Goal: Feedback & Contribution: Submit feedback/report problem

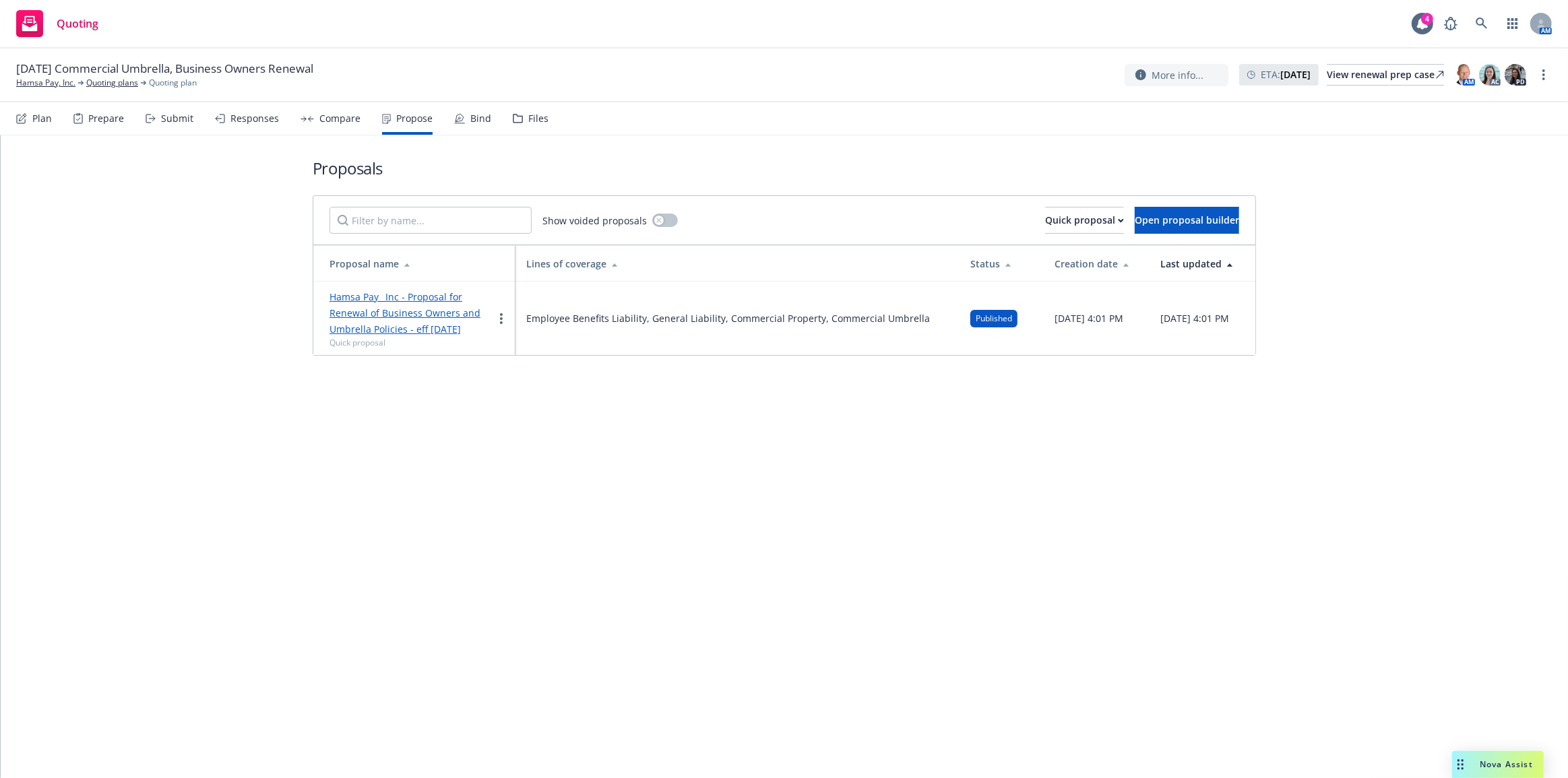
click at [1077, 693] on div "Proposals Show voided proposals Quick proposal Open proposal builder Proposal n…" at bounding box center [784, 457] width 1567 height 643
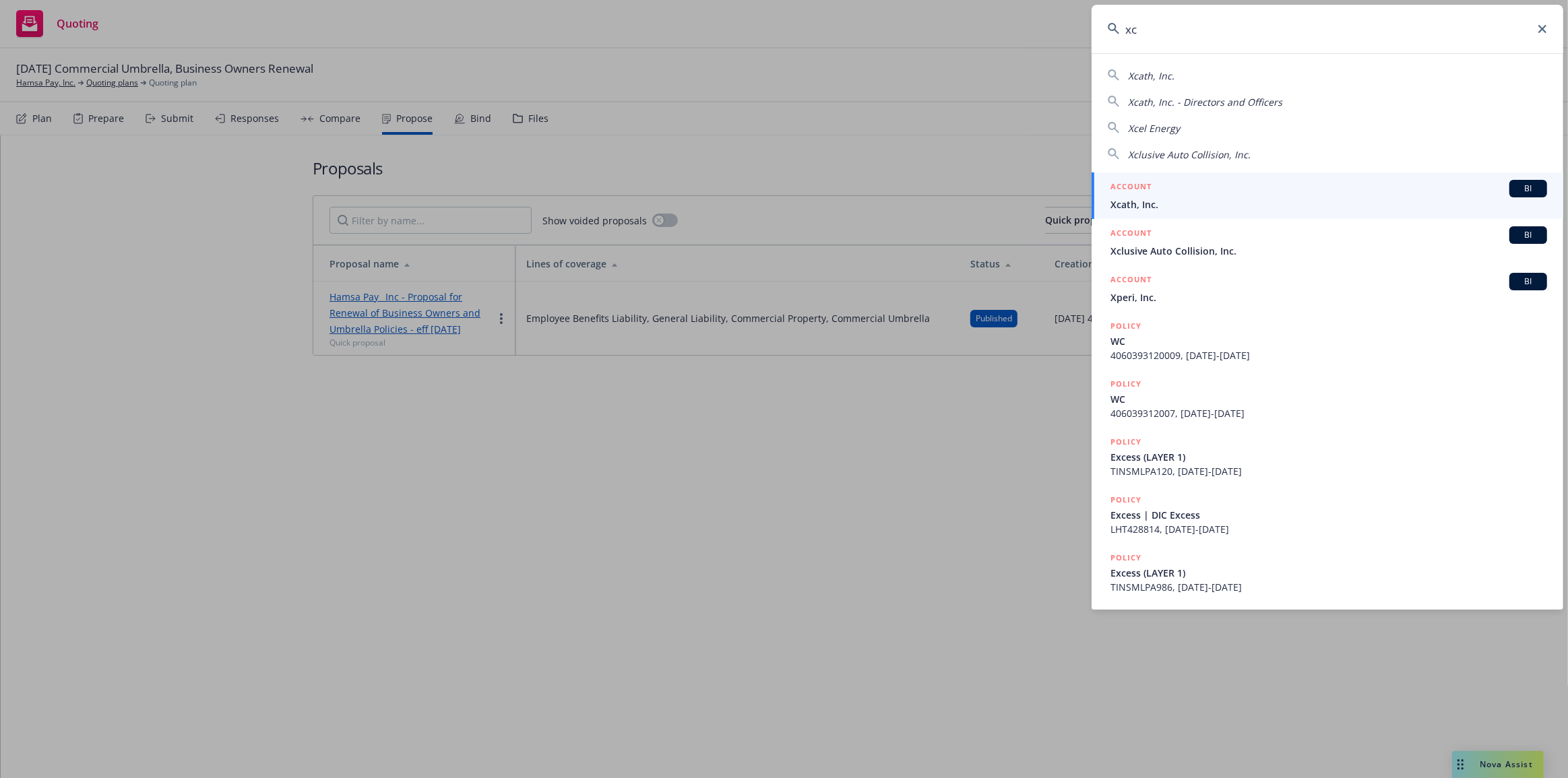
type input "x"
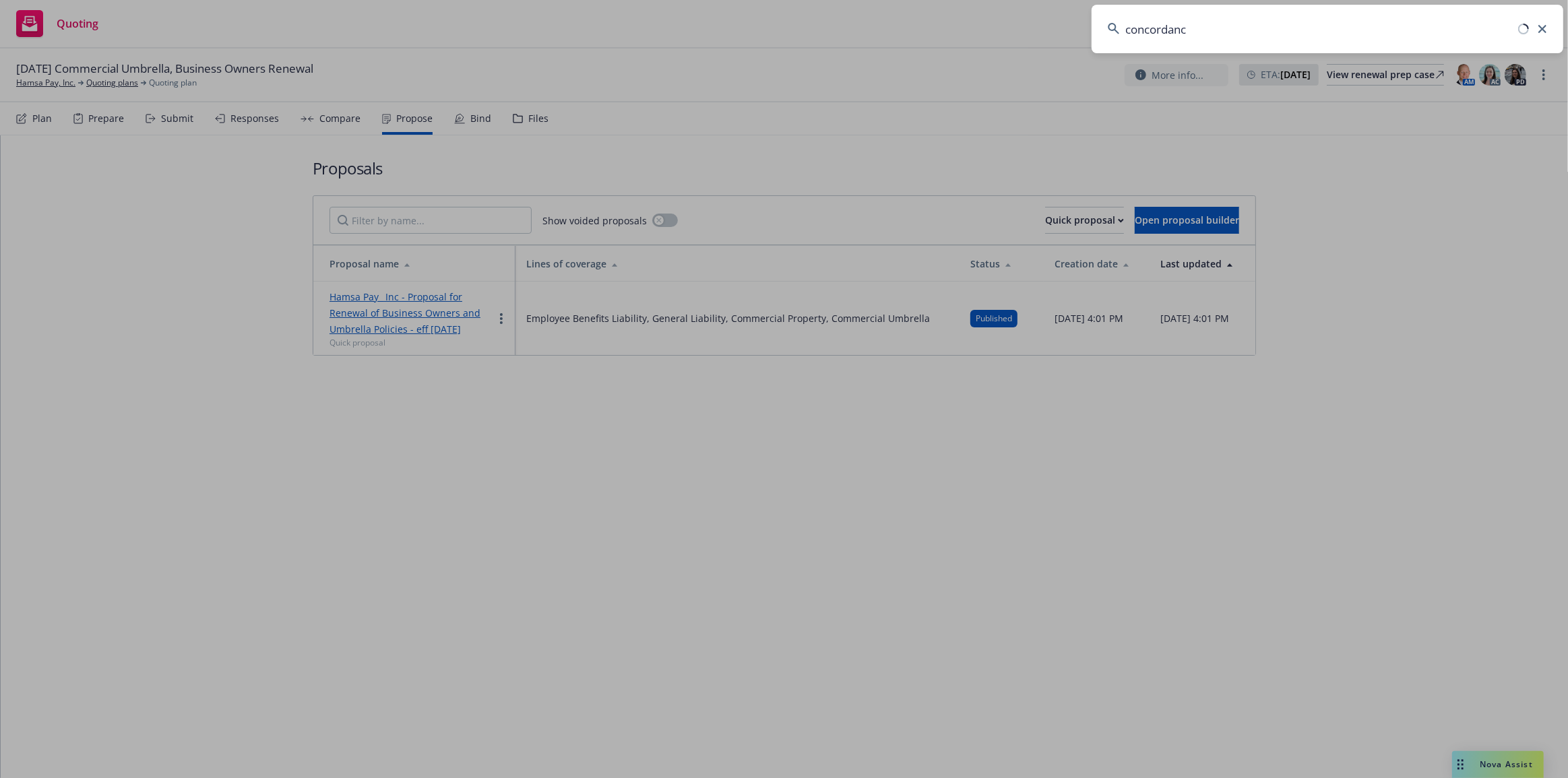
type input "concordance"
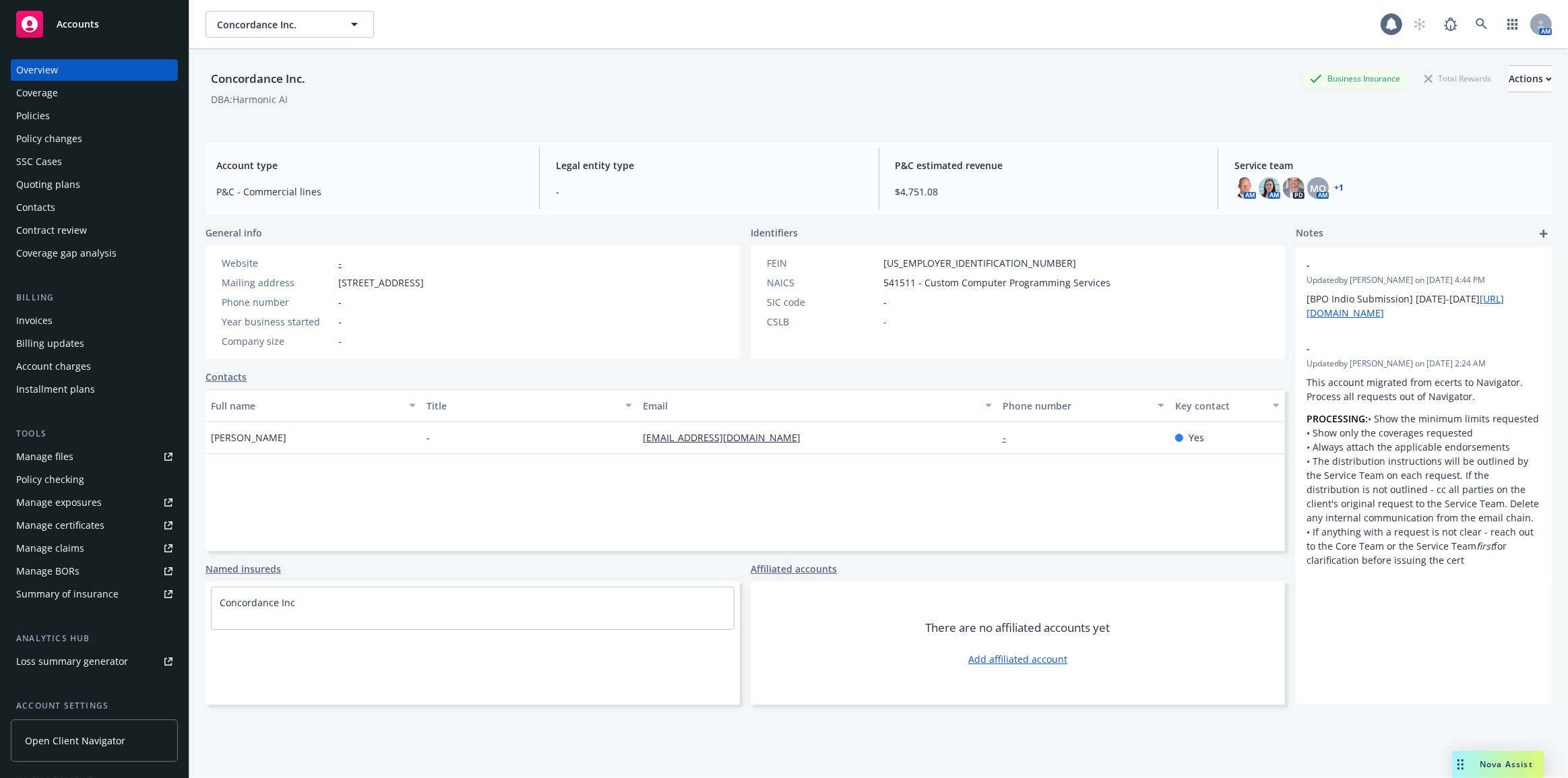
click at [11, 105] on link "Policies" at bounding box center [94, 116] width 167 height 22
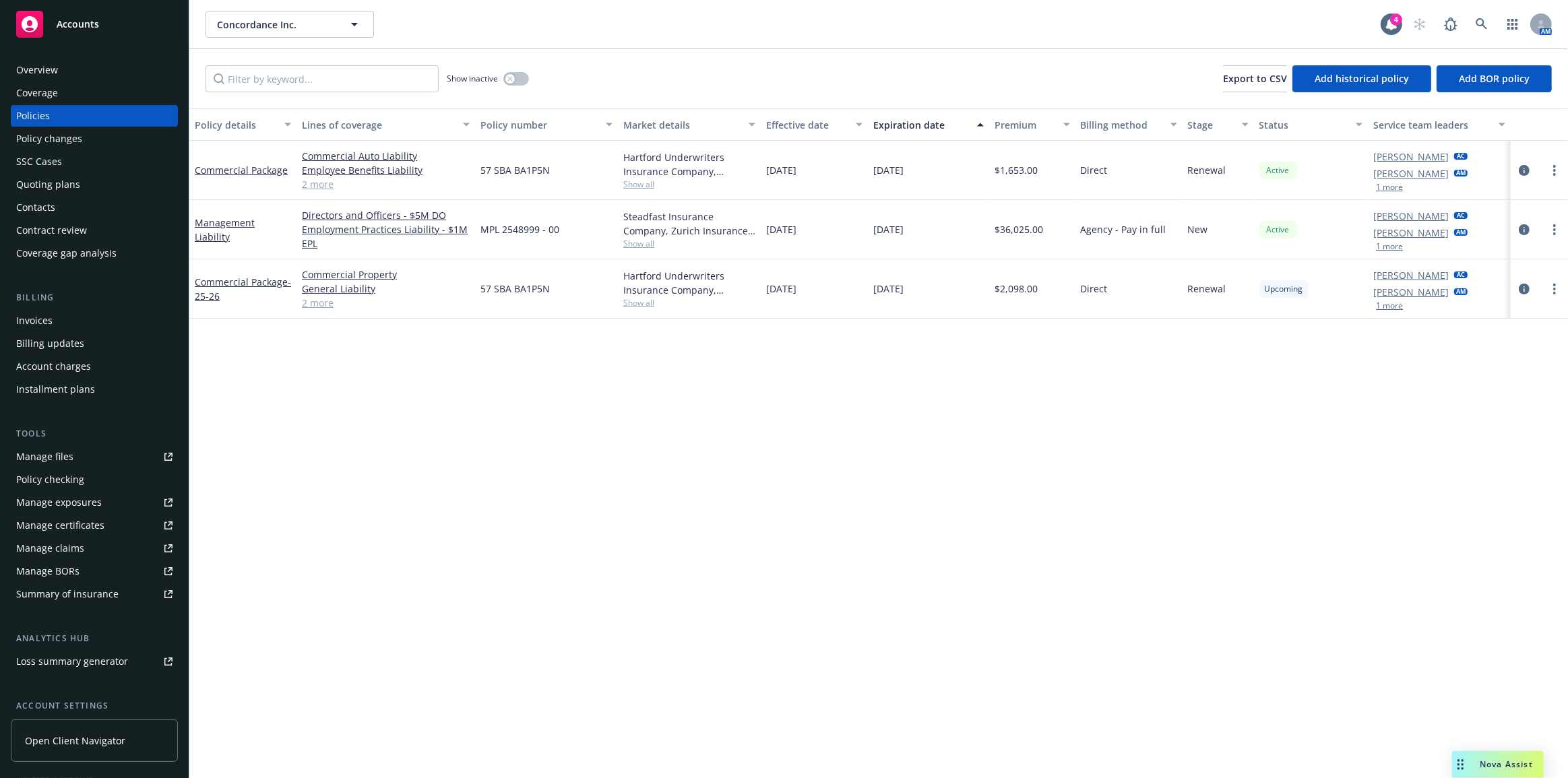
drag, startPoint x: 114, startPoint y: 193, endPoint x: 125, endPoint y: 192, distance: 11.0
click at [114, 193] on div "Quoting plans" at bounding box center [94, 185] width 157 height 22
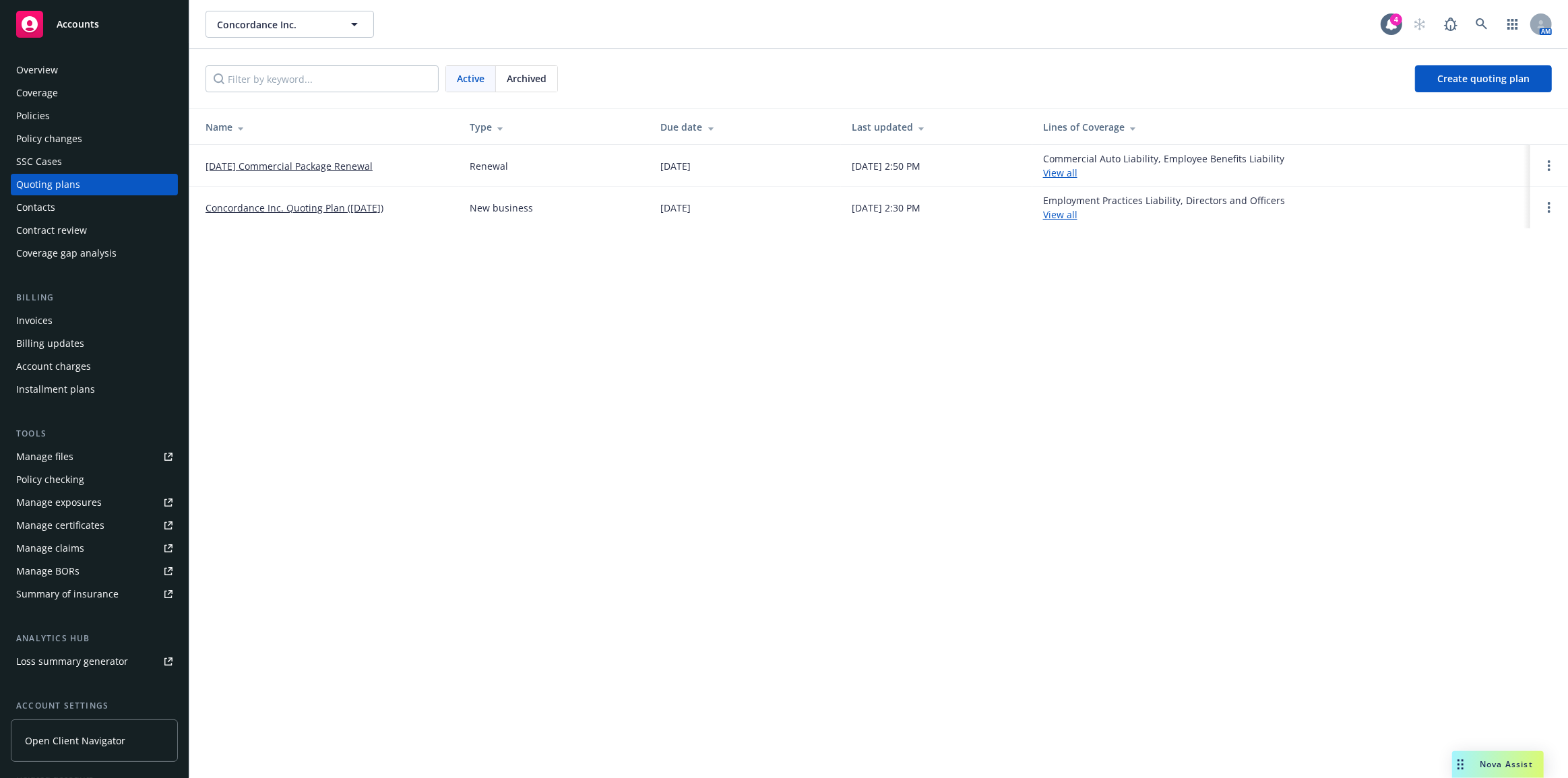
click at [312, 169] on link "[DATE] Commercial Package Renewal" at bounding box center [289, 166] width 167 height 14
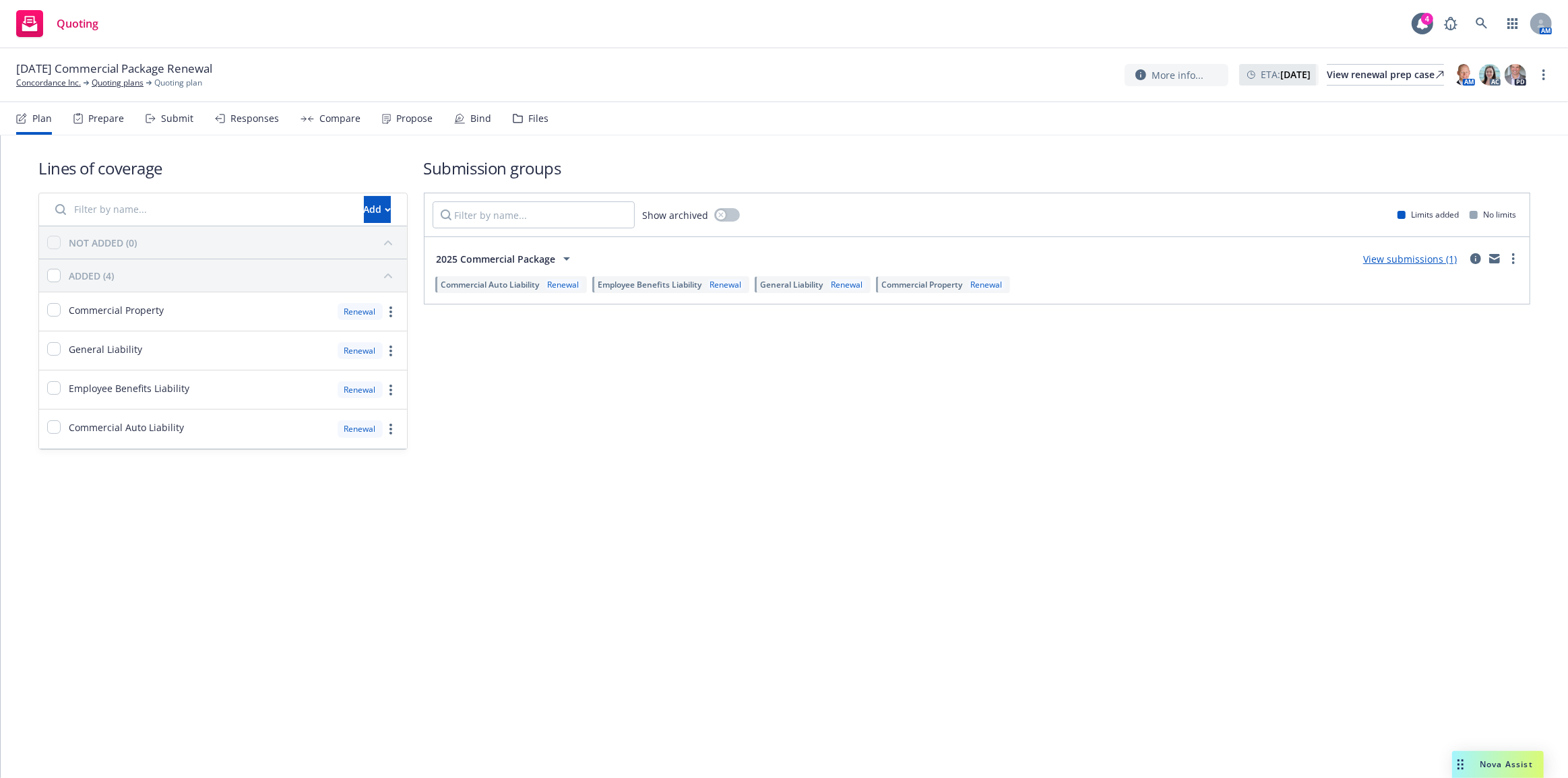
click at [466, 132] on div "Bind" at bounding box center [472, 118] width 37 height 32
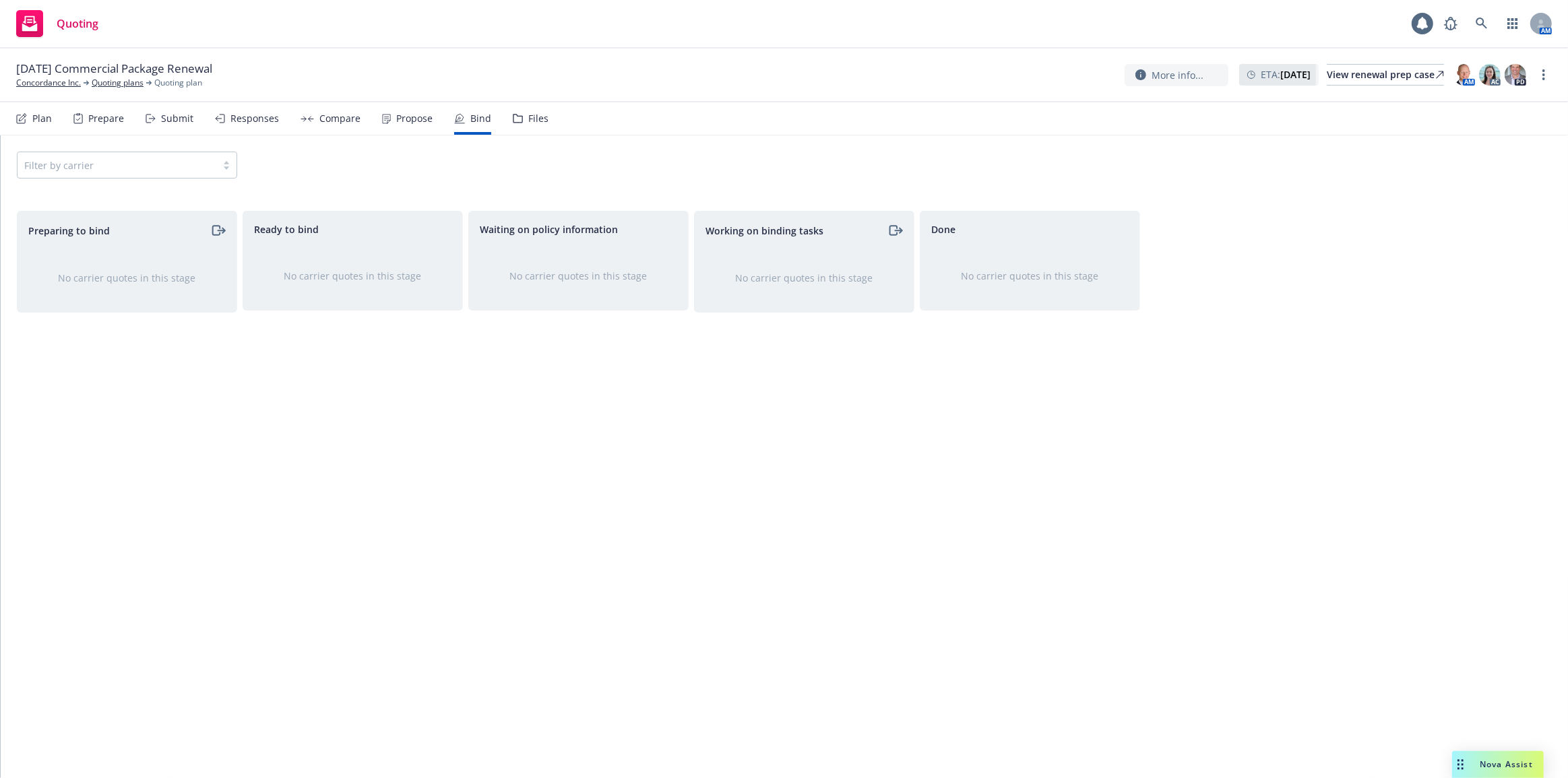
click at [422, 125] on div "Propose" at bounding box center [407, 118] width 51 height 32
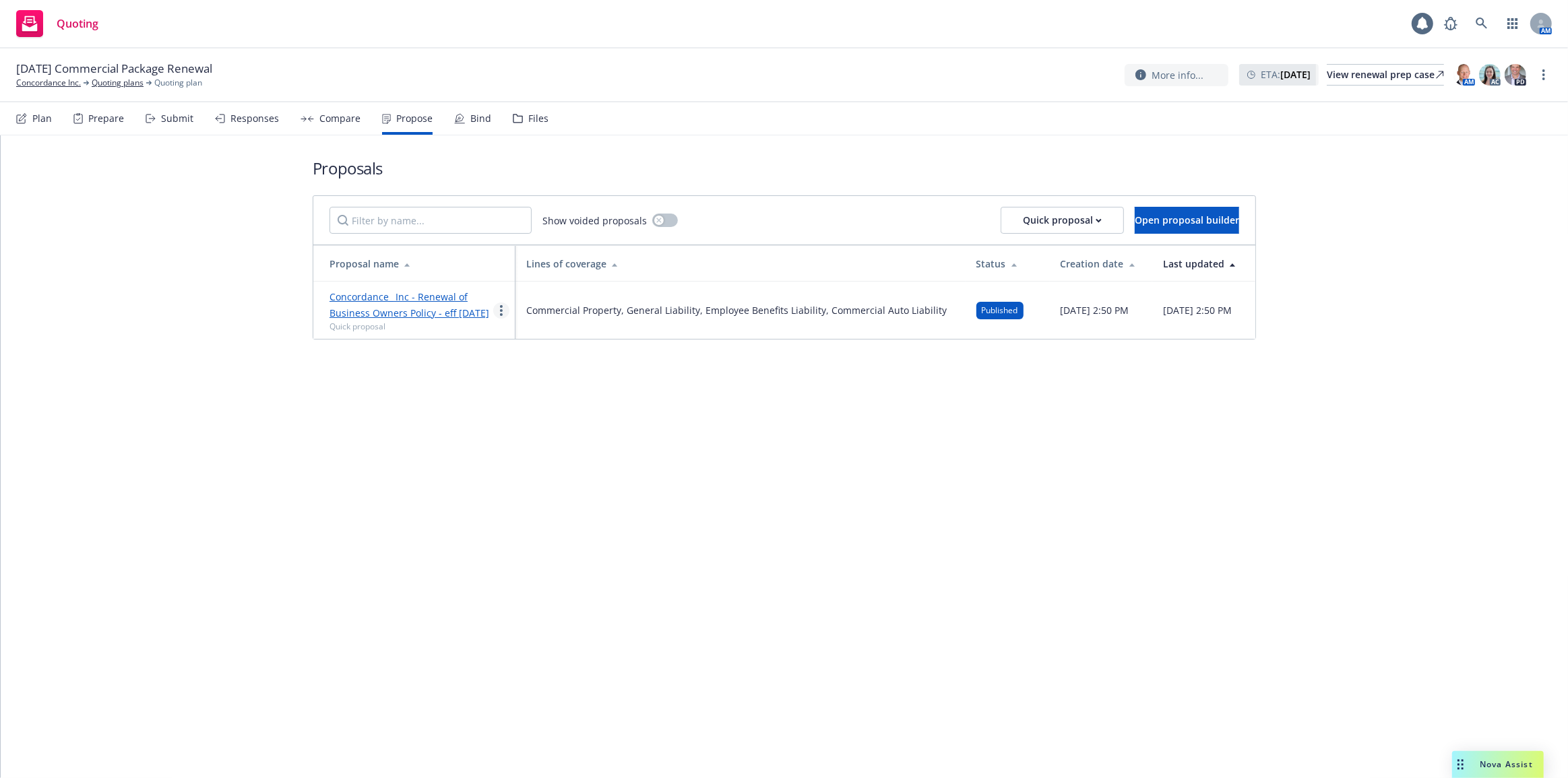
click at [498, 308] on link "more" at bounding box center [501, 310] width 16 height 16
drag, startPoint x: 526, startPoint y: 391, endPoint x: 962, endPoint y: 427, distance: 437.5
click at [527, 391] on span "Log client response" at bounding box center [554, 396] width 120 height 12
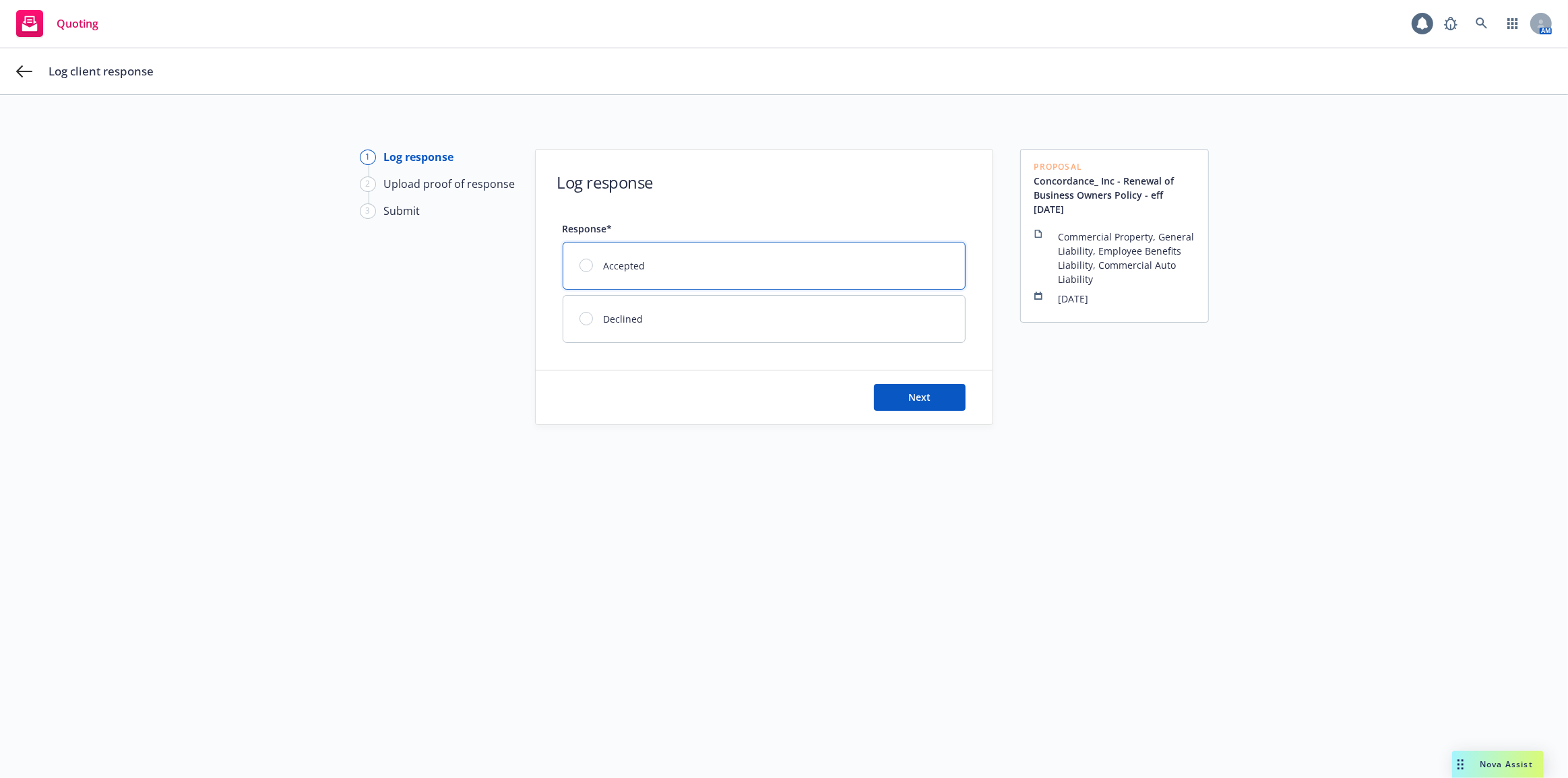
click at [918, 272] on div "Accepted" at bounding box center [764, 266] width 402 height 47
click at [925, 394] on span "Next" at bounding box center [919, 396] width 22 height 12
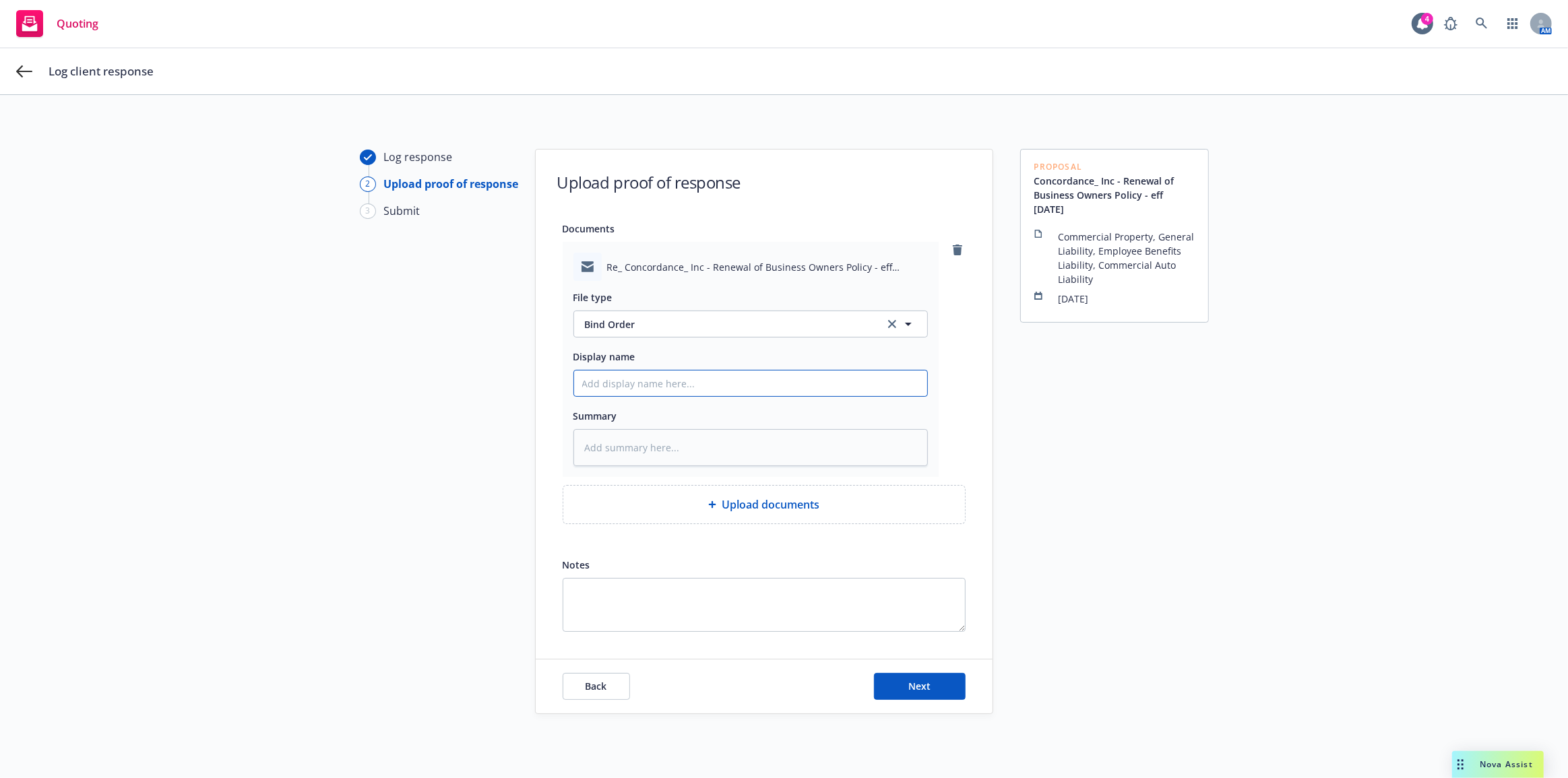
drag, startPoint x: 826, startPoint y: 380, endPoint x: 836, endPoint y: 378, distance: 10.2
click at [826, 380] on input "Display name" at bounding box center [751, 383] width 353 height 26
type textarea "x"
type input "C"
type textarea "x"
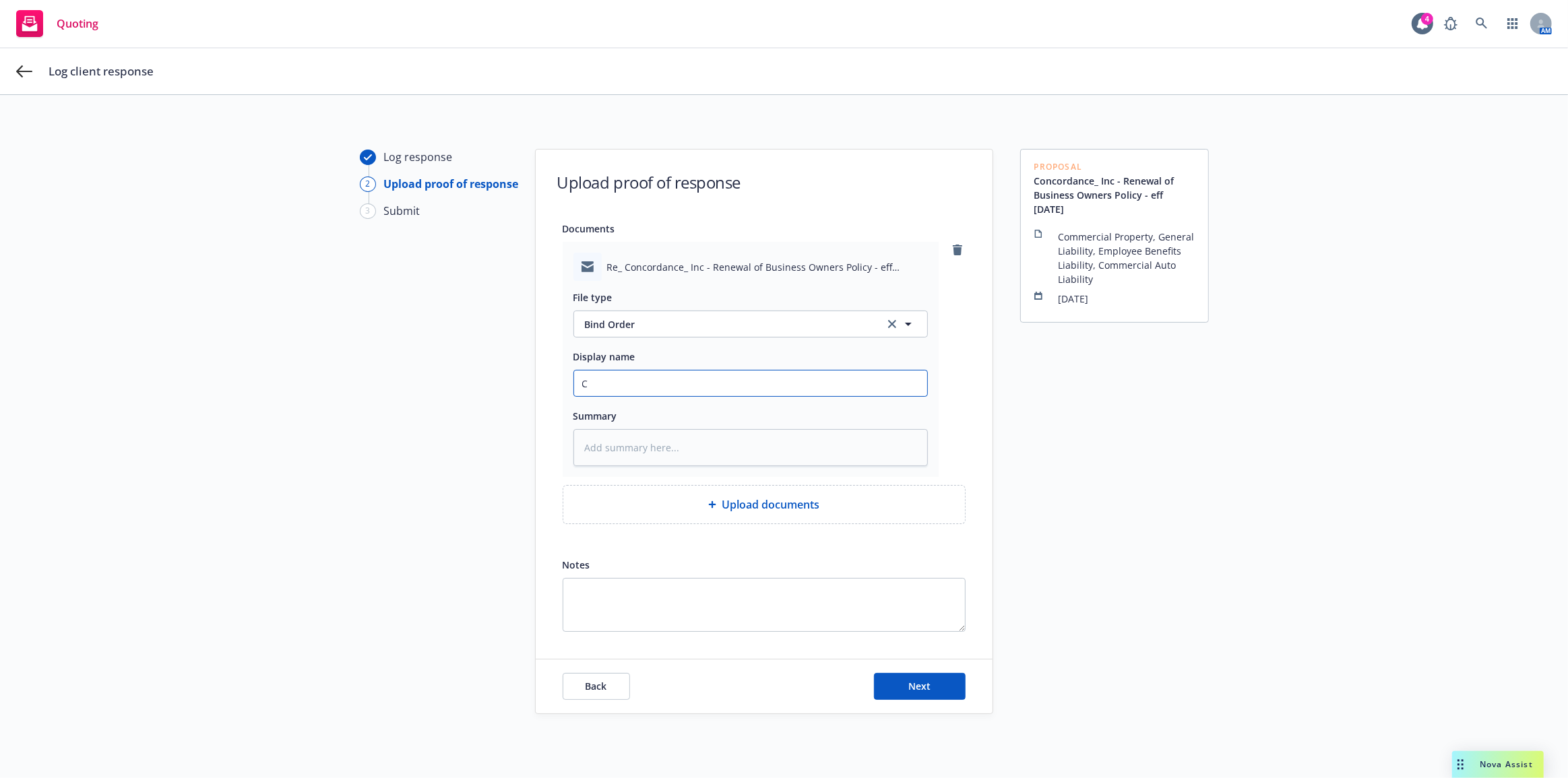
type input "Cl"
type textarea "x"
type input "Cli"
type textarea "x"
type input "Cliet"
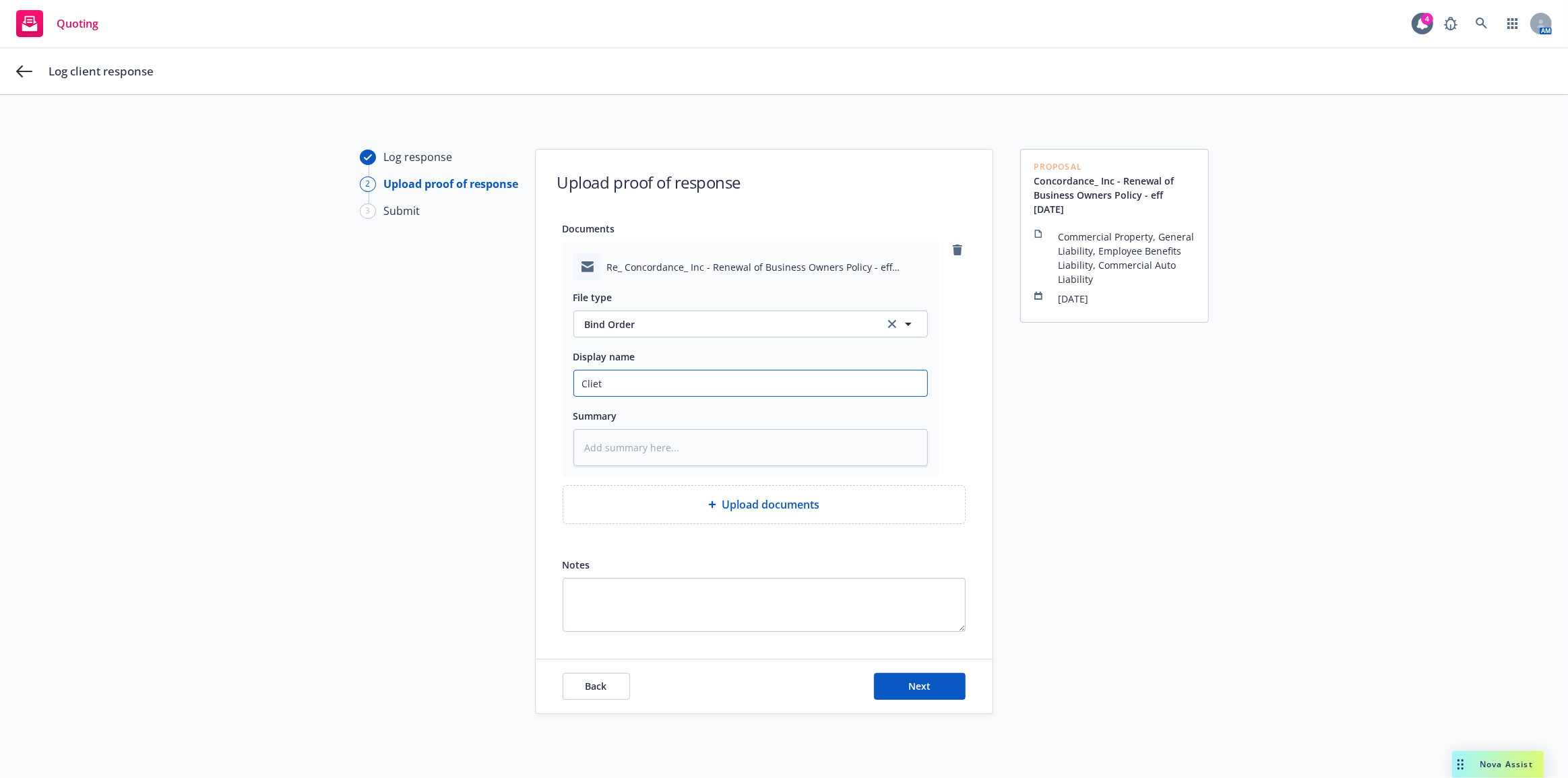
type textarea "x"
type input "Clietn"
type textarea "x"
type input "Clietn"
type textarea "x"
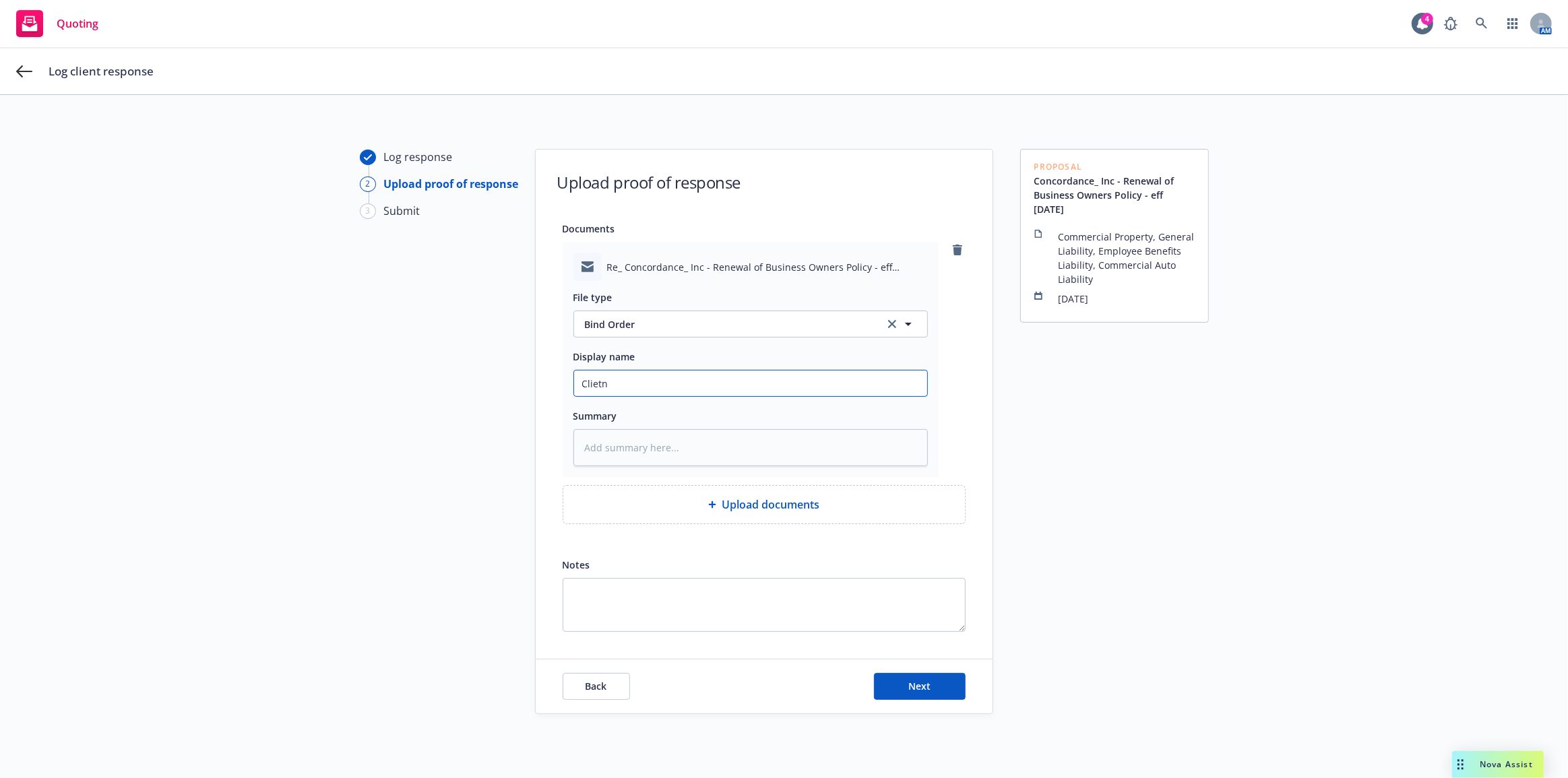
type input "Clietn"
type textarea "x"
type input "Cliet"
type textarea "x"
type input "Clie"
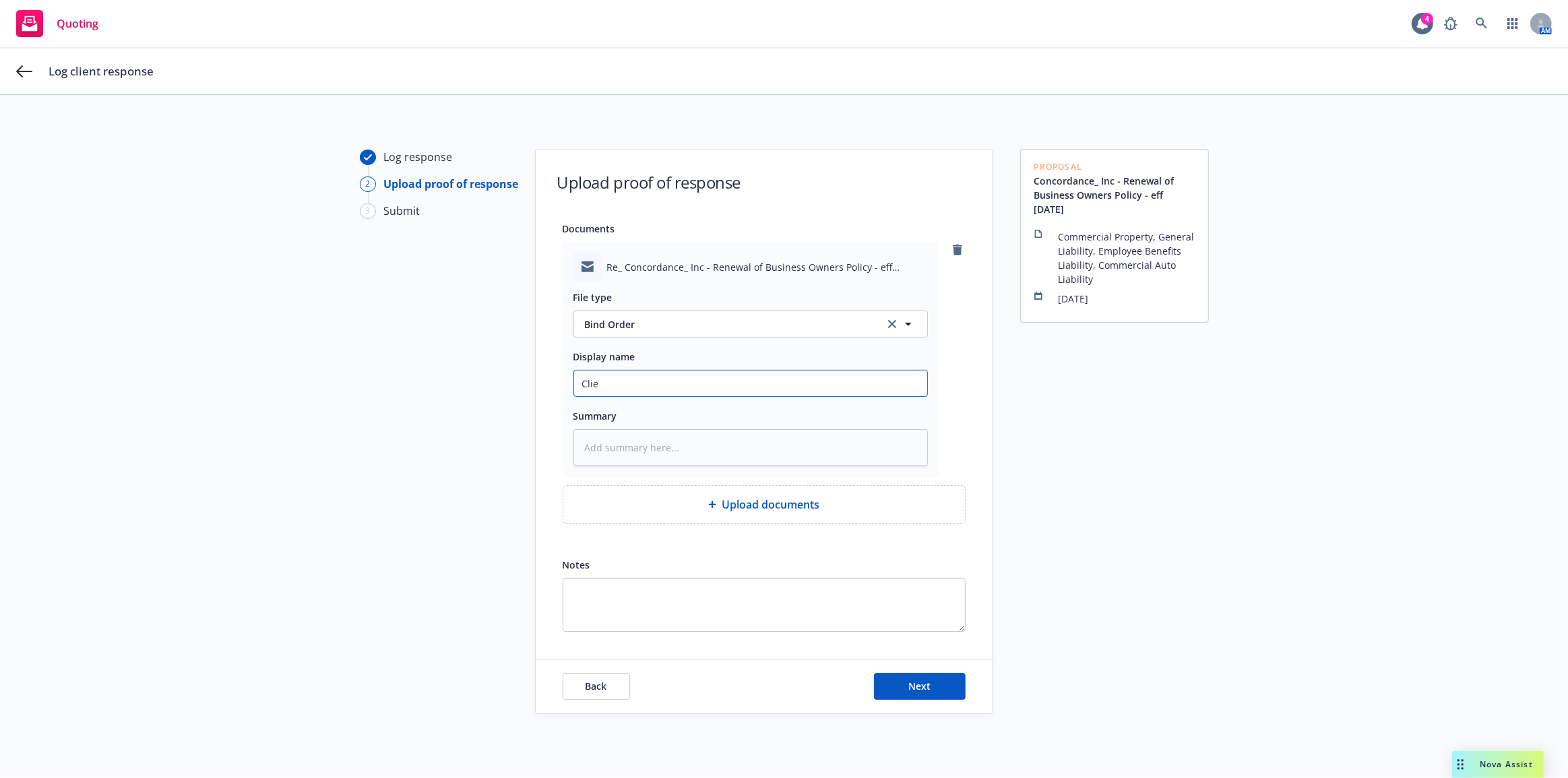
type textarea "x"
type input "Clien"
type textarea "x"
type input "Client"
type textarea "x"
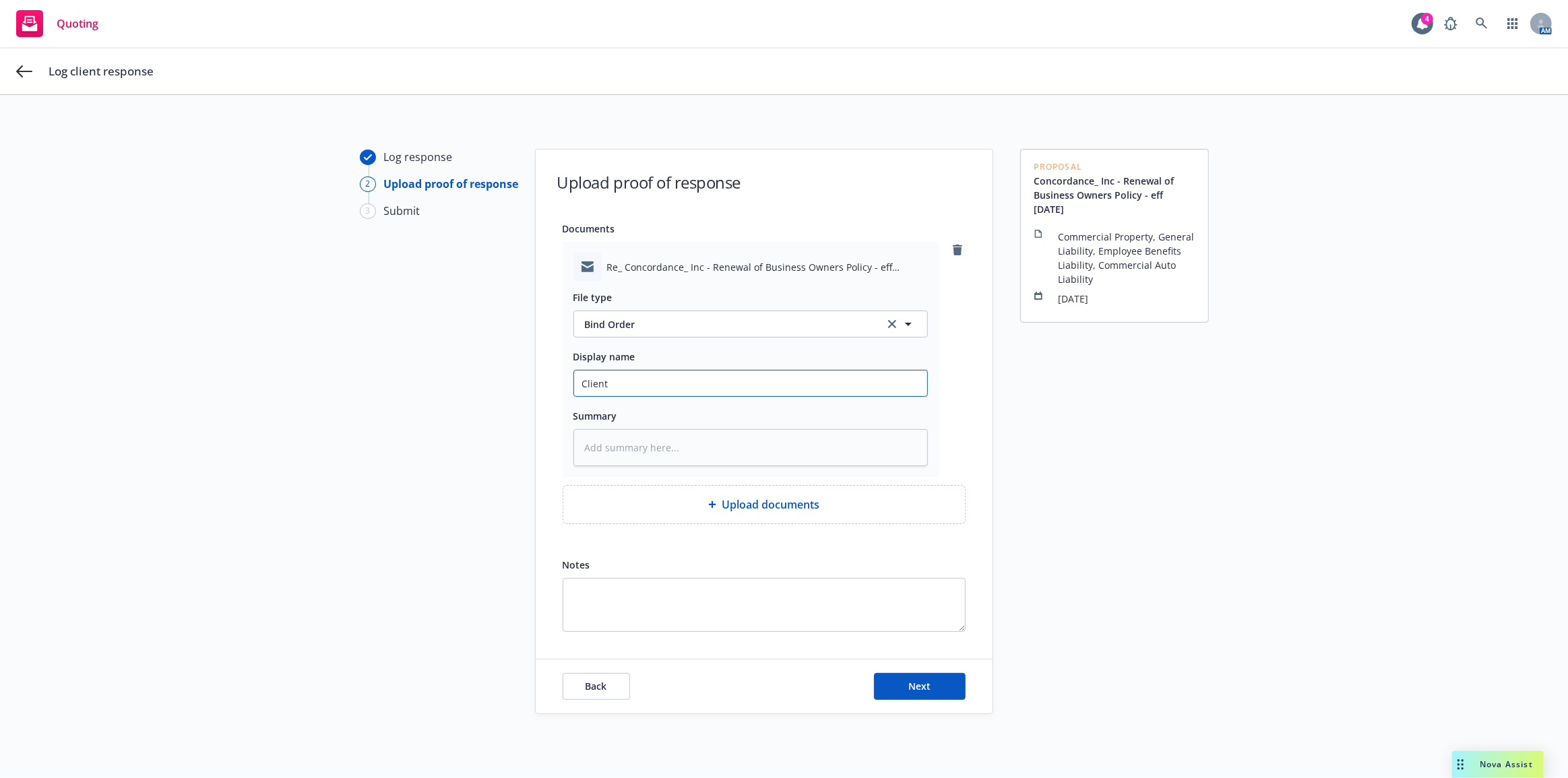
type input "Client a"
type textarea "x"
type input "Client ap"
type textarea "x"
type input "Client app"
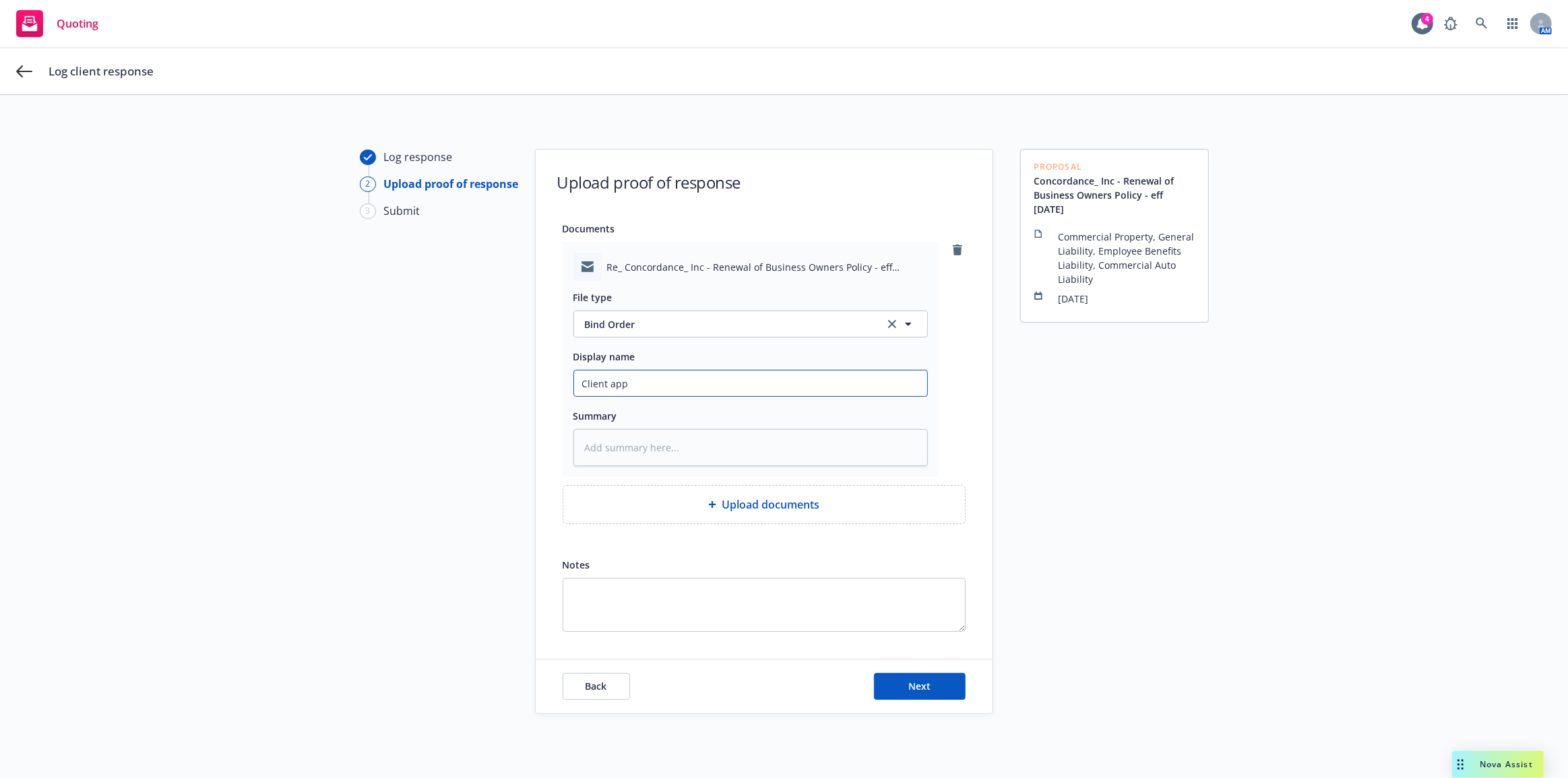
type textarea "x"
type input "Client ap"
type textarea "x"
type input "Client a"
type textarea "x"
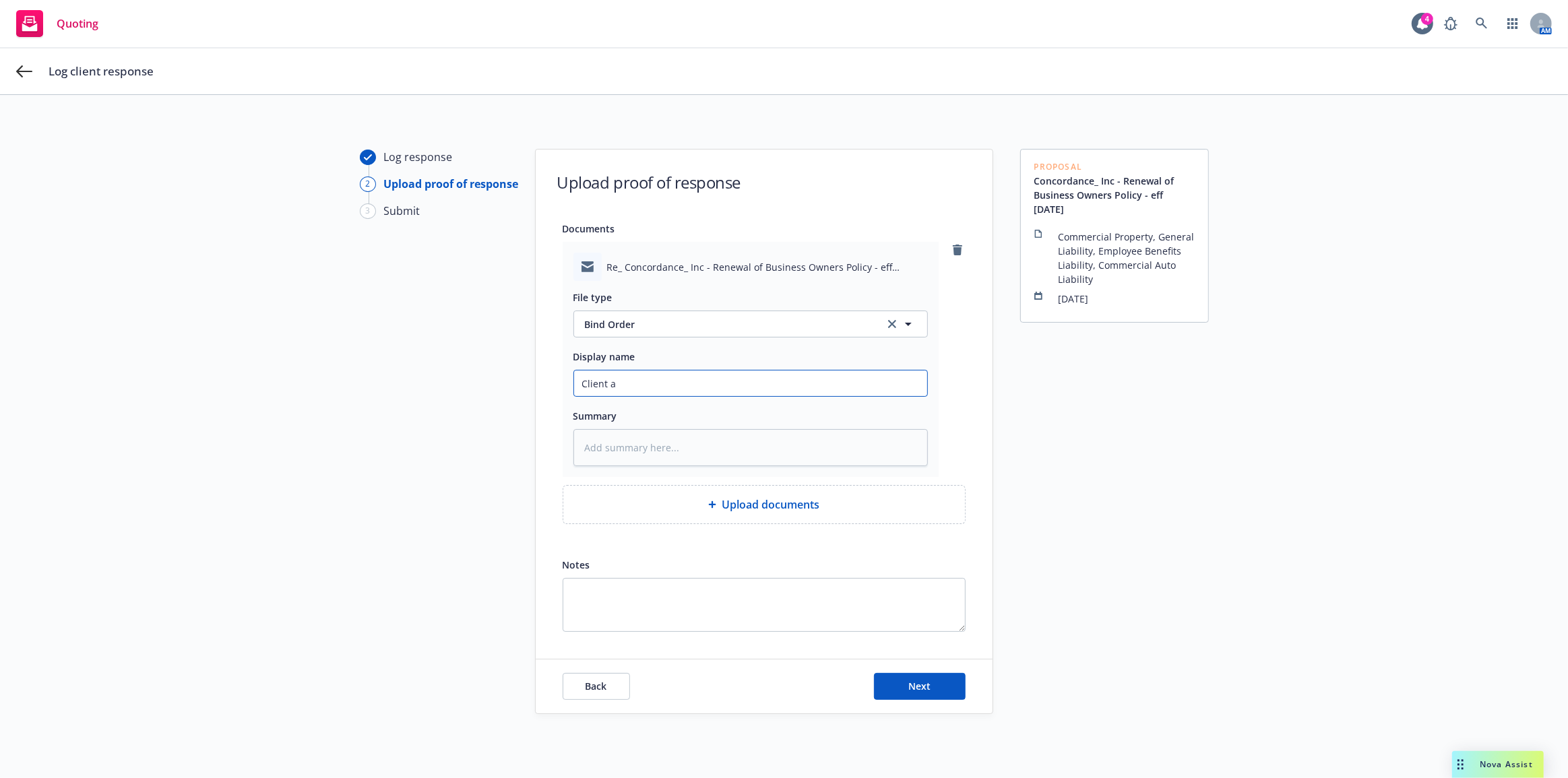
type input "Client"
type textarea "x"
type input "Client"
type textarea "x"
type input "Client:"
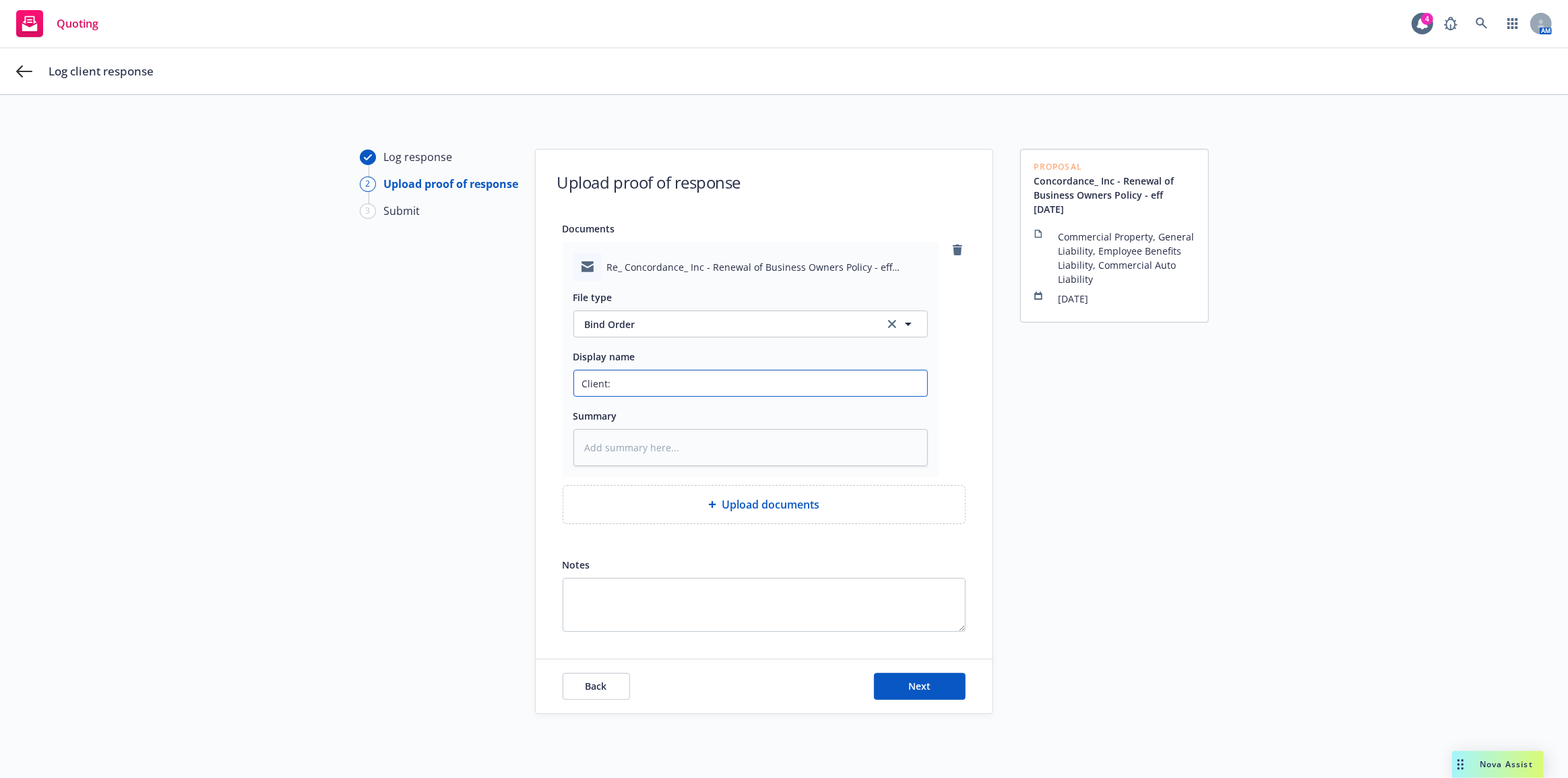
type textarea "x"
type input "Client:"
type textarea "x"
type input "Client: A"
type textarea "x"
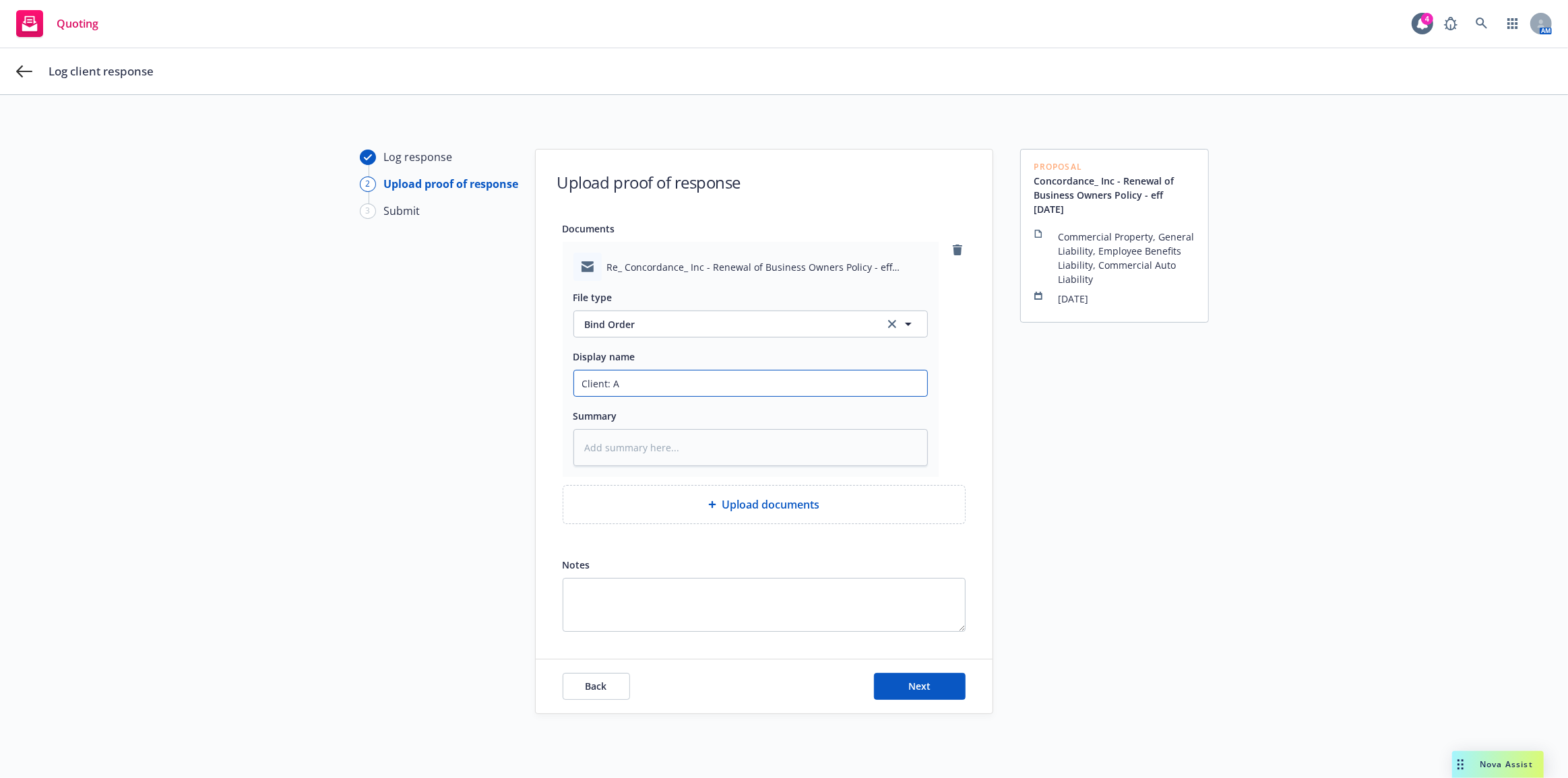
type input "Client: Ap"
type textarea "x"
type input "Client: App"
type textarea "x"
type input "Client: Appr"
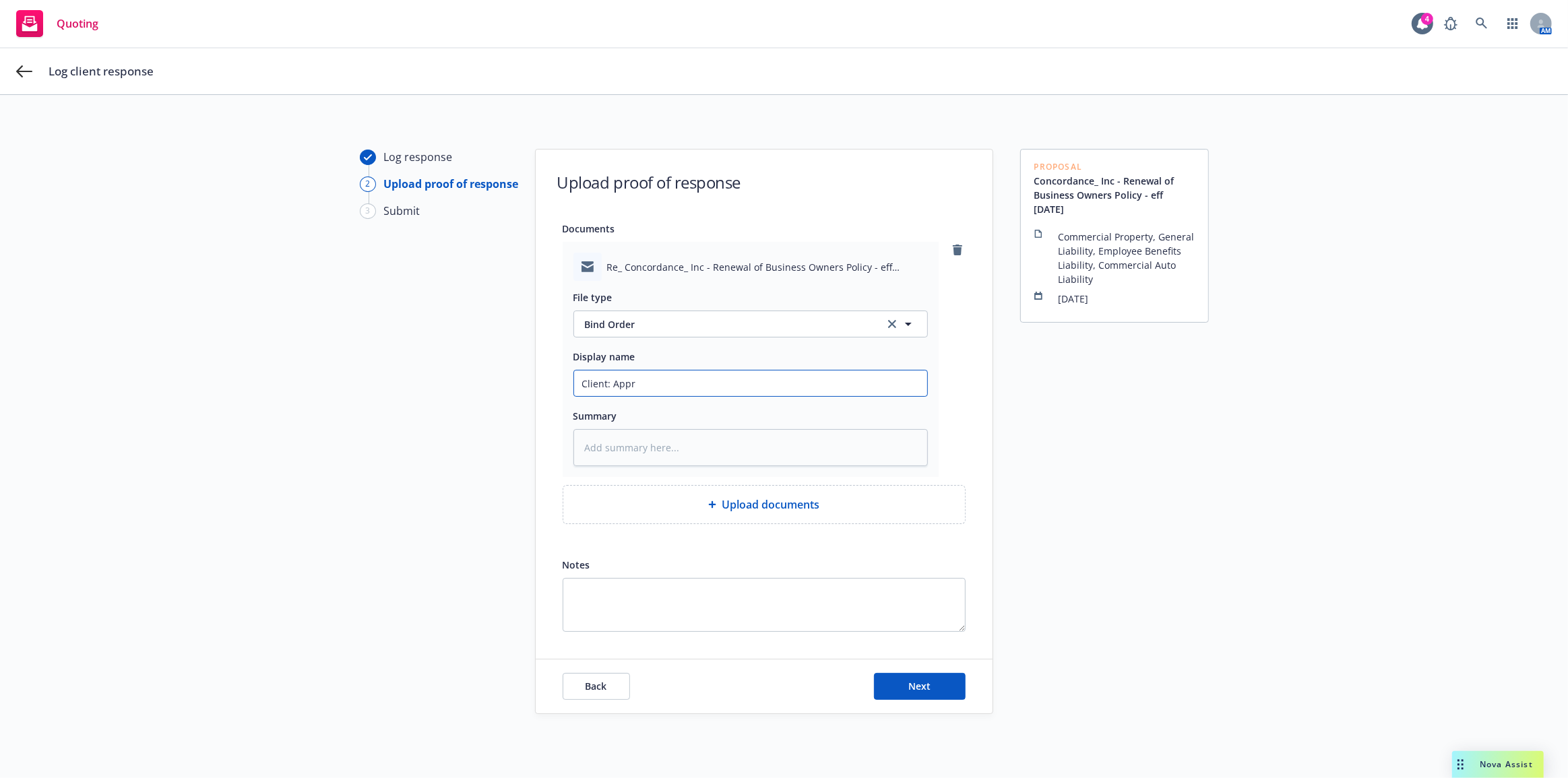
type textarea "x"
type input "Client: Appro"
type textarea "x"
type input "Client: Approv"
type textarea "x"
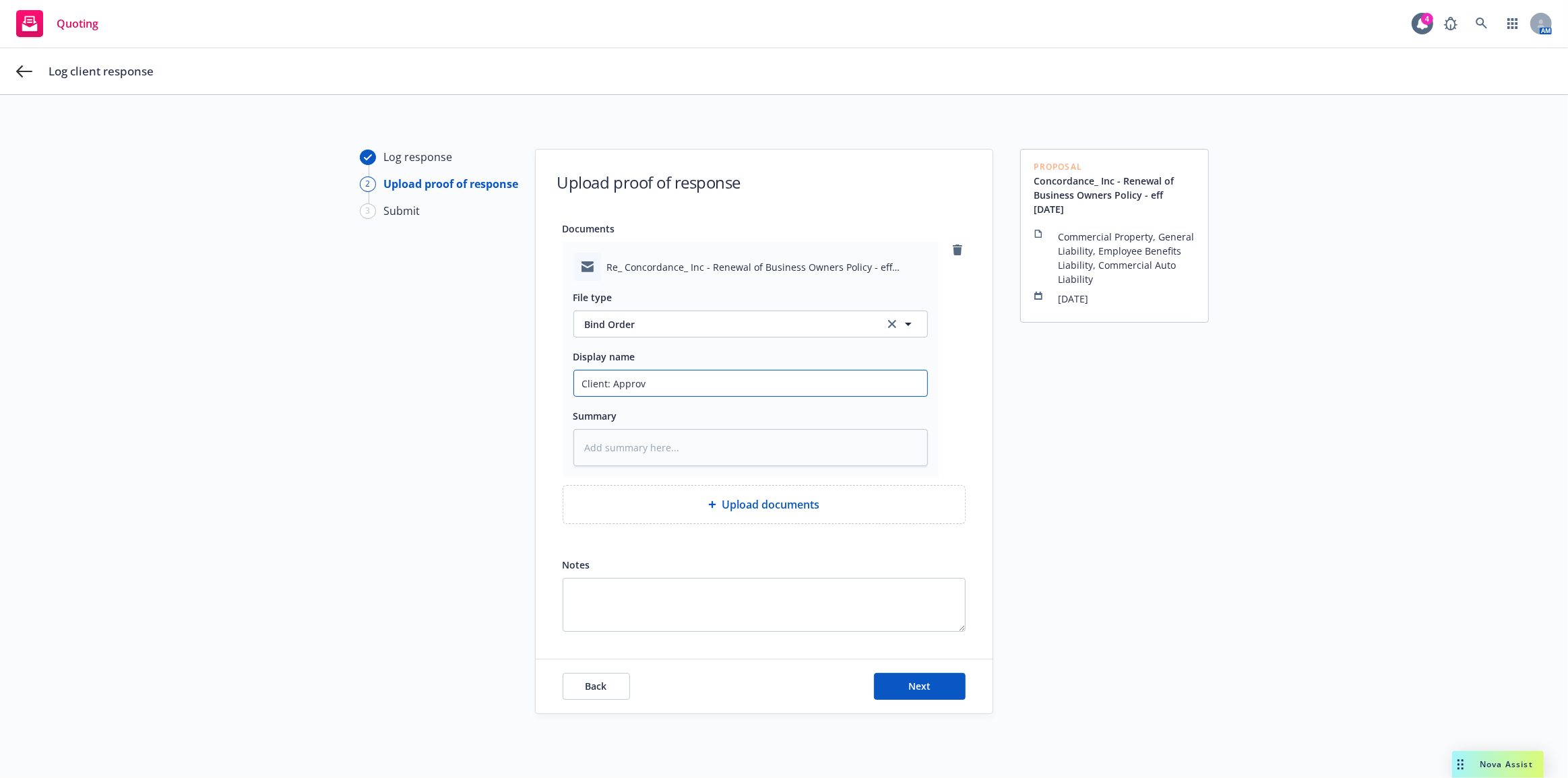
type input "Client: Approva"
type textarea "x"
type input "Client: Approval"
type textarea "x"
type input "Client: Approval"
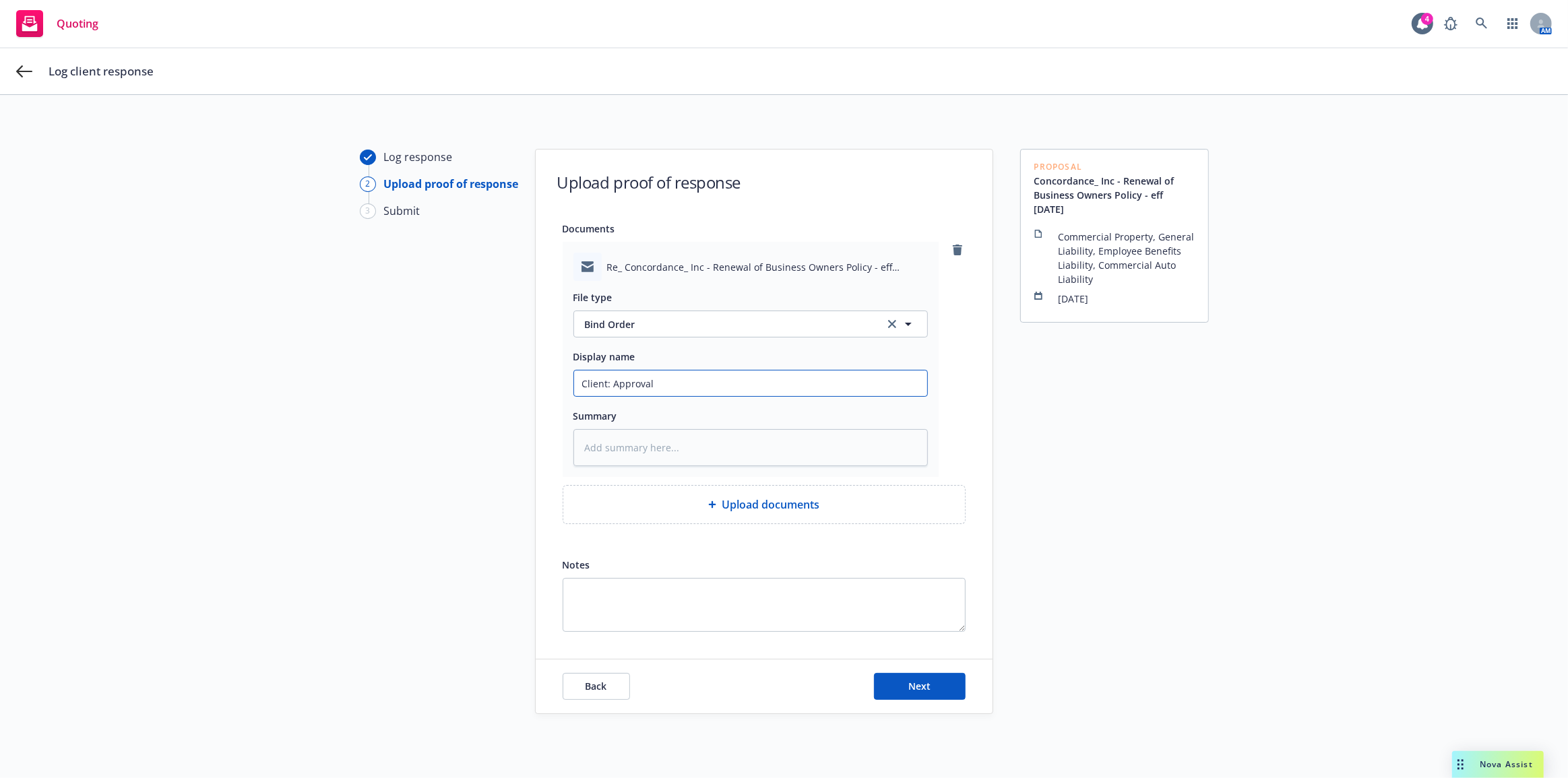
type textarea "x"
type input "Client: Approval pr"
type textarea "x"
type input "Client: Approval pro"
type textarea "x"
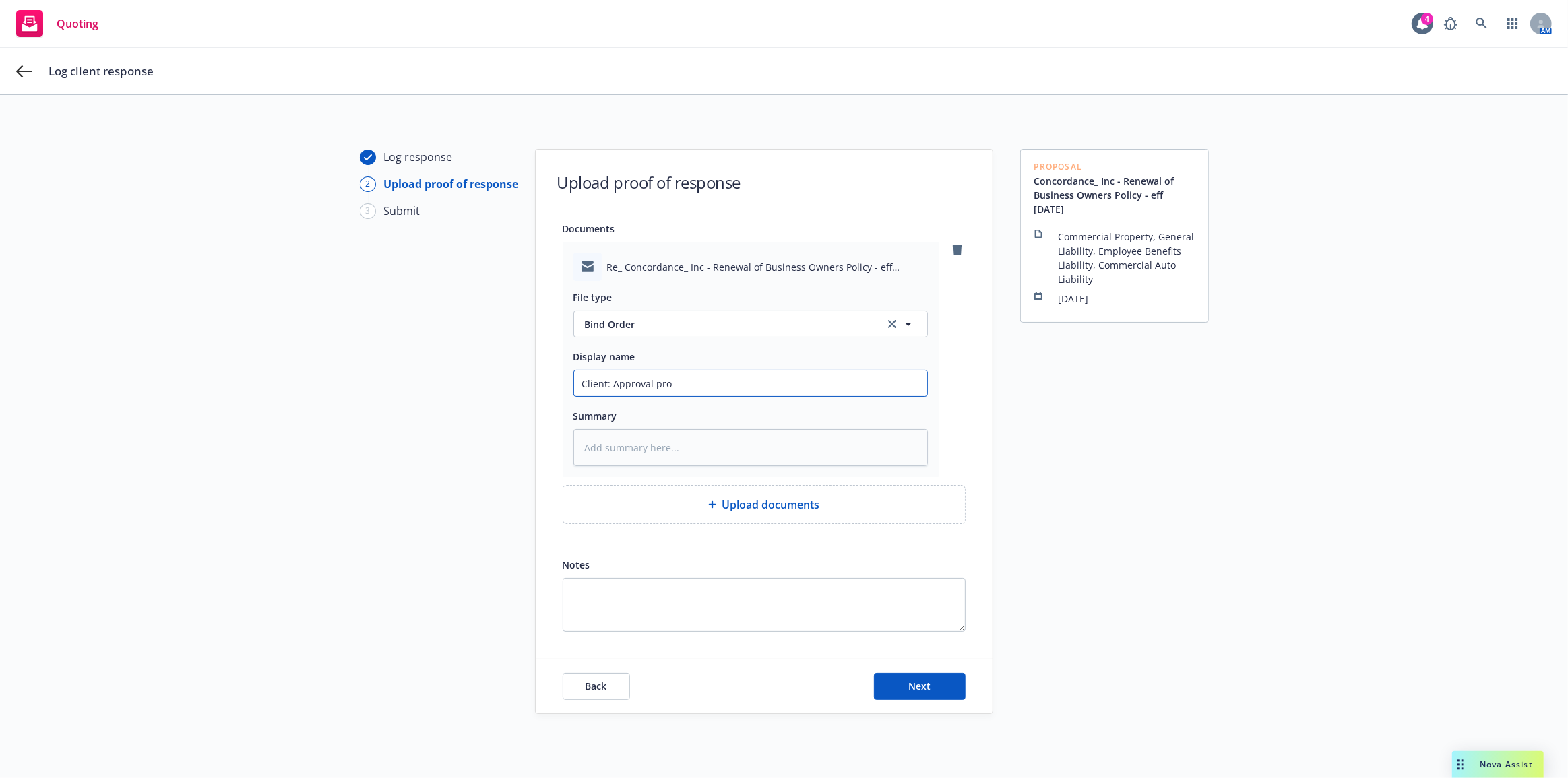
type input "Client: Approval prov"
type textarea "x"
type input "Client: Approval provi"
type textarea "x"
type input "Client: Approval provid"
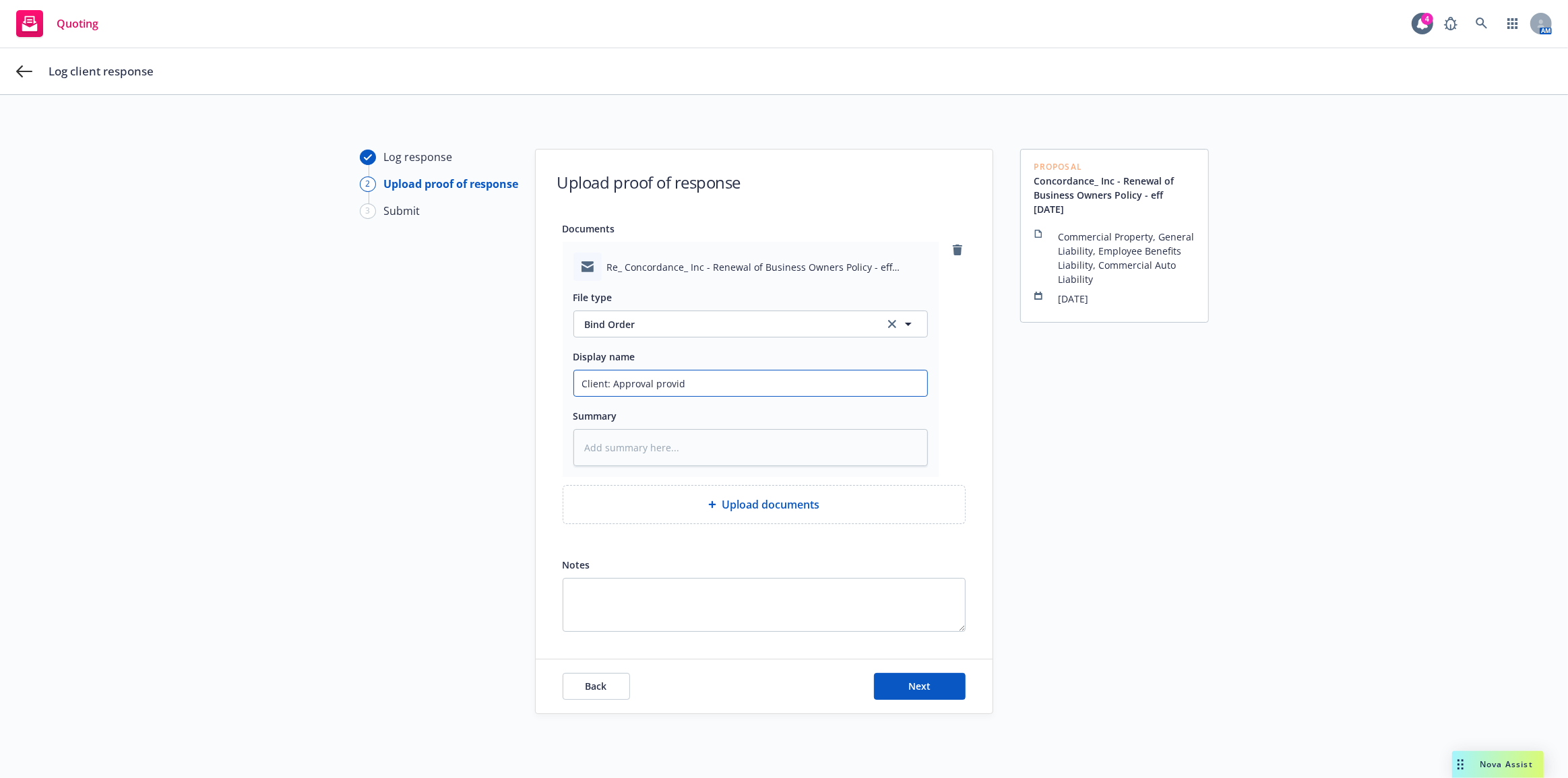
type textarea "x"
type input "Client: Approval provide"
type textarea "x"
type input "Client: Approval provided"
click at [950, 690] on button "Next" at bounding box center [920, 686] width 92 height 27
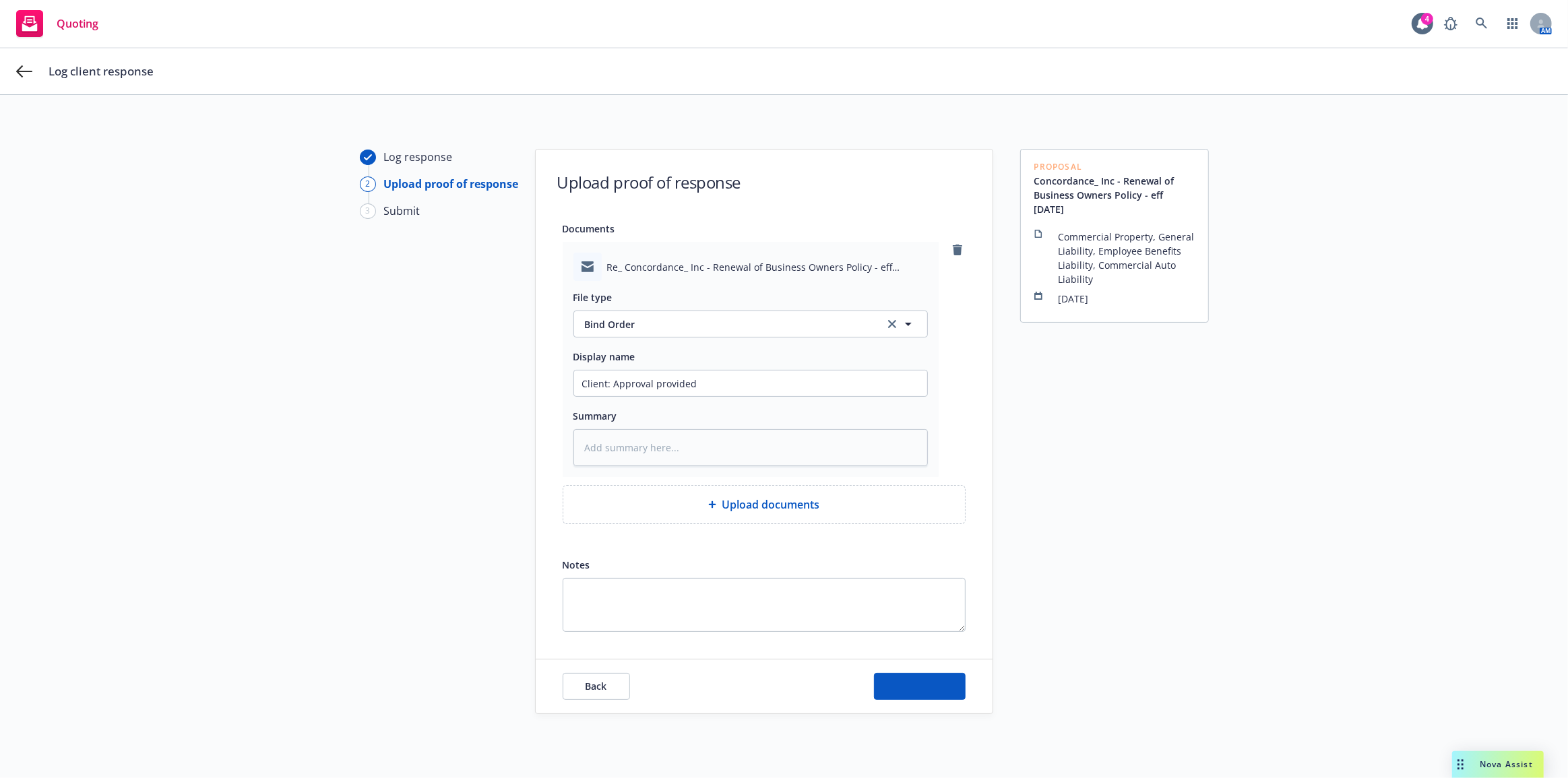
type textarea "x"
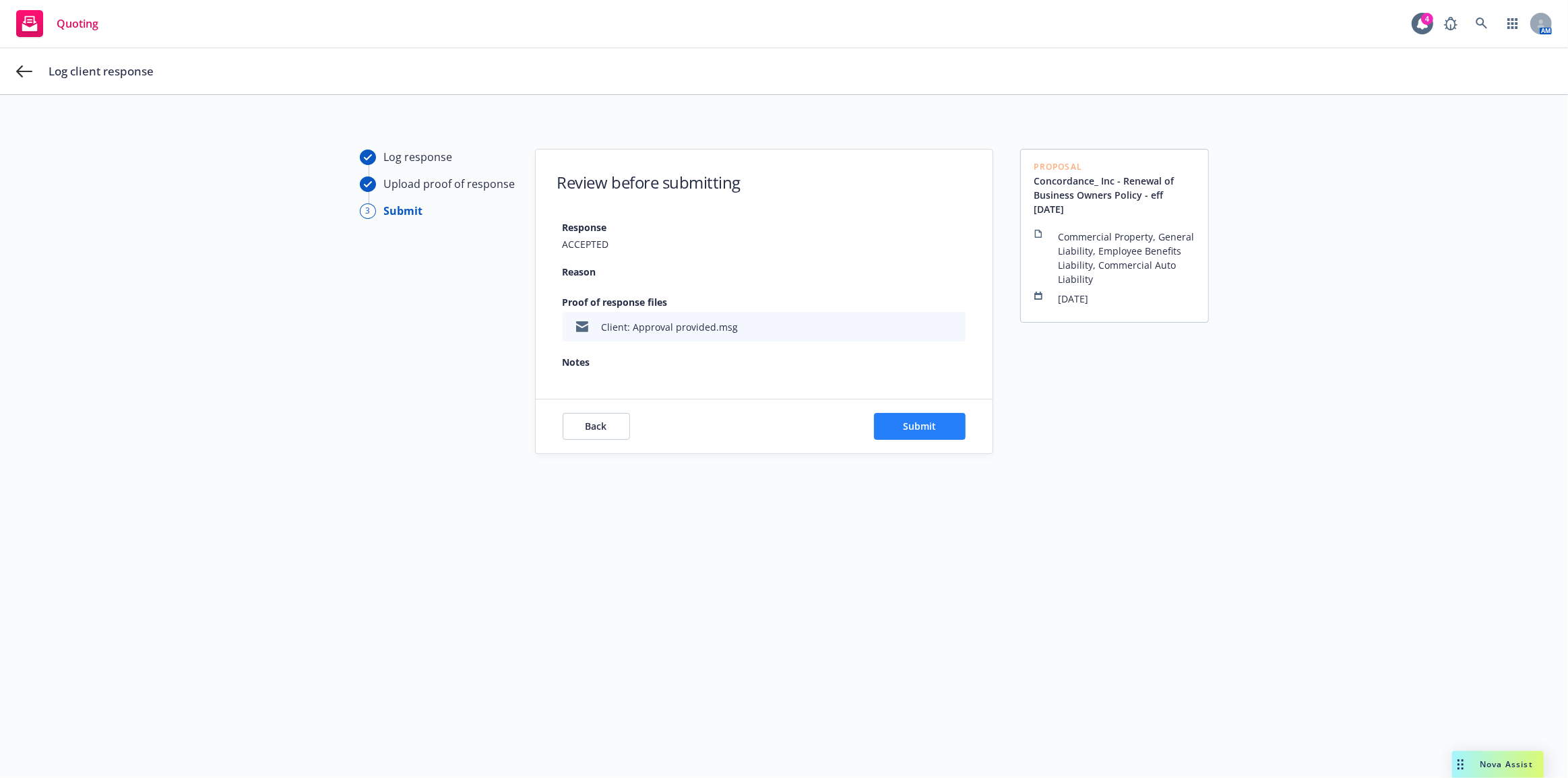
click at [908, 439] on div "Back Submit" at bounding box center [764, 426] width 457 height 54
click at [894, 423] on button "Submit" at bounding box center [920, 426] width 92 height 27
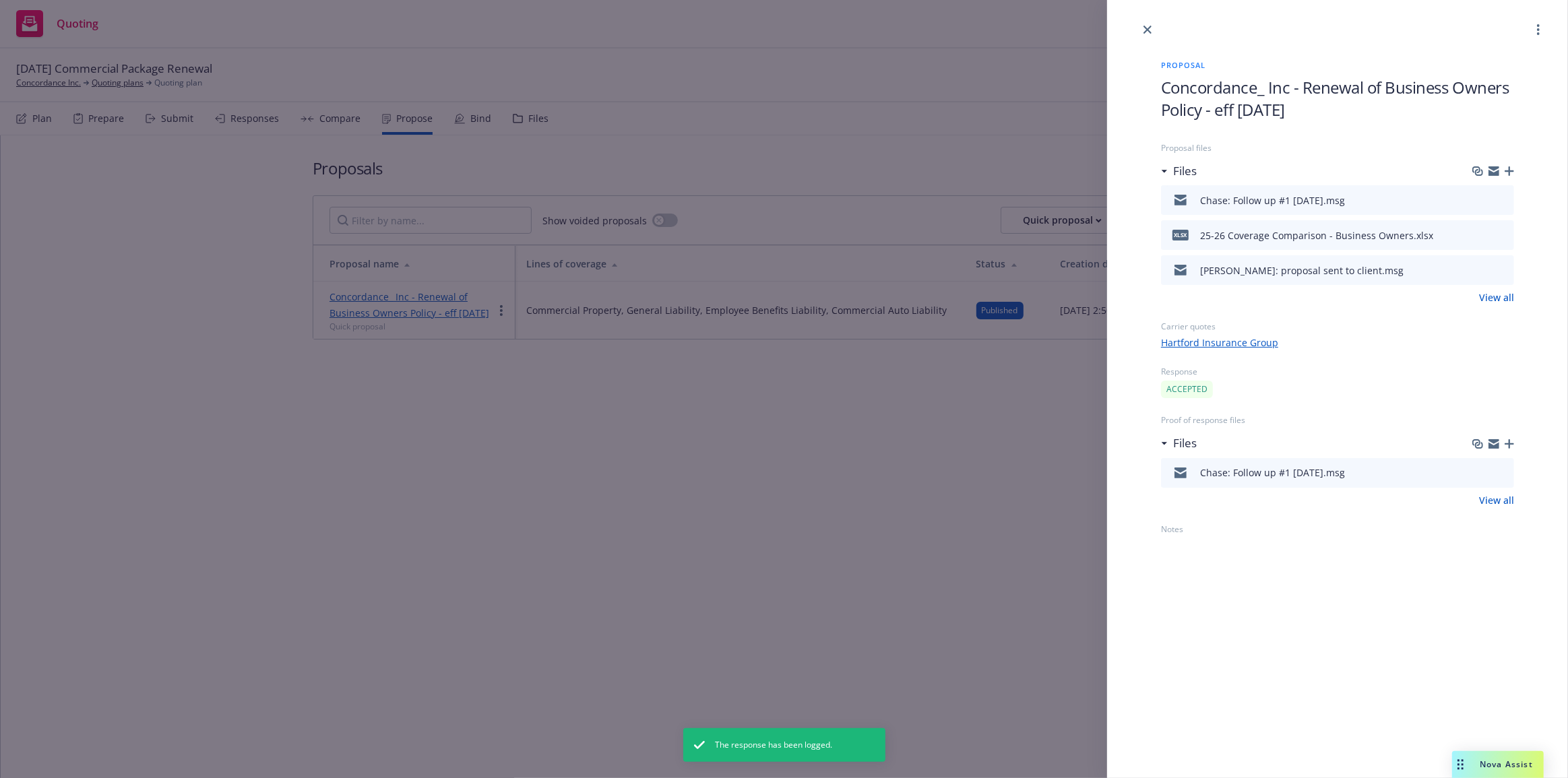
click at [1022, 431] on div "Proposal Concordance_ Inc - Renewal of Business Owners Policy - eff 9-15-25 Pro…" at bounding box center [784, 389] width 1568 height 778
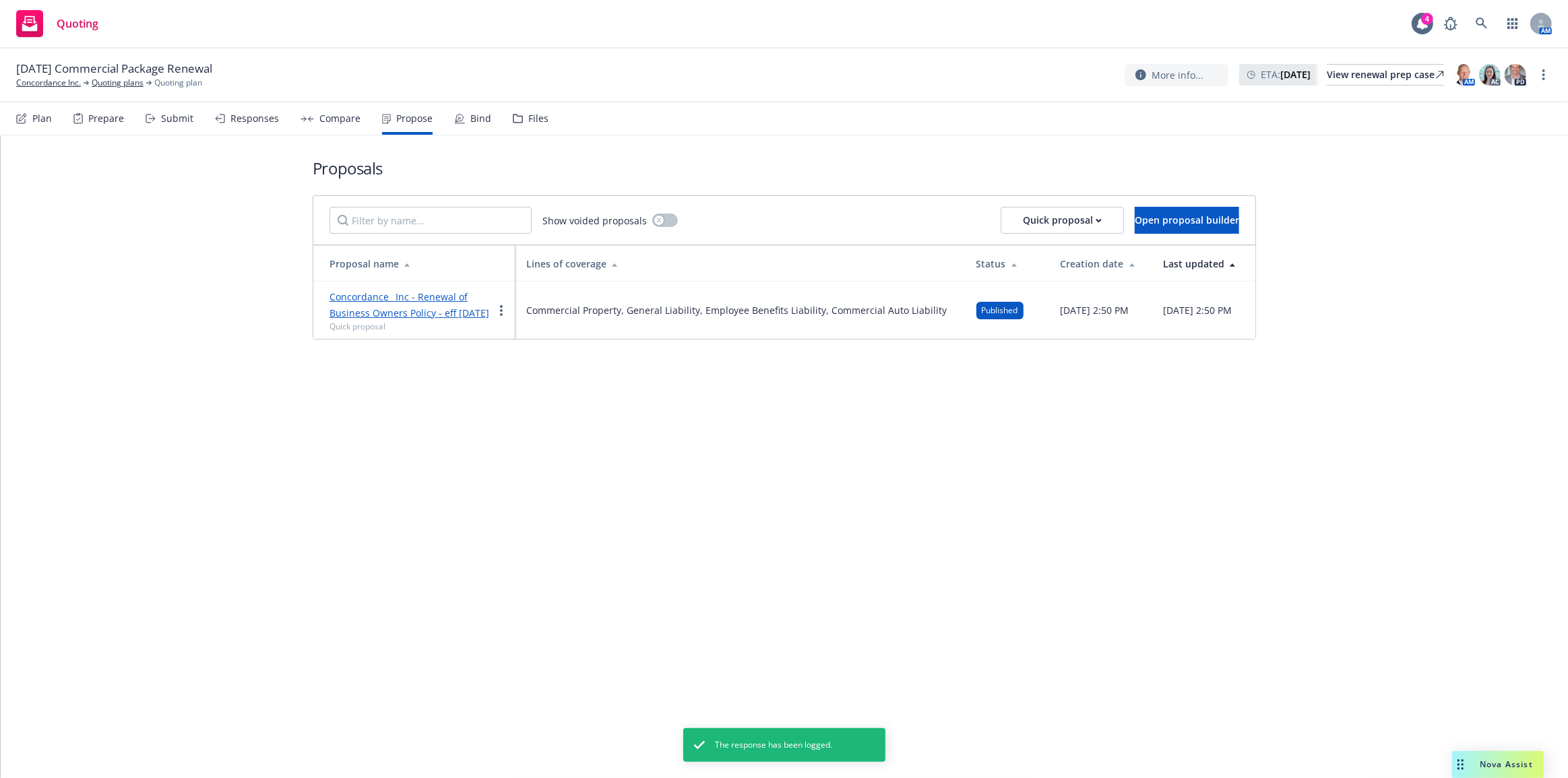
click at [467, 107] on div "Bind" at bounding box center [472, 118] width 37 height 32
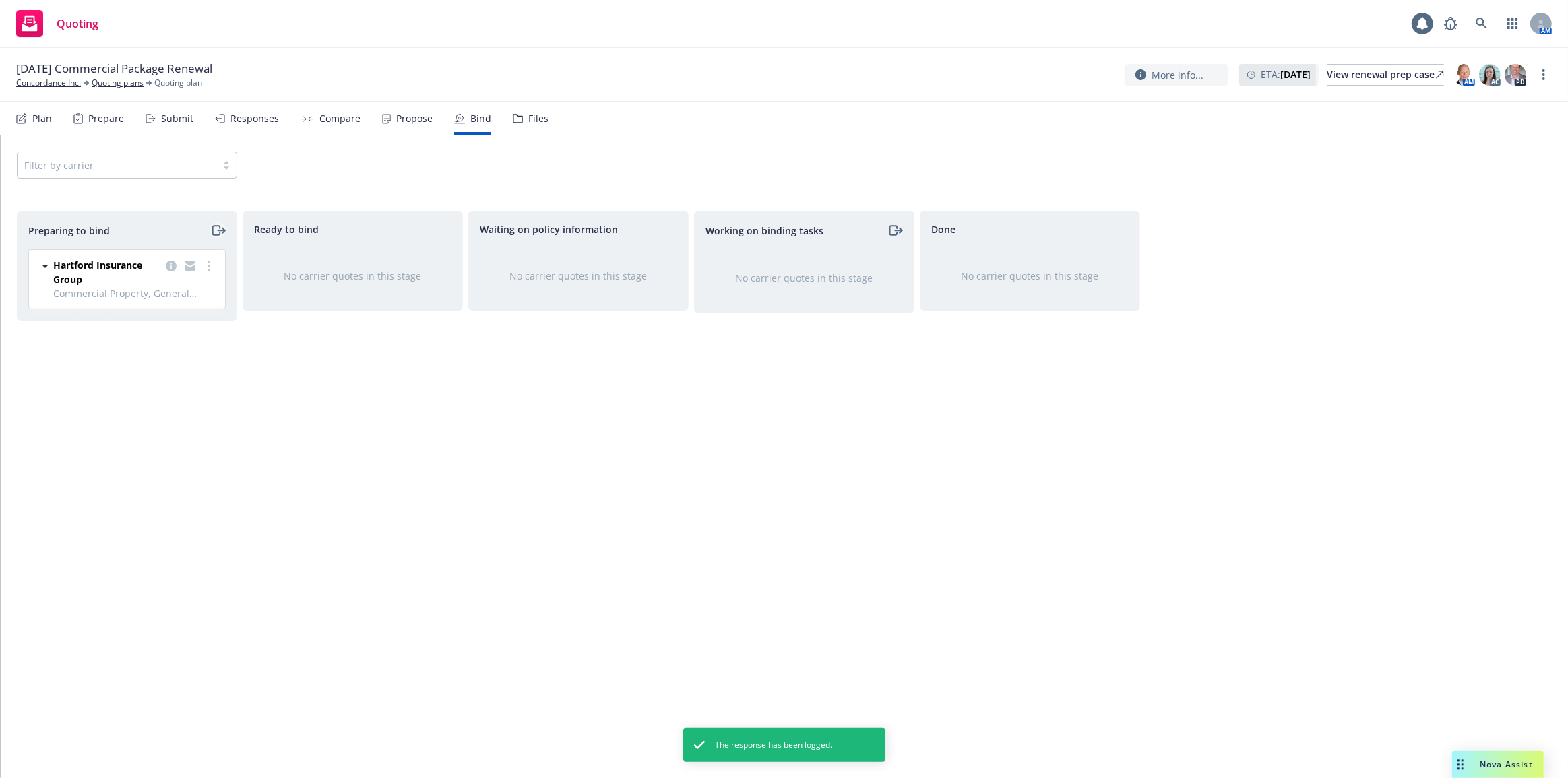
click at [222, 231] on icon "moveRight" at bounding box center [221, 231] width 7 height 0
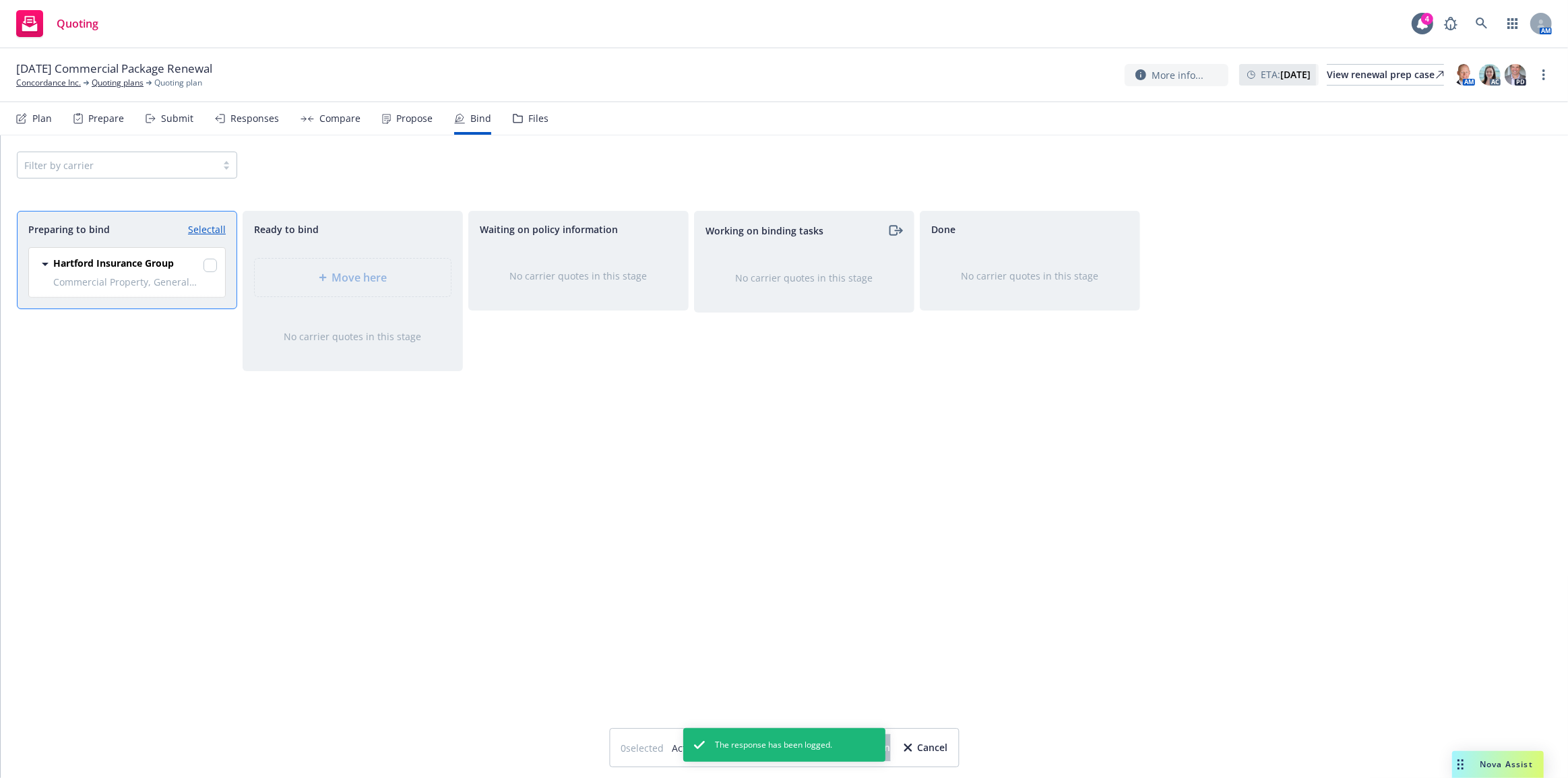
click at [216, 227] on link "Select all" at bounding box center [207, 229] width 37 height 14
checkbox input "true"
click at [911, 751] on icon "button" at bounding box center [908, 748] width 8 height 8
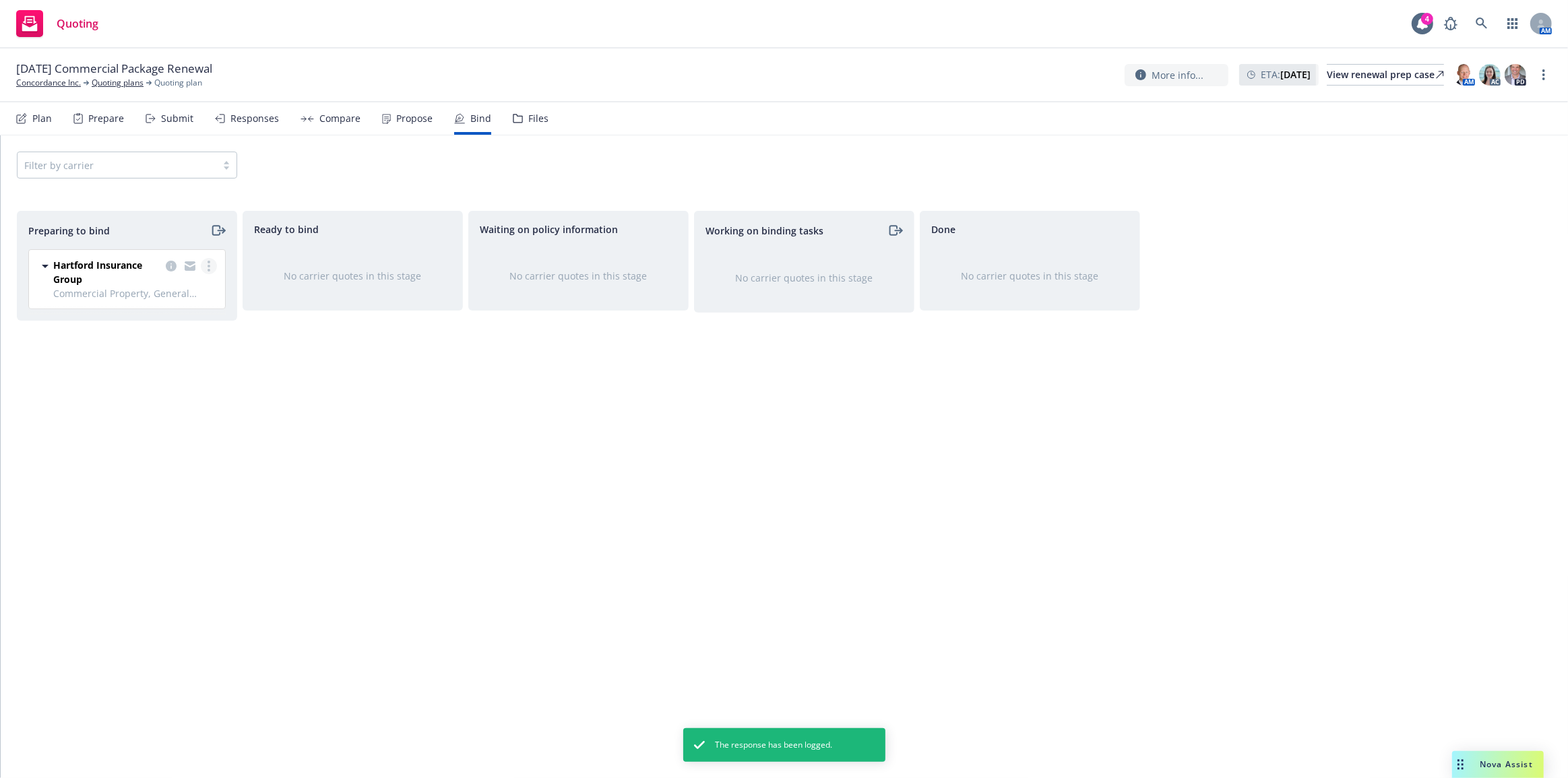
click at [209, 263] on icon "more" at bounding box center [208, 266] width 2 height 11
click at [185, 343] on link "Move to done" at bounding box center [150, 347] width 132 height 27
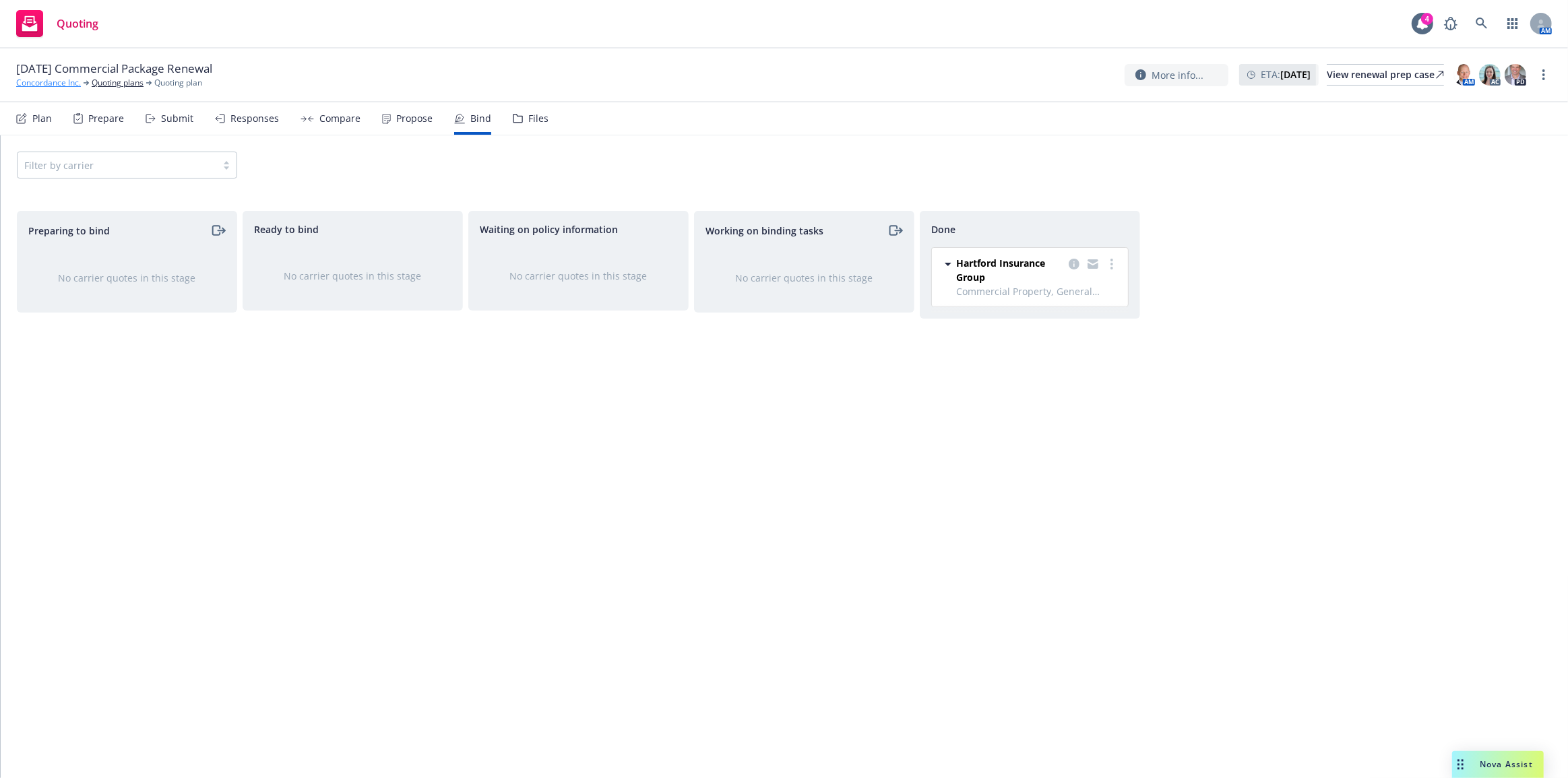
click at [67, 85] on link "Concordance Inc." at bounding box center [48, 82] width 65 height 12
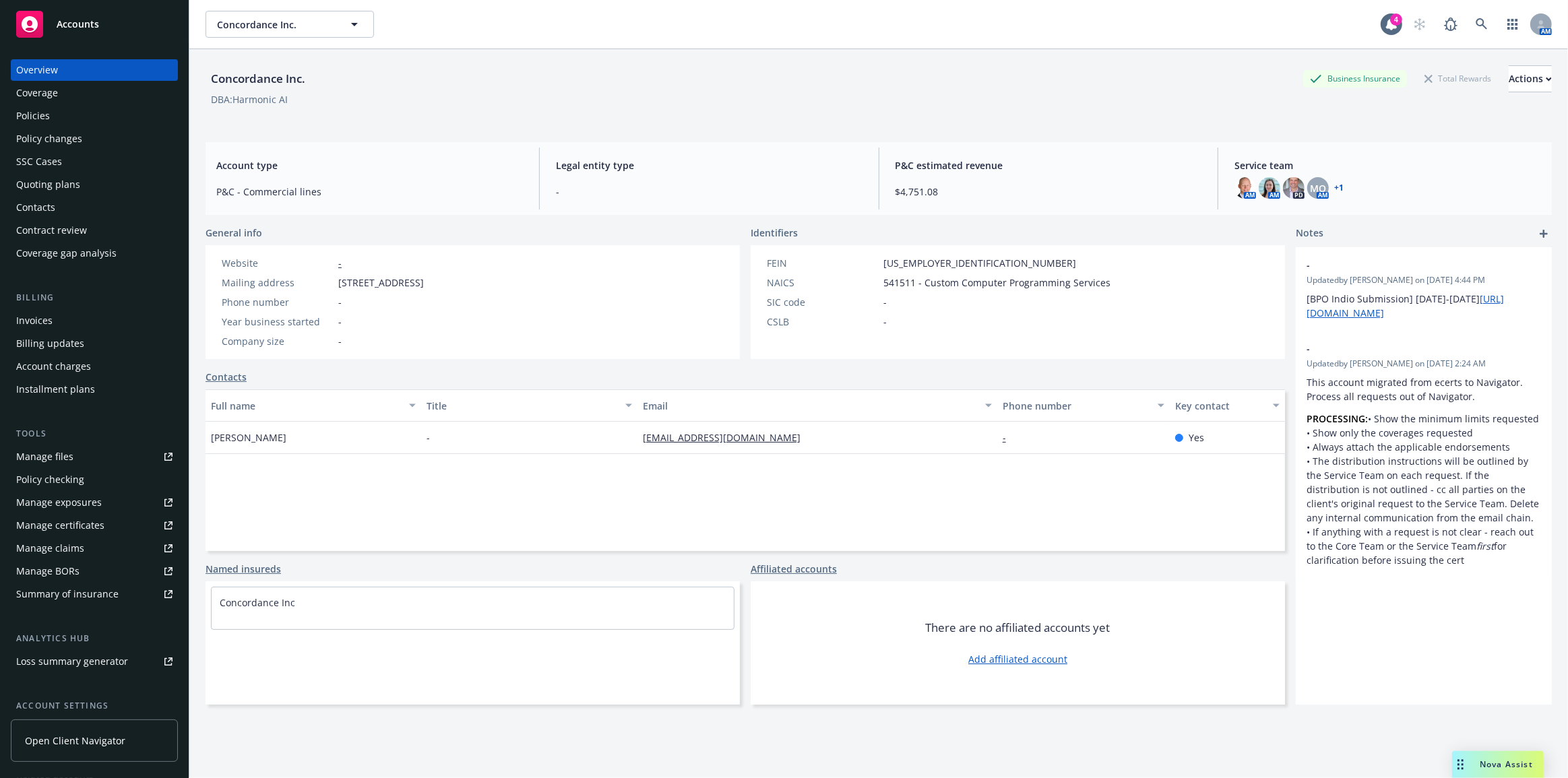
click at [128, 182] on div "Quoting plans" at bounding box center [94, 185] width 157 height 22
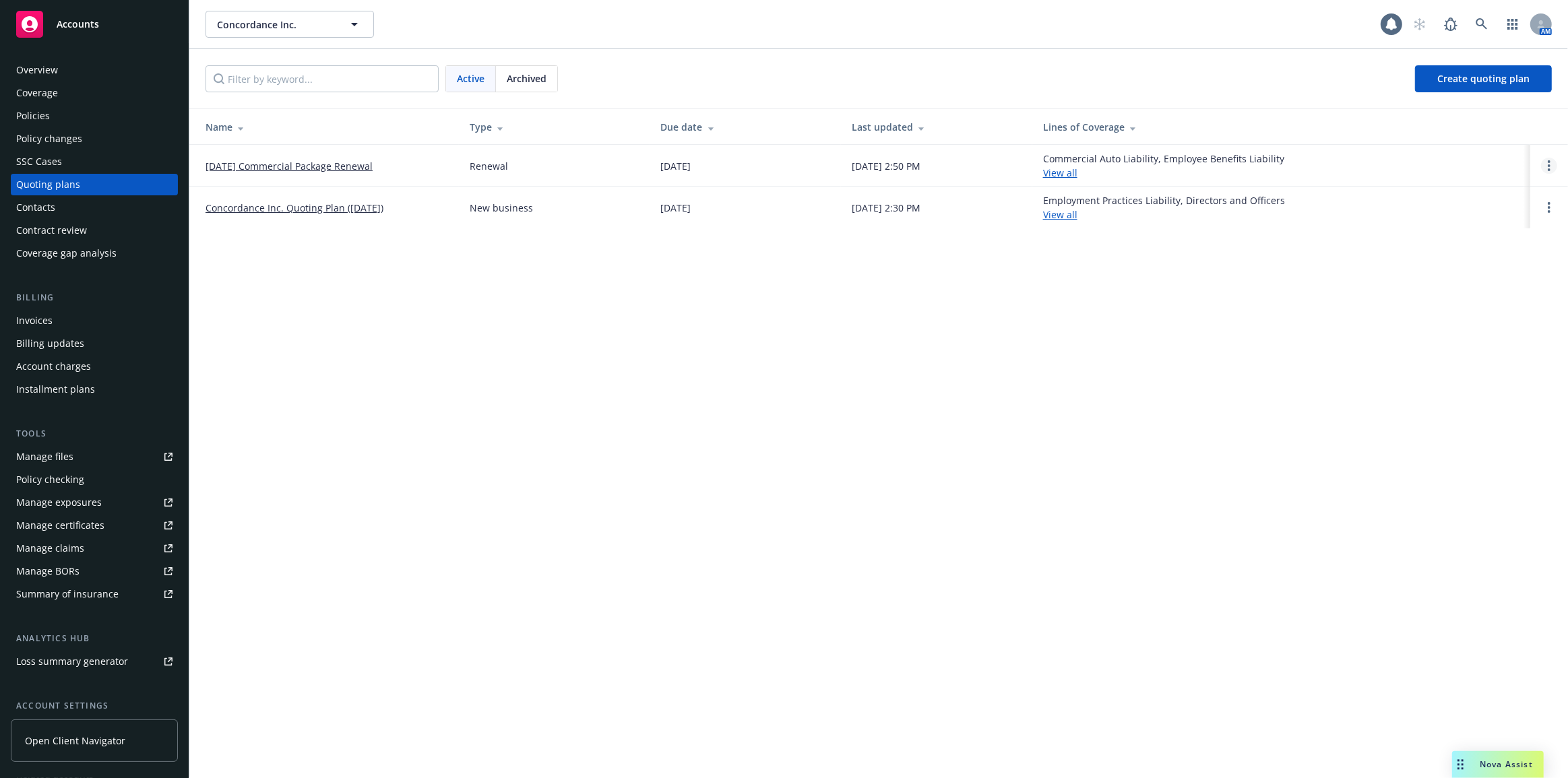
click at [1551, 165] on link "Open options" at bounding box center [1549, 165] width 16 height 16
click at [1528, 160] on link "Archive" at bounding box center [1481, 156] width 118 height 27
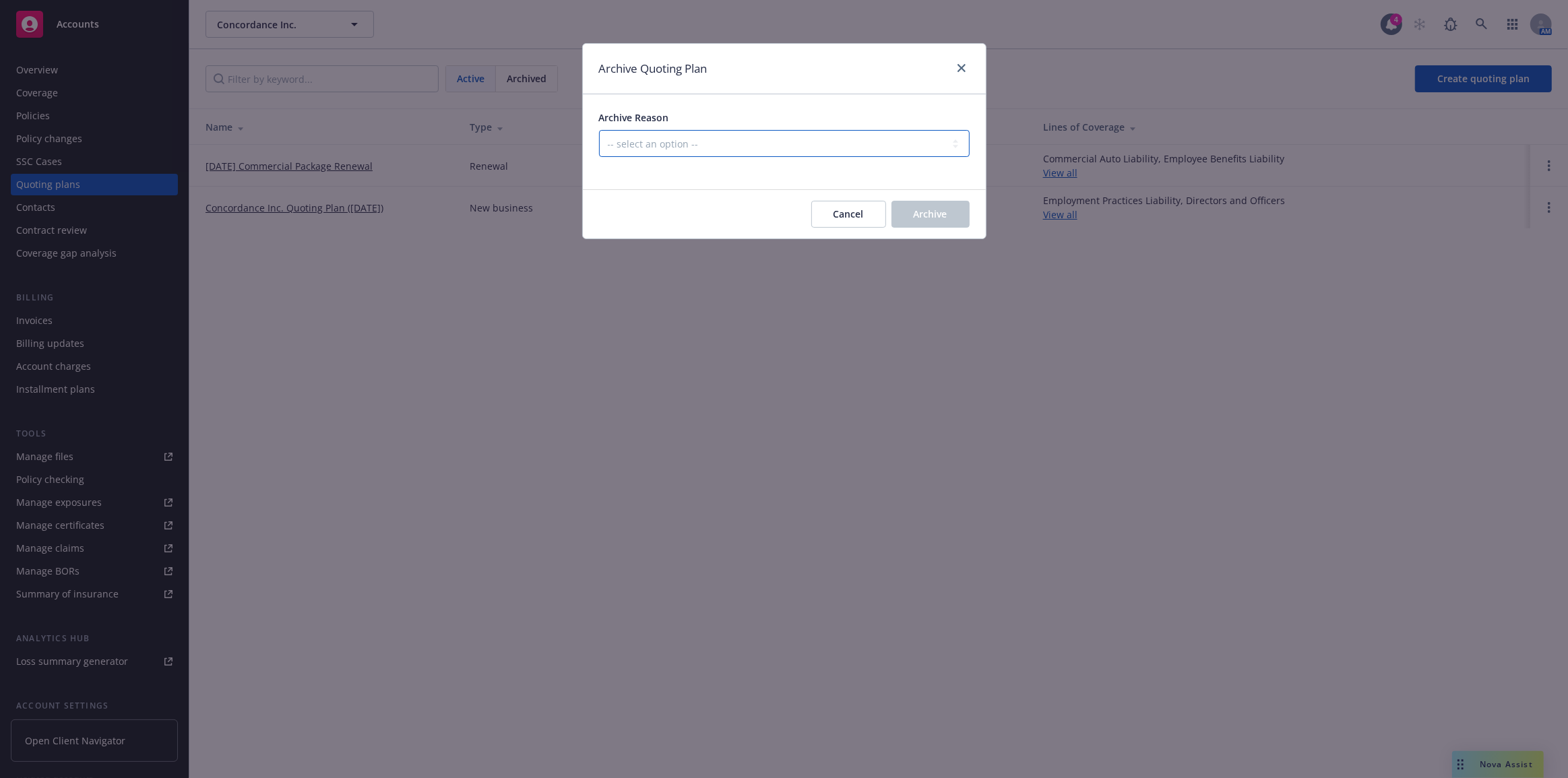
drag, startPoint x: 862, startPoint y: 141, endPoint x: 851, endPoint y: 157, distance: 19.4
click at [862, 141] on select "-- select an option -- All policies in this renewal plan are auto-renewed Creat…" at bounding box center [784, 143] width 371 height 27
select select "ARCHIVED_RENEWAL_COMPLETED"
click at [599, 130] on select "-- select an option -- All policies in this renewal plan are auto-renewed Creat…" at bounding box center [784, 143] width 371 height 27
click at [936, 204] on button "Archive" at bounding box center [931, 214] width 78 height 27
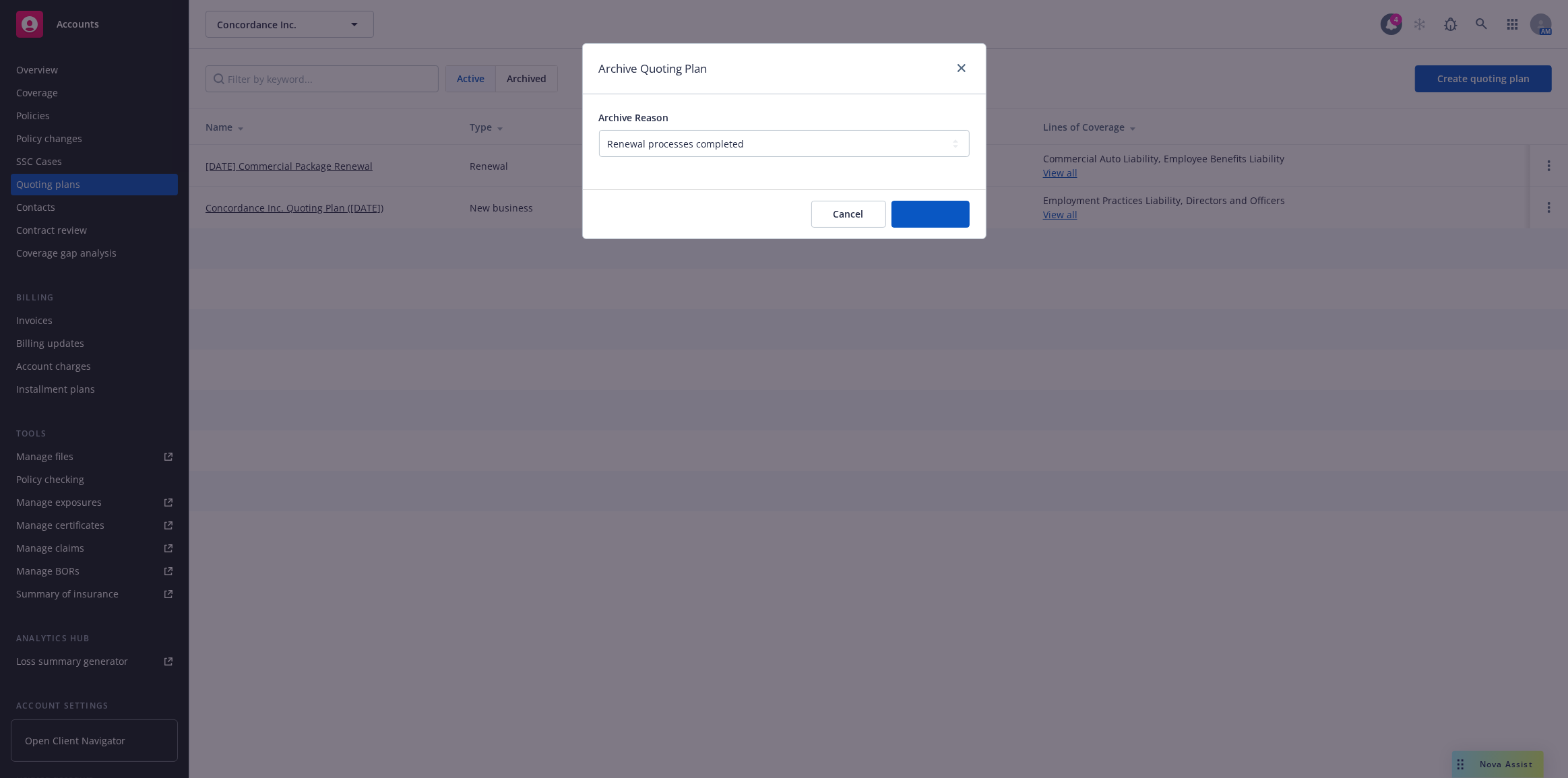
click at [1418, 351] on div "Archive Quoting Plan Archive Reason -- select an option -- All policies in this…" at bounding box center [784, 389] width 1568 height 778
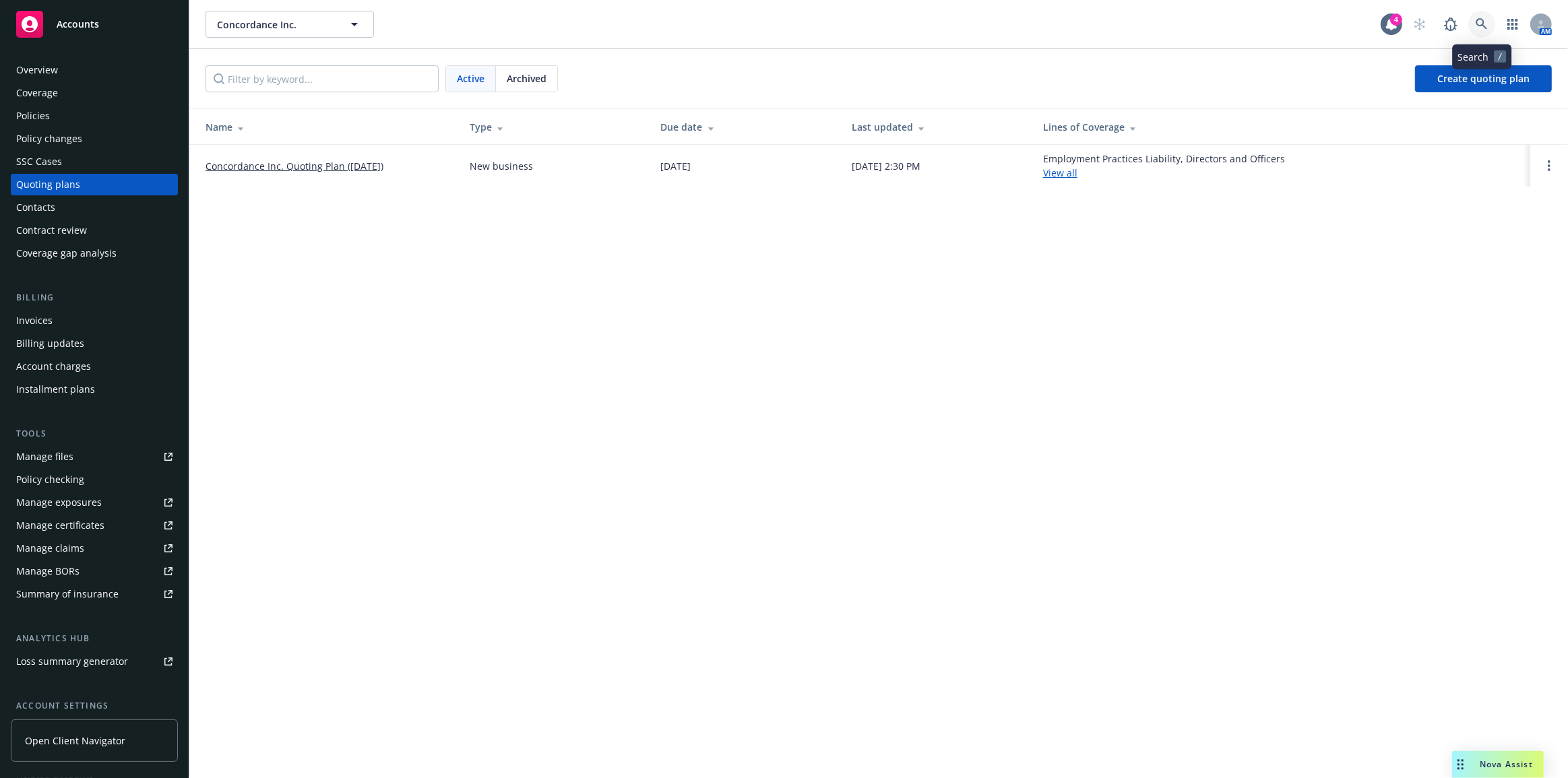
click at [1478, 24] on icon at bounding box center [1481, 24] width 12 height 12
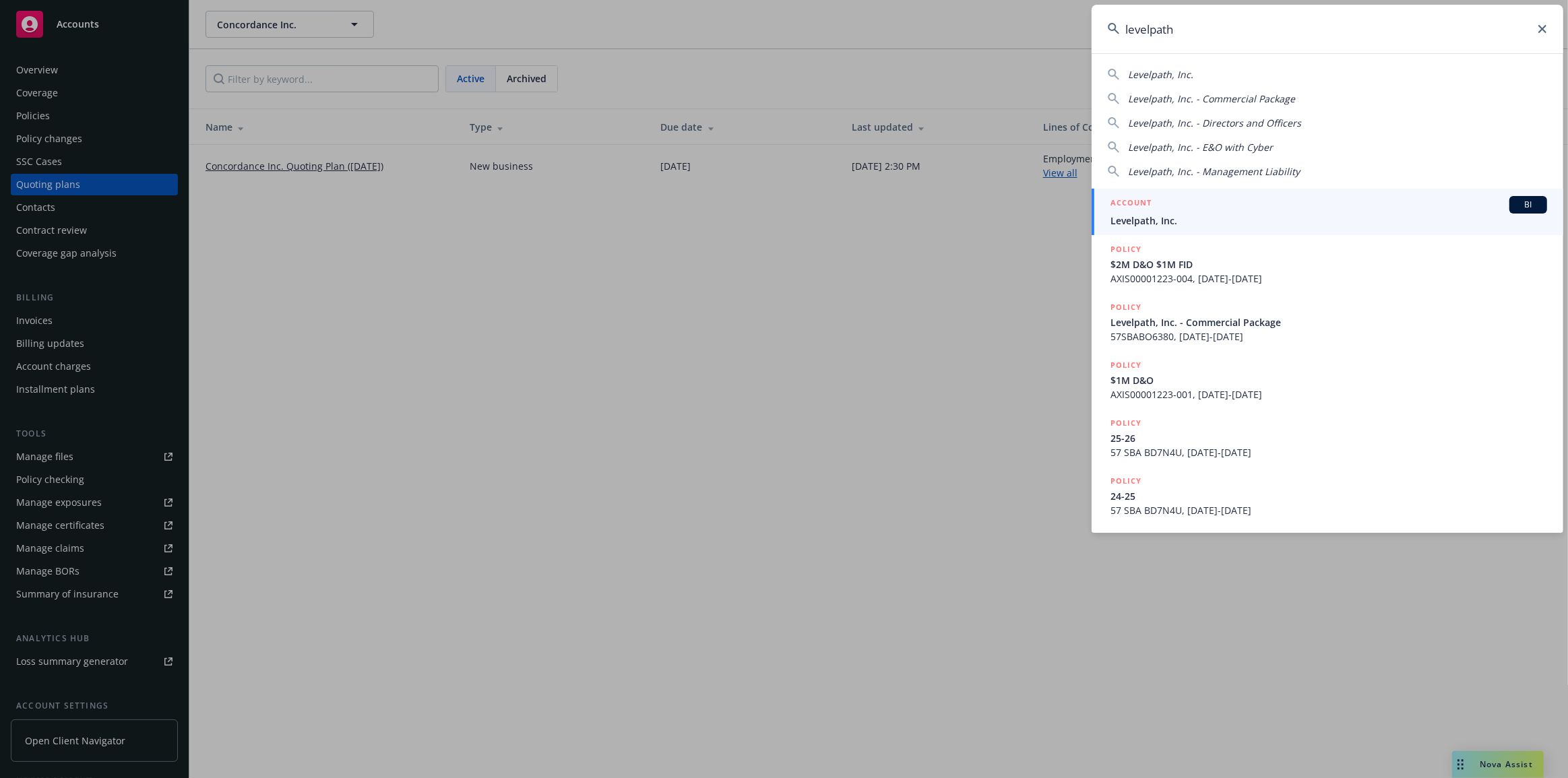
type input "levelpath"
drag, startPoint x: 1395, startPoint y: 199, endPoint x: 1026, endPoint y: 259, distance: 373.8
click at [1395, 199] on div "ACCOUNT BI" at bounding box center [1329, 204] width 437 height 17
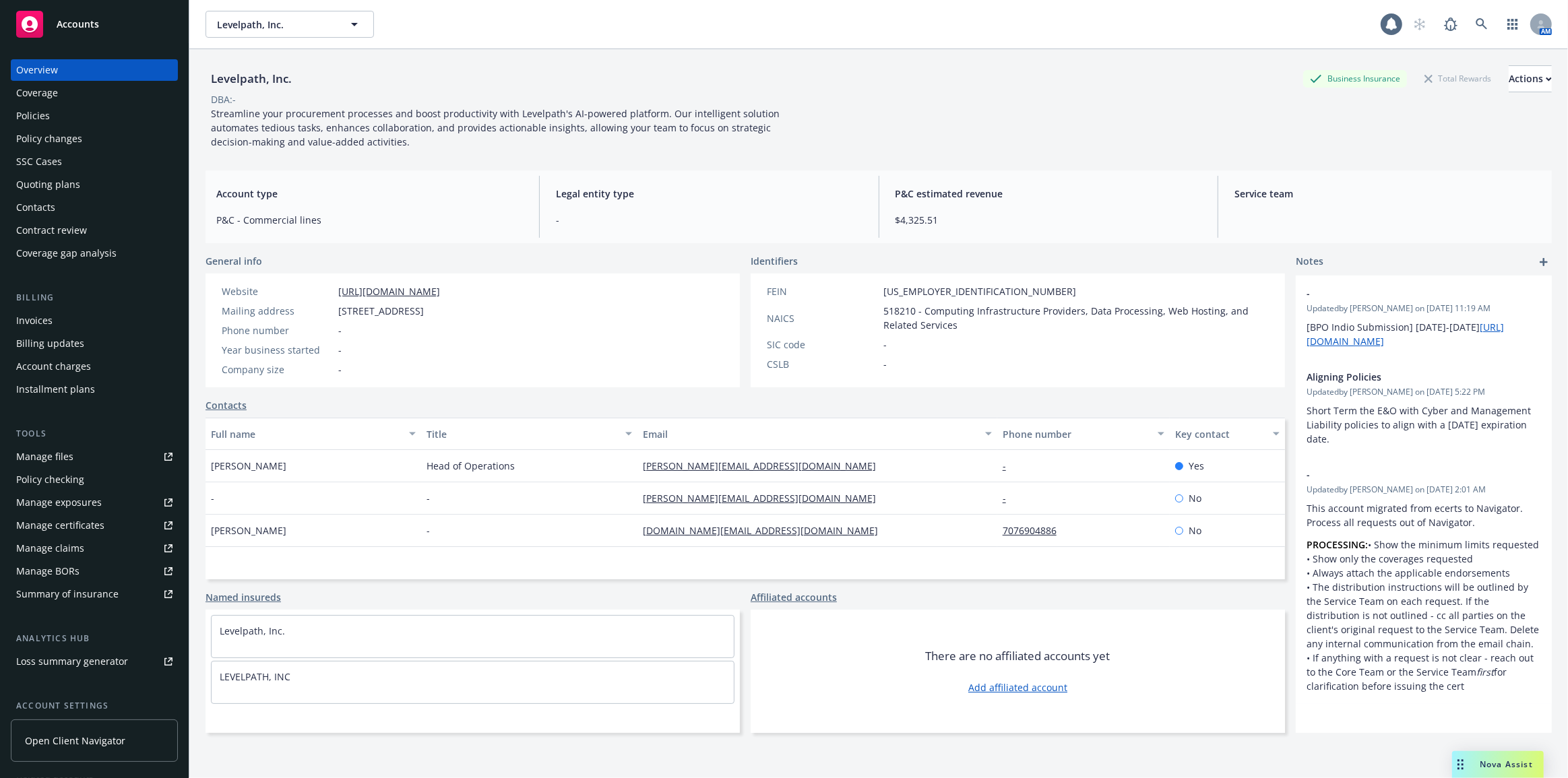
click at [43, 202] on div "Contacts" at bounding box center [35, 207] width 39 height 22
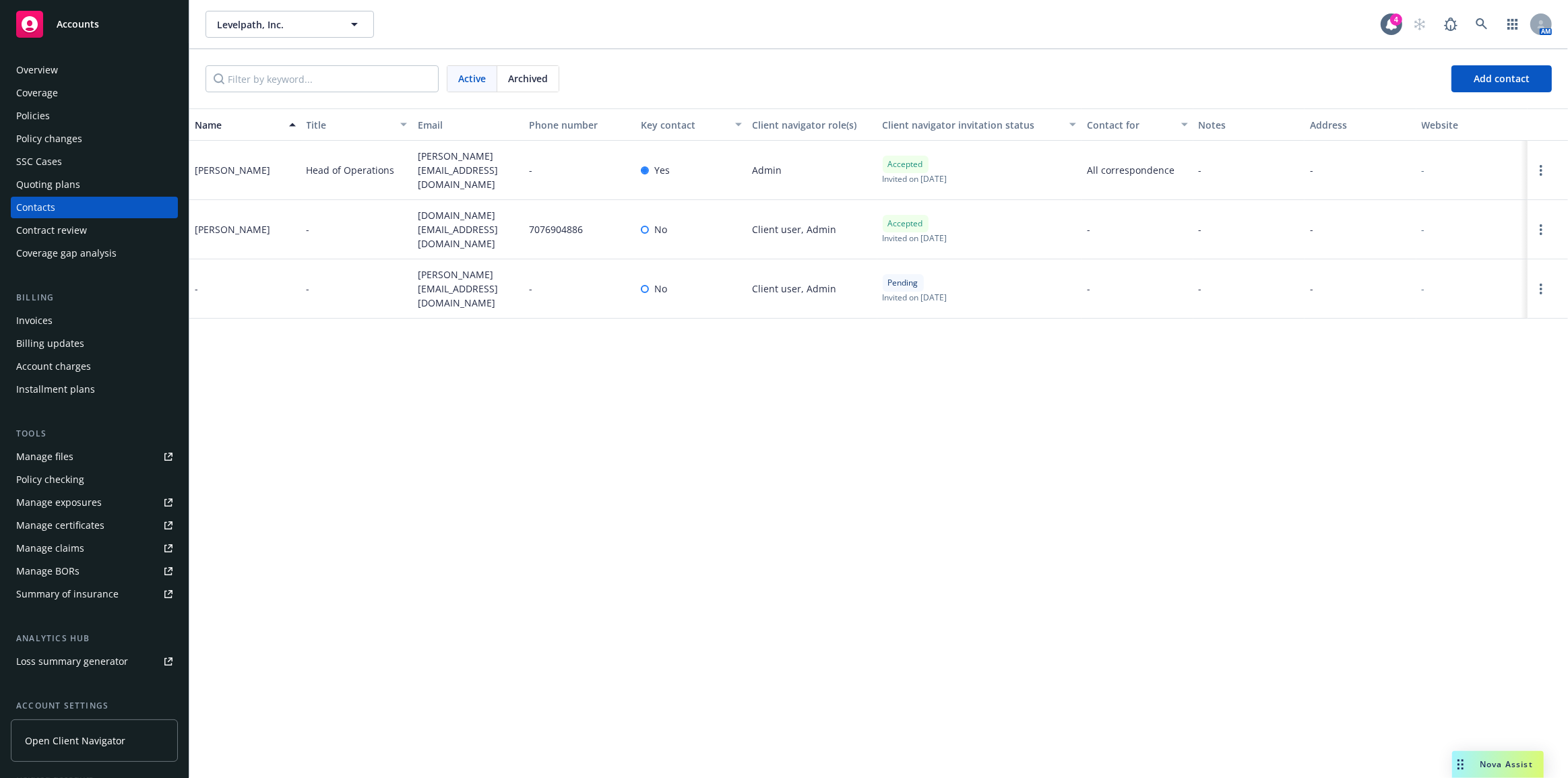
click at [140, 136] on div "Policy changes" at bounding box center [94, 139] width 157 height 22
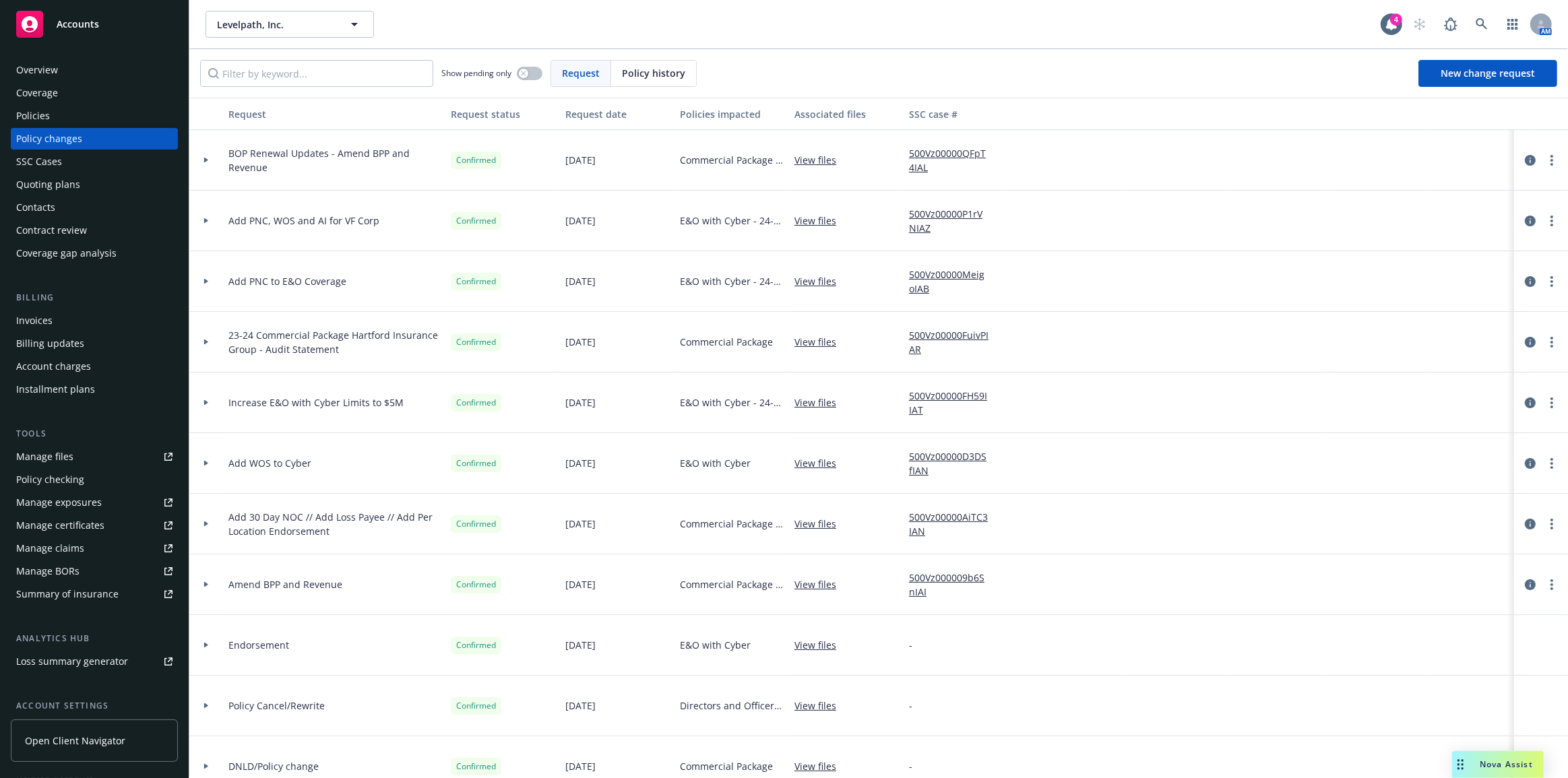
click at [217, 159] on div at bounding box center [206, 160] width 22 height 5
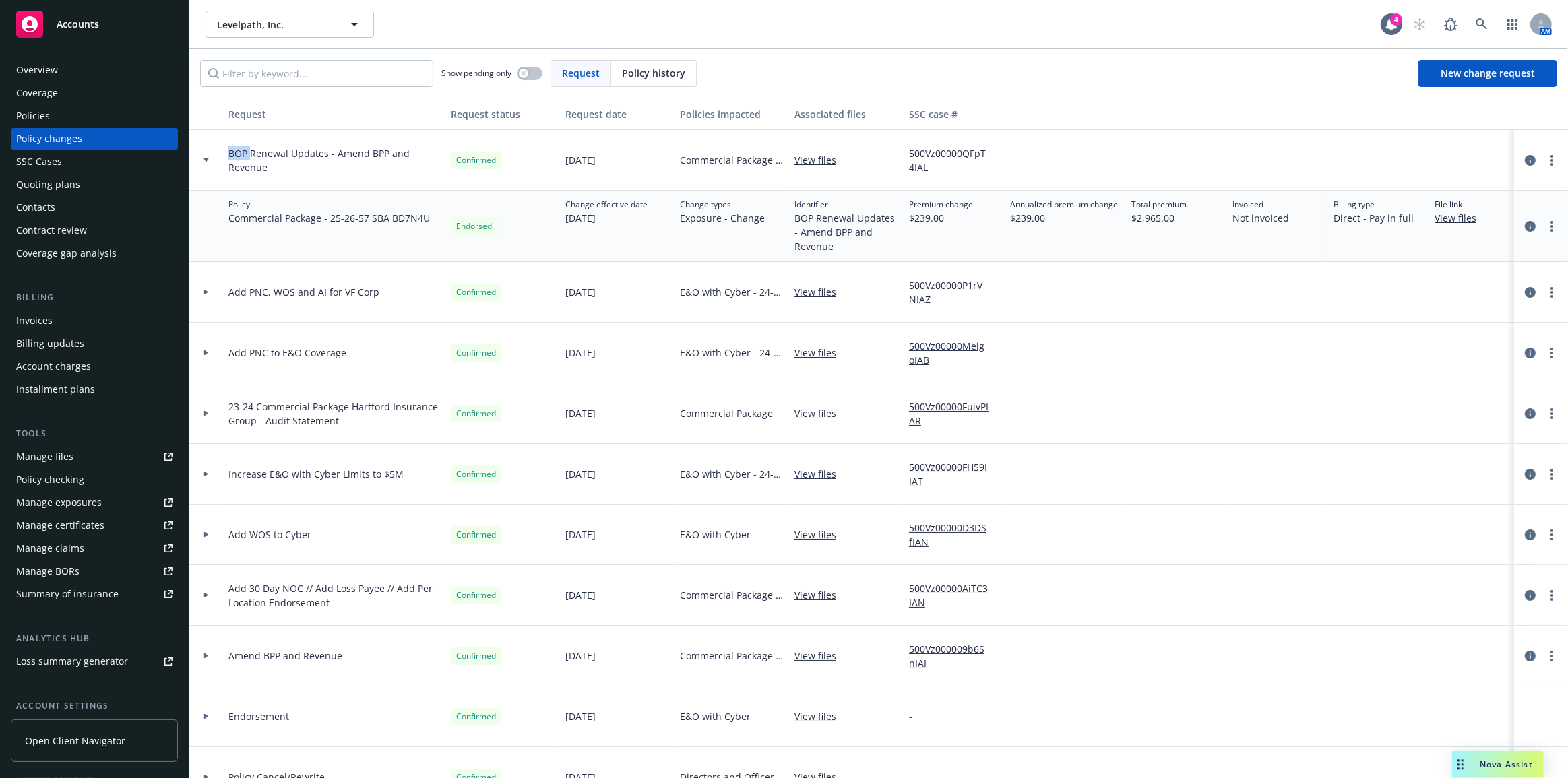
click at [217, 159] on div at bounding box center [206, 160] width 22 height 5
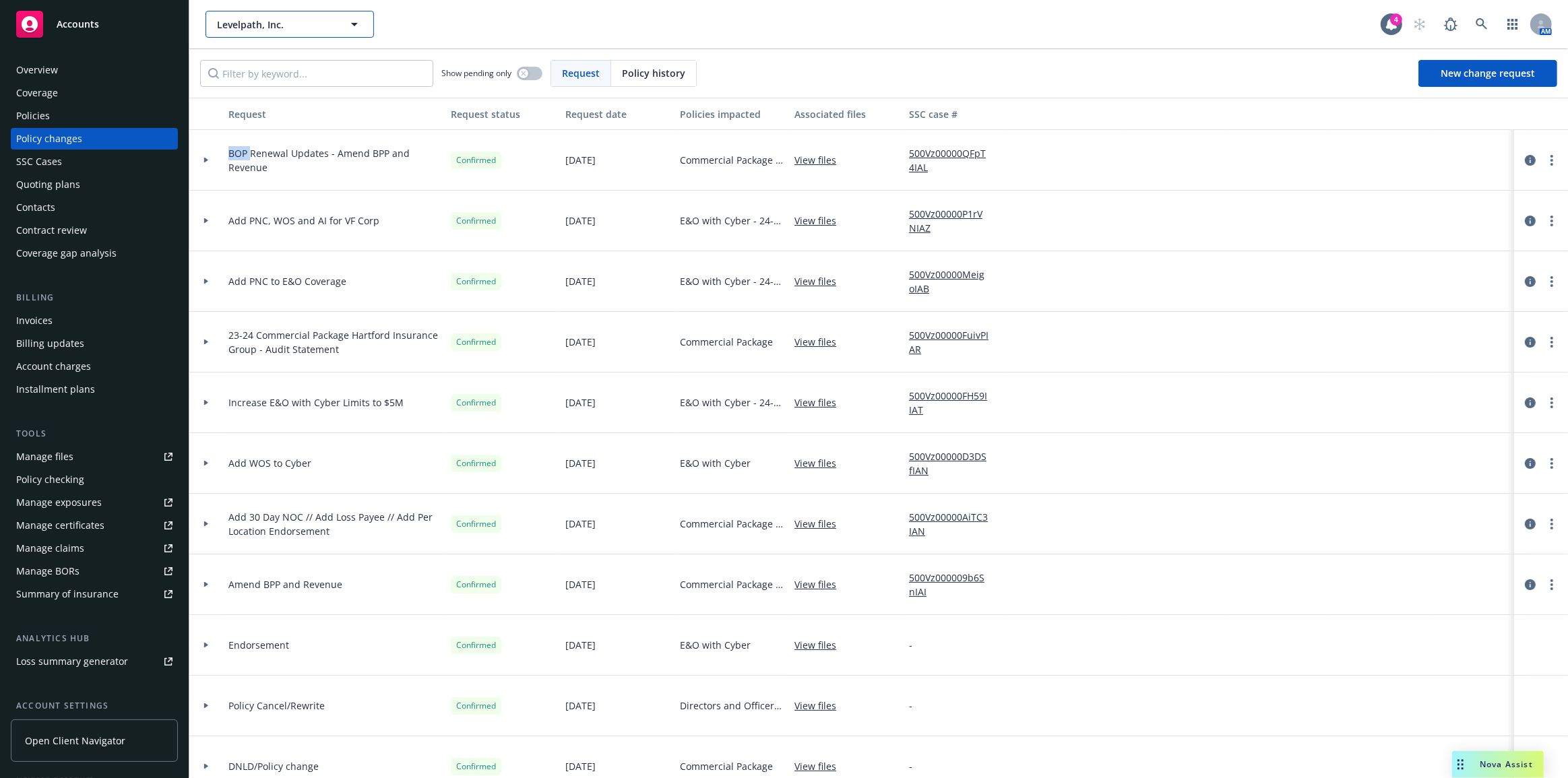
click at [251, 32] on button "Levelpath, Inc." at bounding box center [290, 24] width 168 height 27
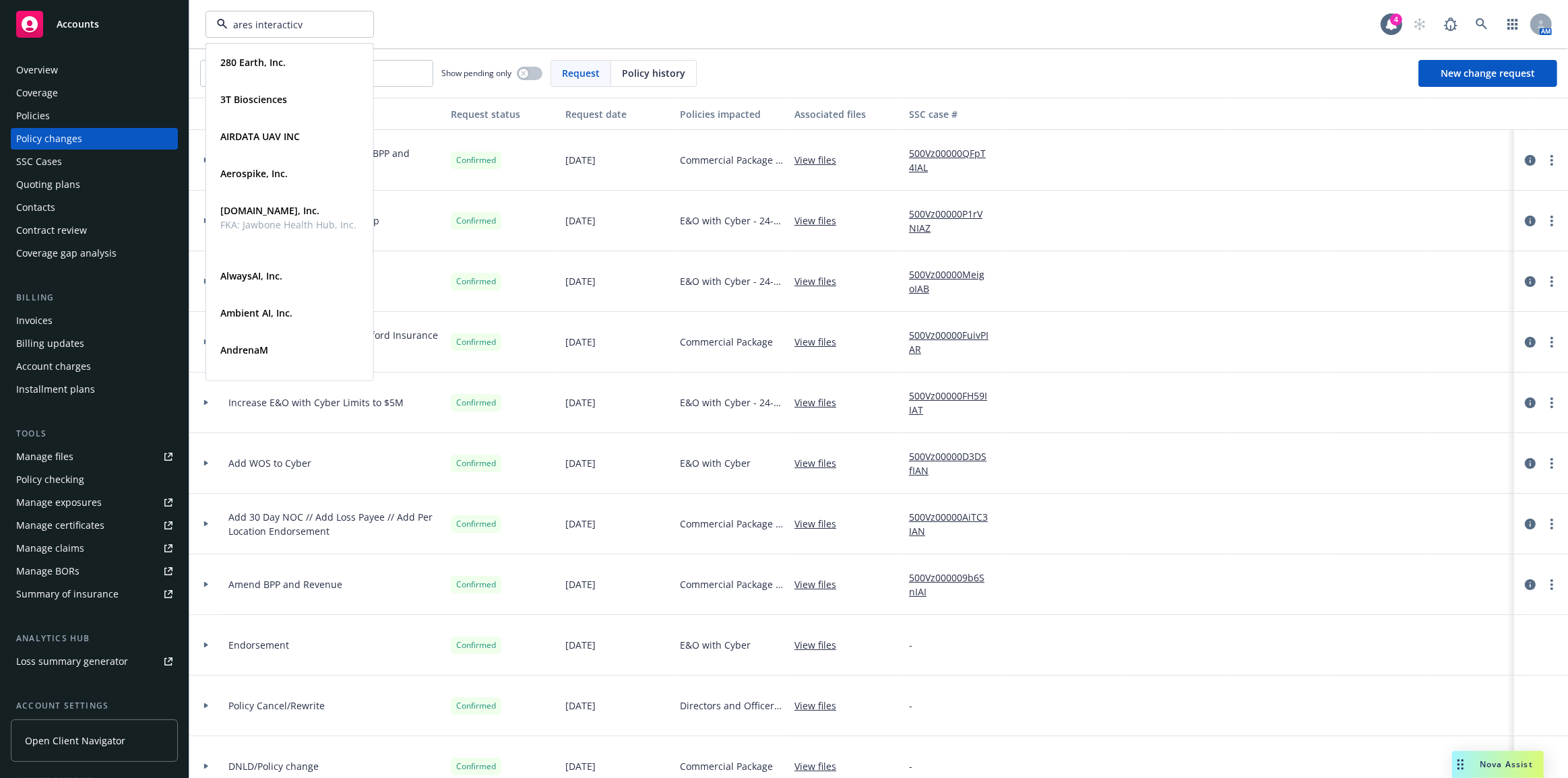
type input "ares interacticve"
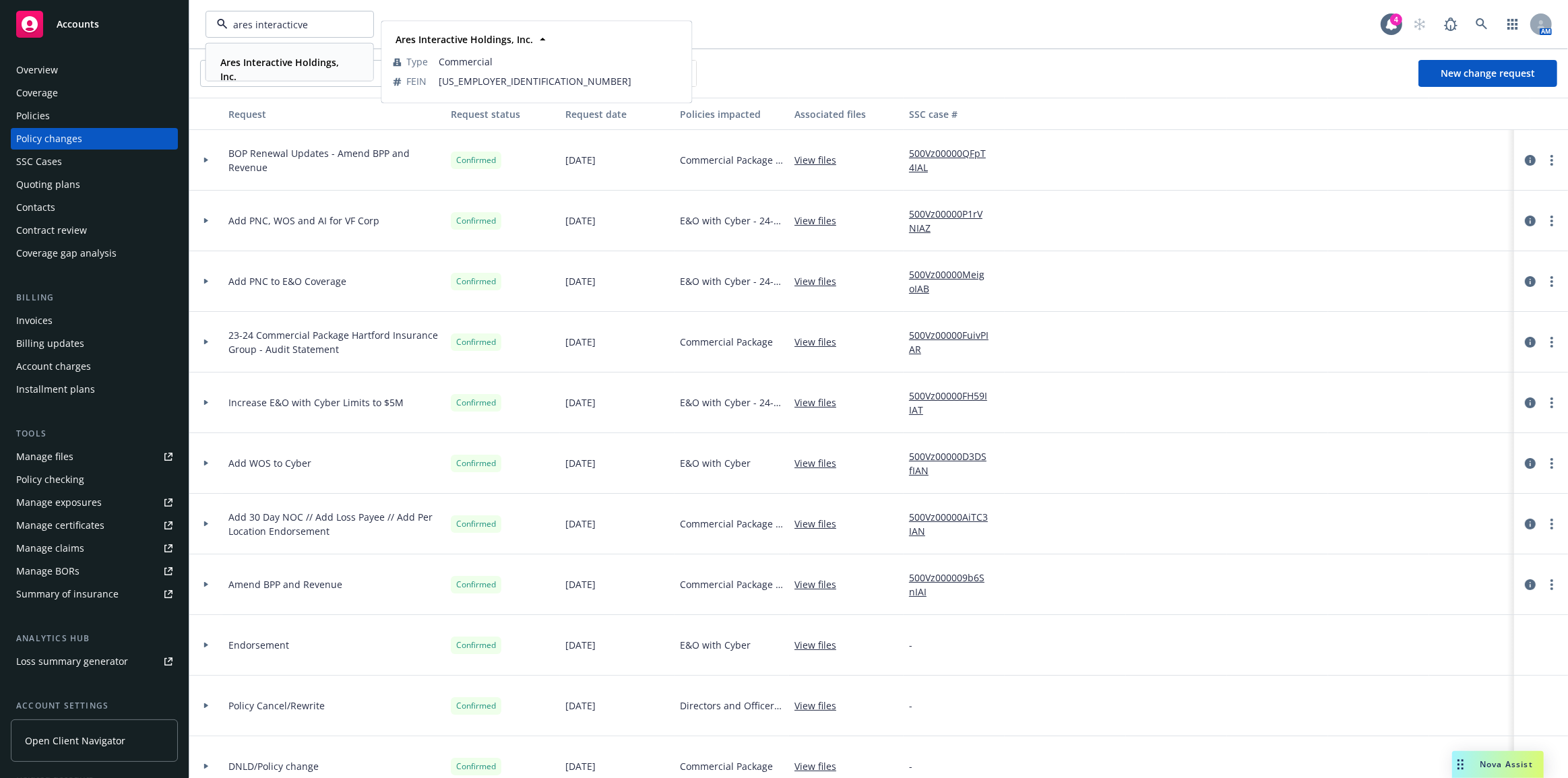
click at [249, 51] on div "Ares Interactive Holdings, Inc. Type Commercial FEIN 99-2913182" at bounding box center [289, 69] width 166 height 50
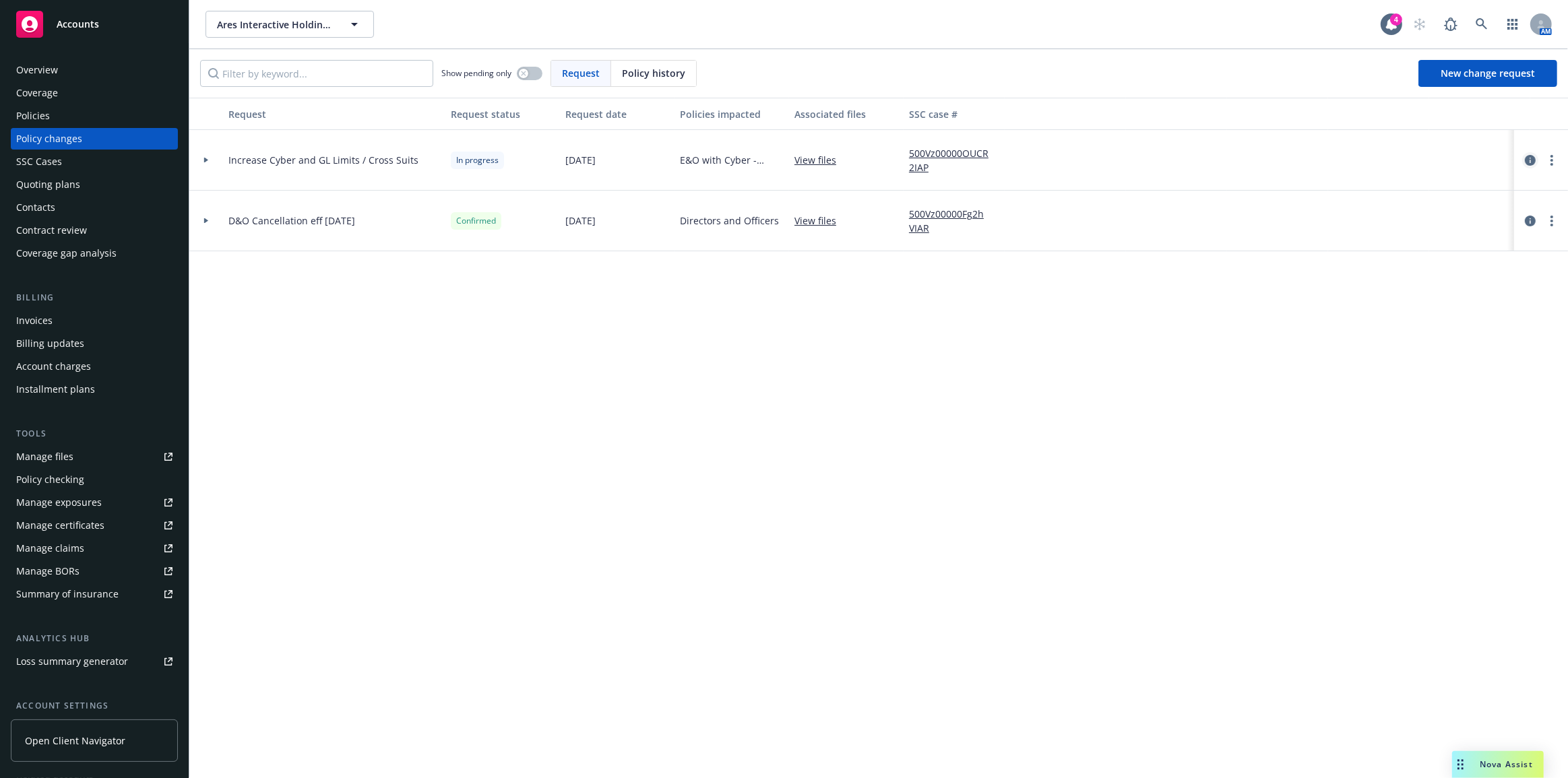
click at [1527, 160] on icon "circleInformation" at bounding box center [1530, 160] width 11 height 11
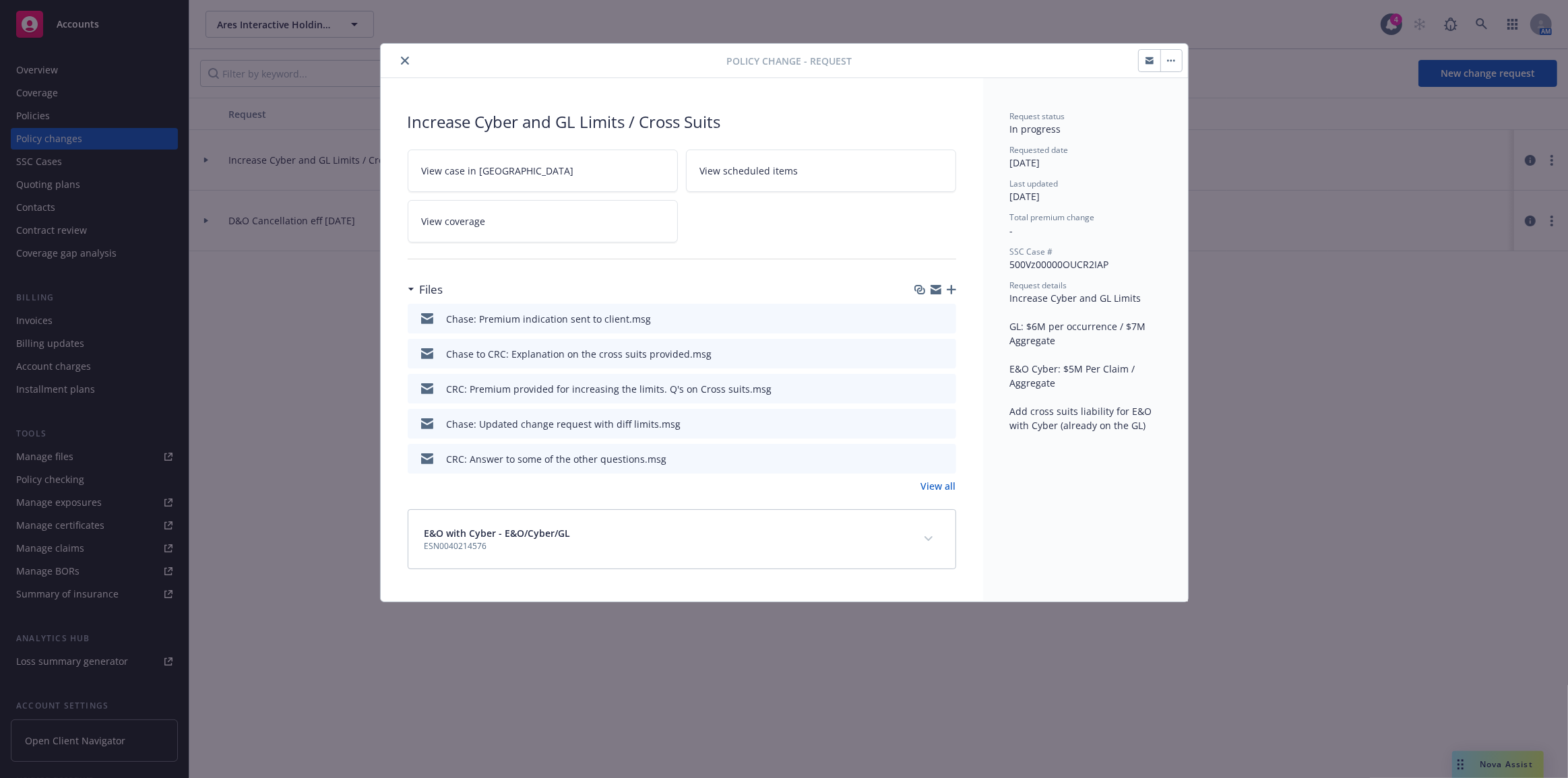
click at [956, 287] on icon "button" at bounding box center [951, 289] width 9 height 9
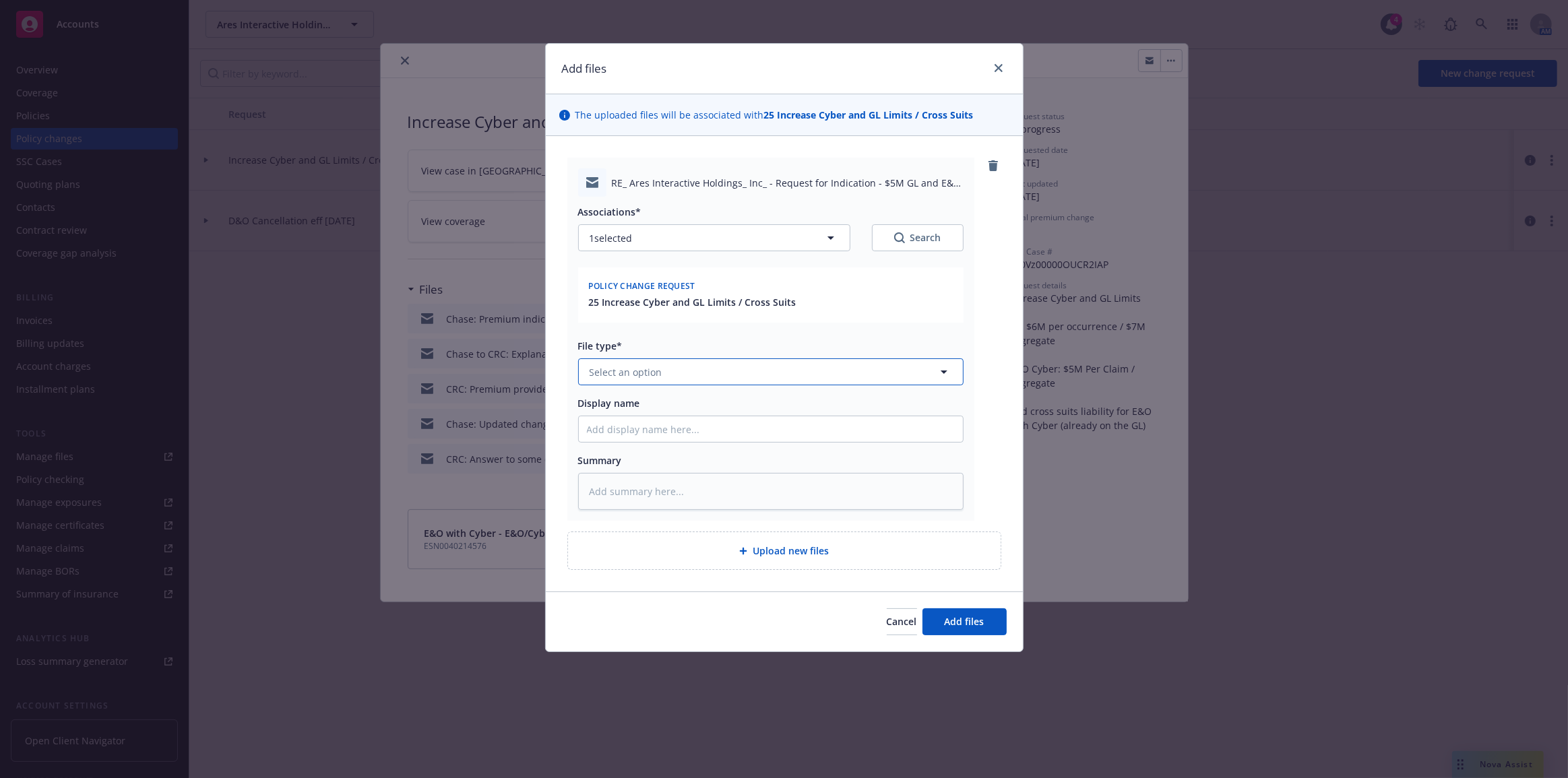
click at [850, 370] on button "Select an option" at bounding box center [771, 372] width 386 height 27
type input "em"
drag, startPoint x: 836, startPoint y: 443, endPoint x: 837, endPoint y: 428, distance: 15.0
click at [837, 442] on div "Email" at bounding box center [764, 445] width 368 height 19
click at [836, 420] on input "Display name" at bounding box center [771, 429] width 384 height 26
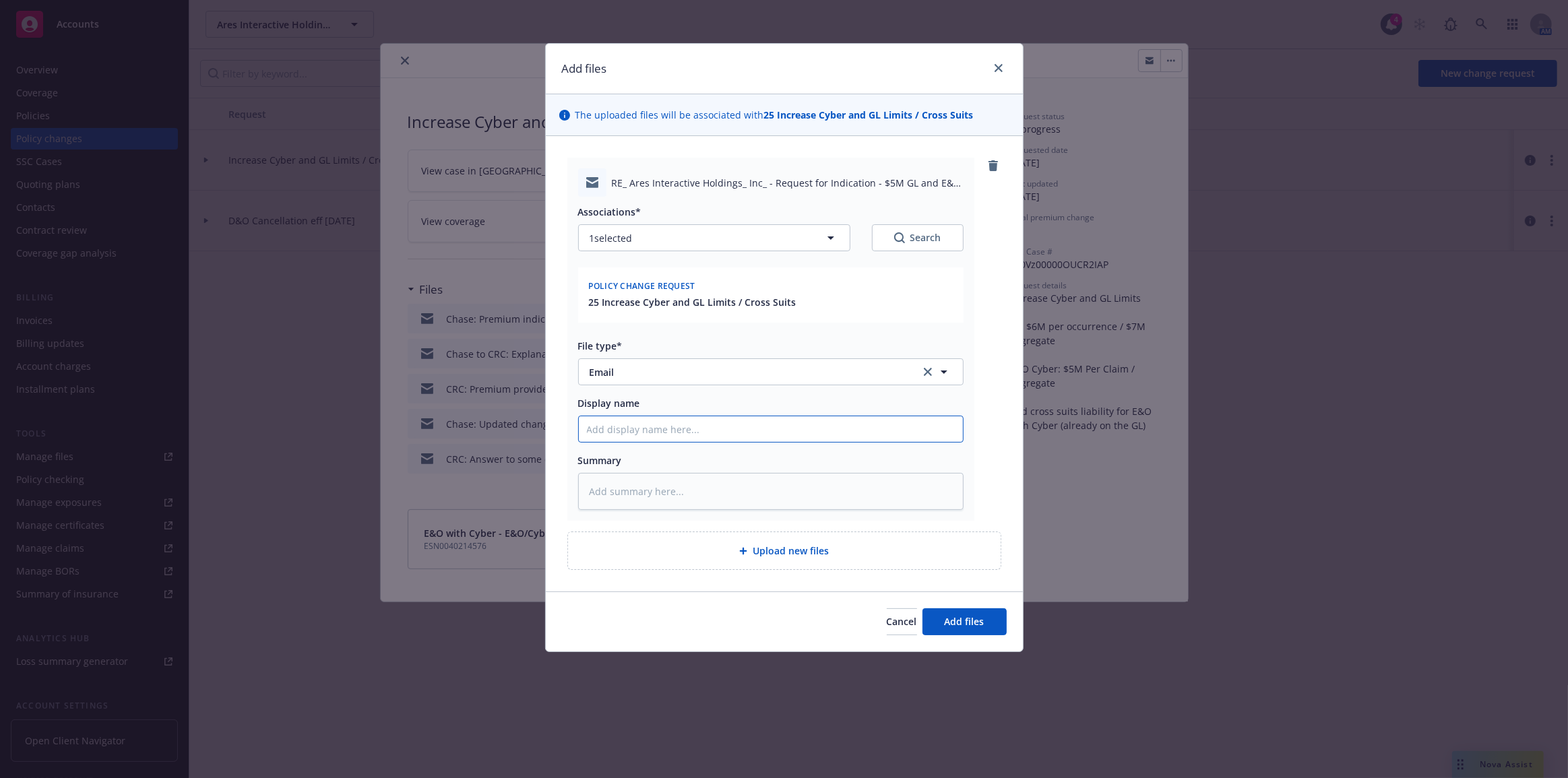
type textarea "x"
type input "C"
type textarea "x"
type input "CR"
type textarea "x"
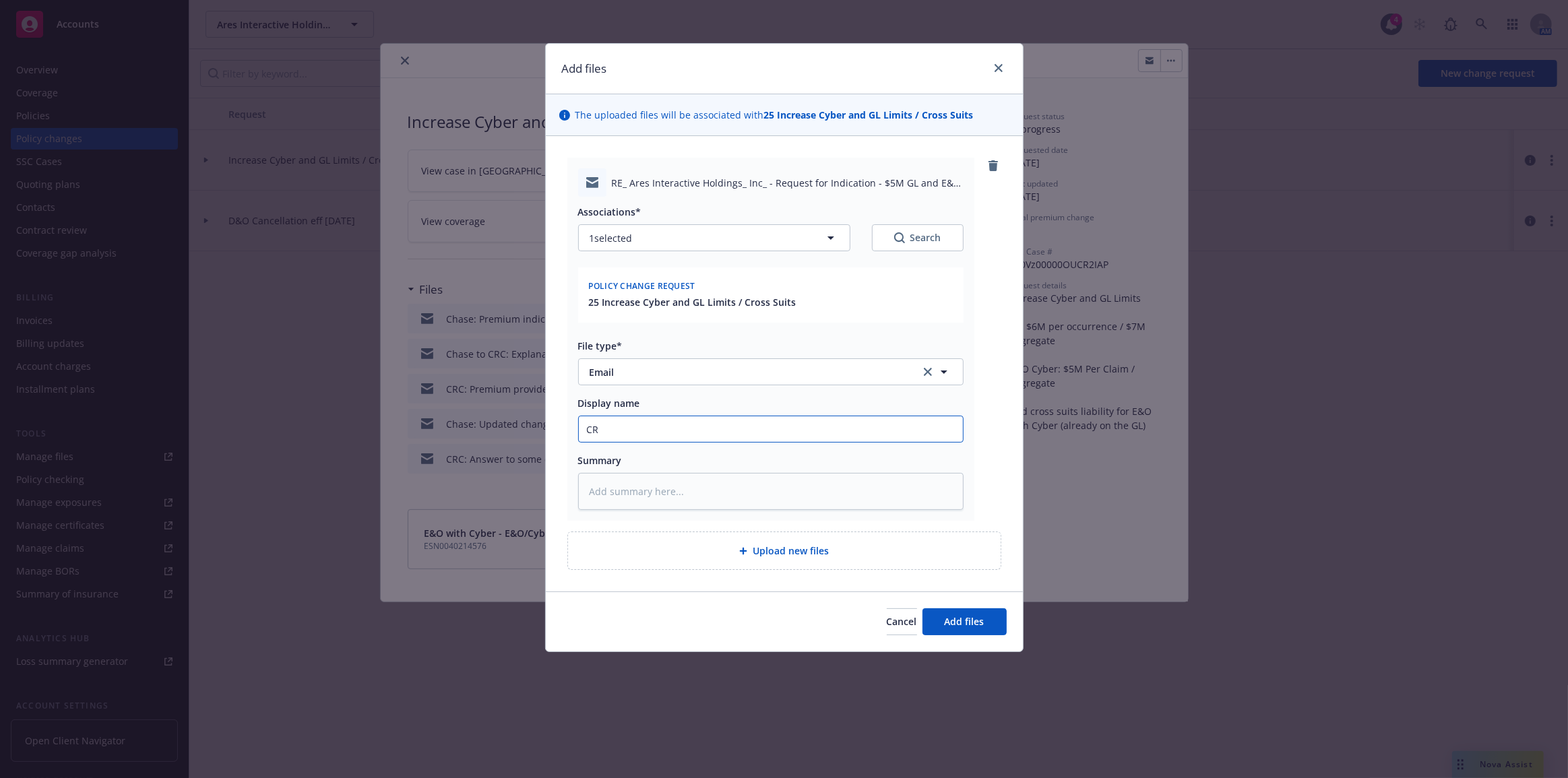
type input "CRC"
type textarea "x"
type input "CRC:"
type textarea "x"
type input "CRC: W"
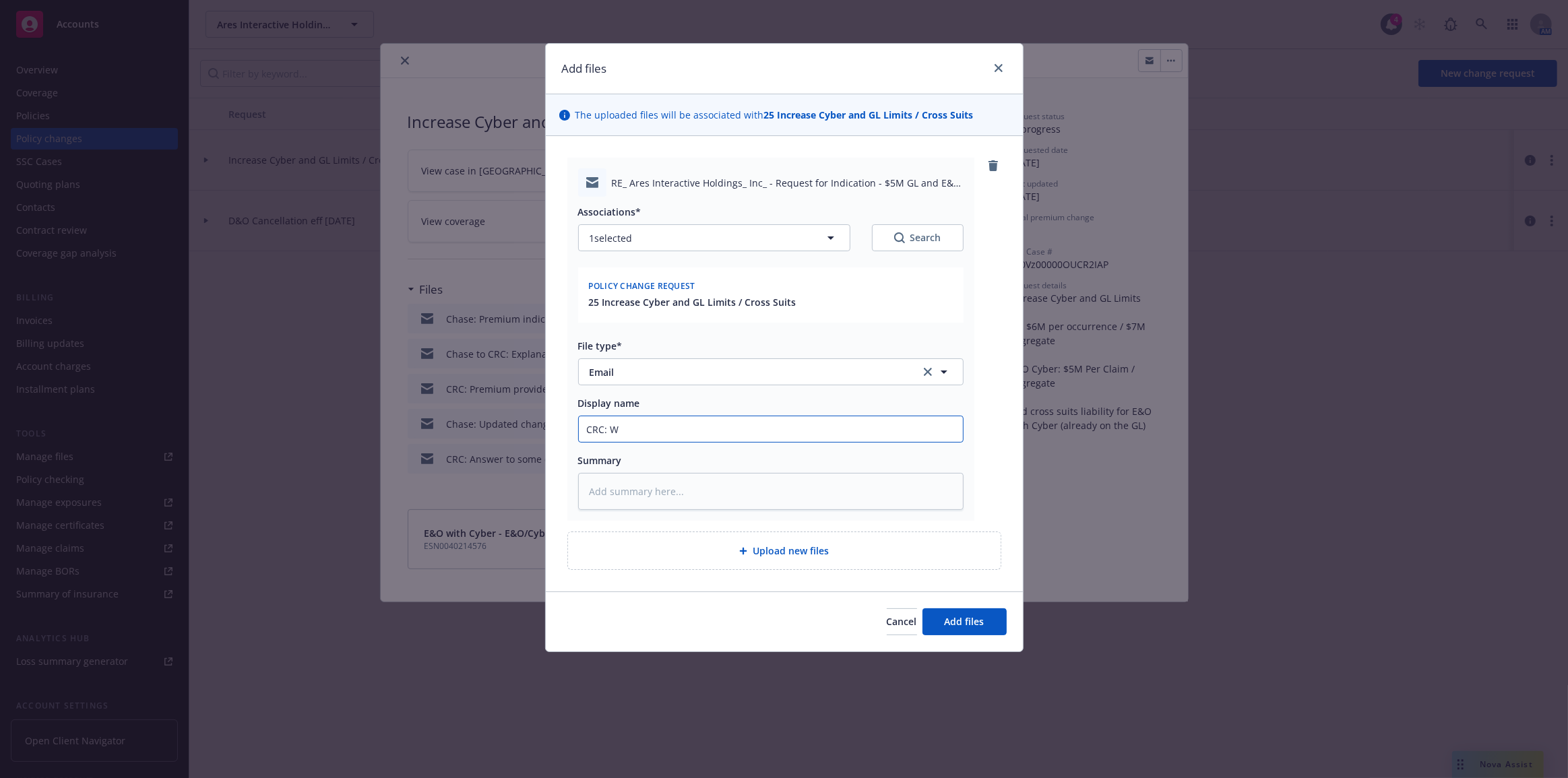
type textarea "x"
type input "CRC: Wi"
type textarea "x"
type input "CRC: Wil"
type textarea "x"
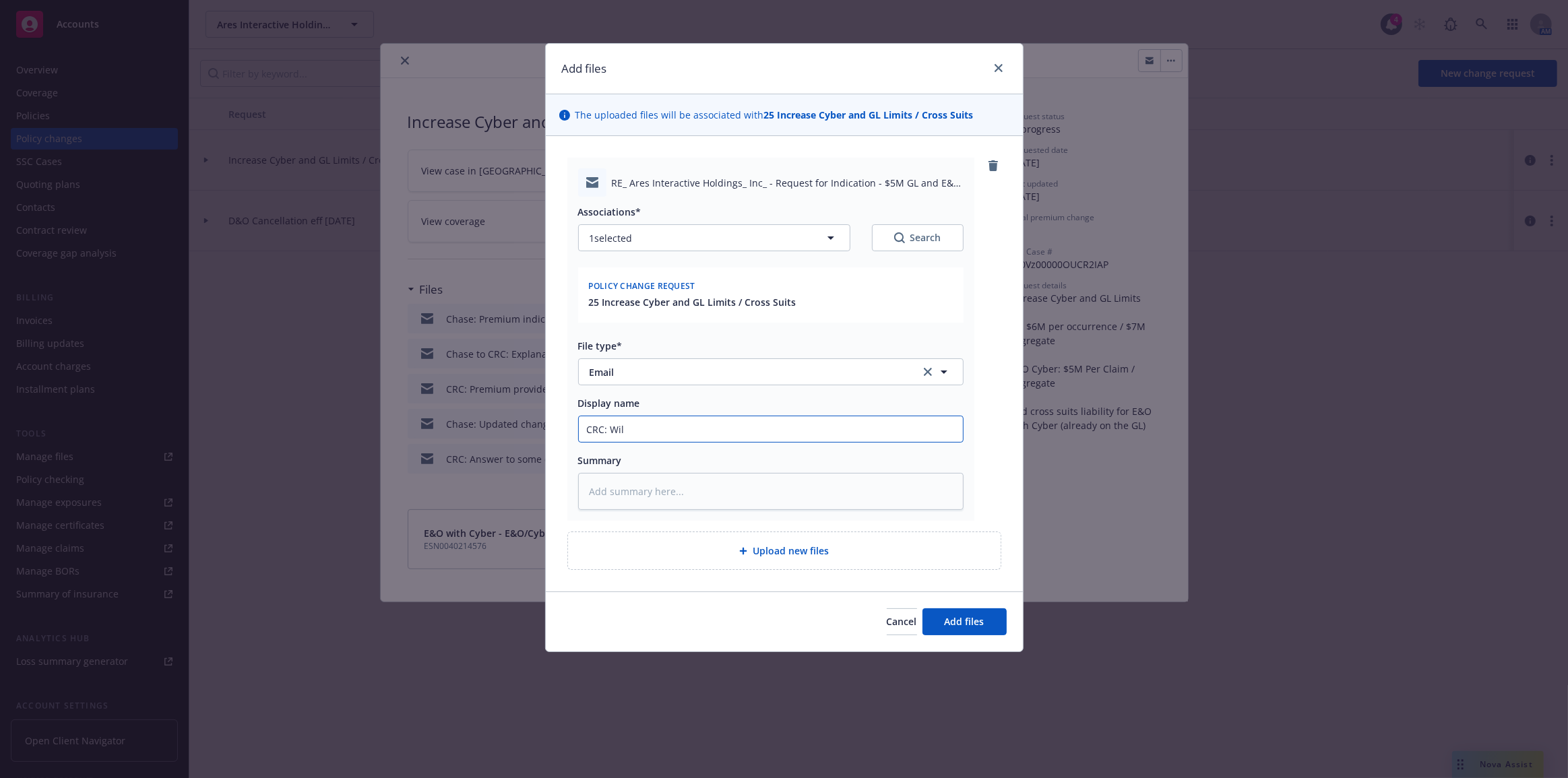
type input "CRC: Will"
type textarea "x"
type input "CRC: Will"
type textarea "x"
type input "CRC: Will n"
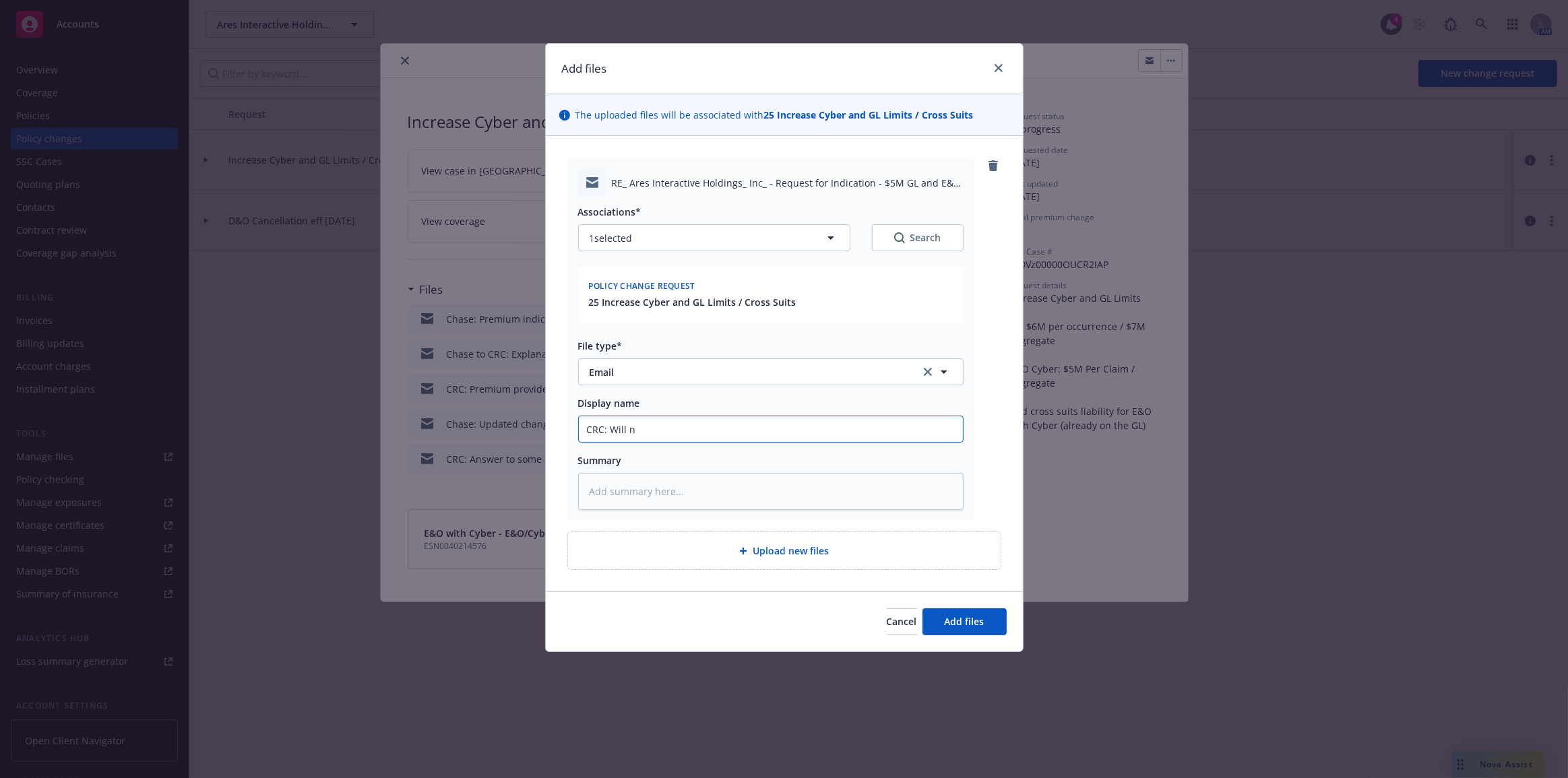
type textarea "x"
type input "CRC: Will ne"
type textarea "x"
type input "CRC: Will nee"
type textarea "x"
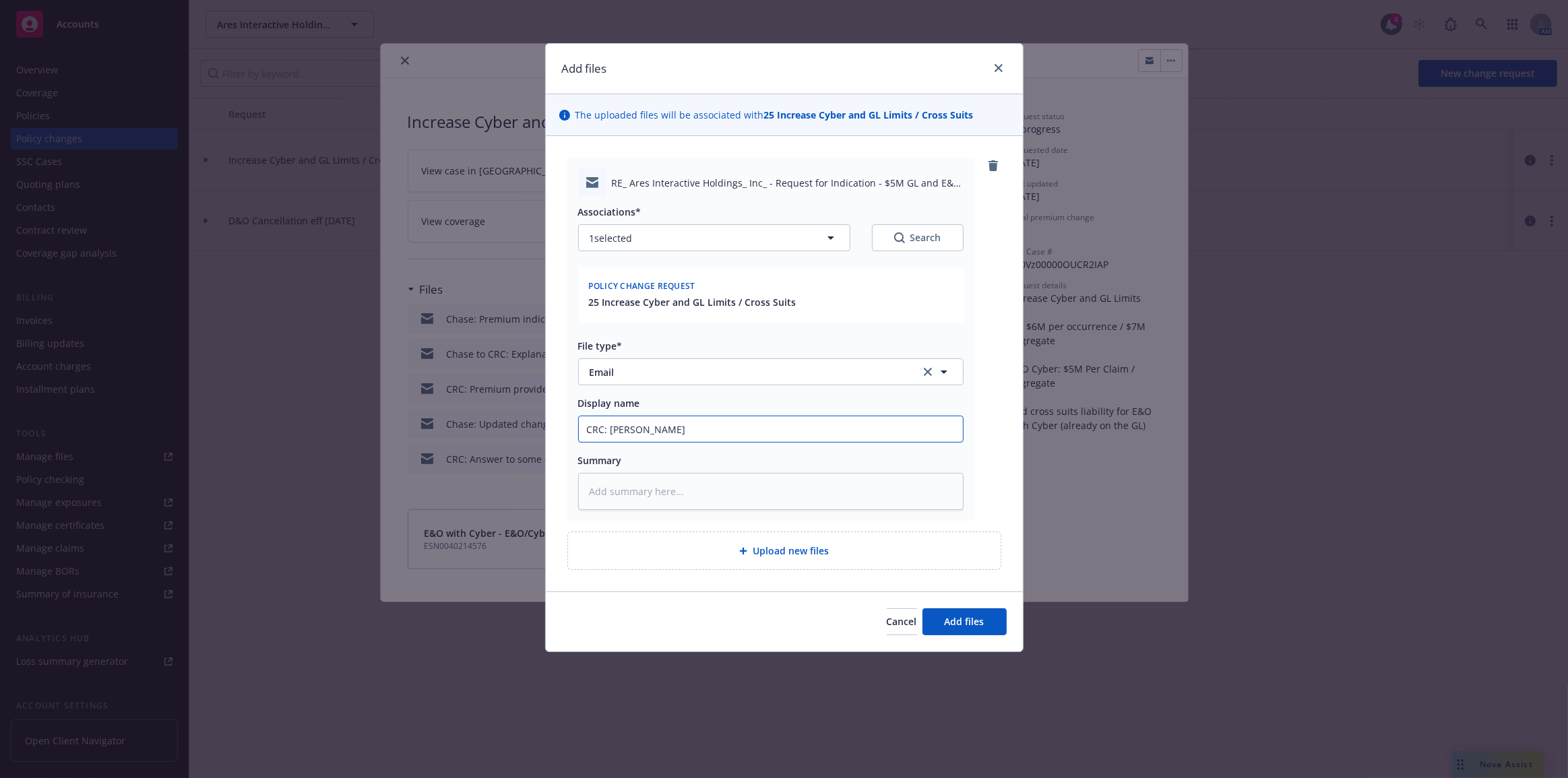
type input "CRC: Will need"
type textarea "x"
type input "CRC: Will need"
type textarea "x"
type input "CRC: Will need t"
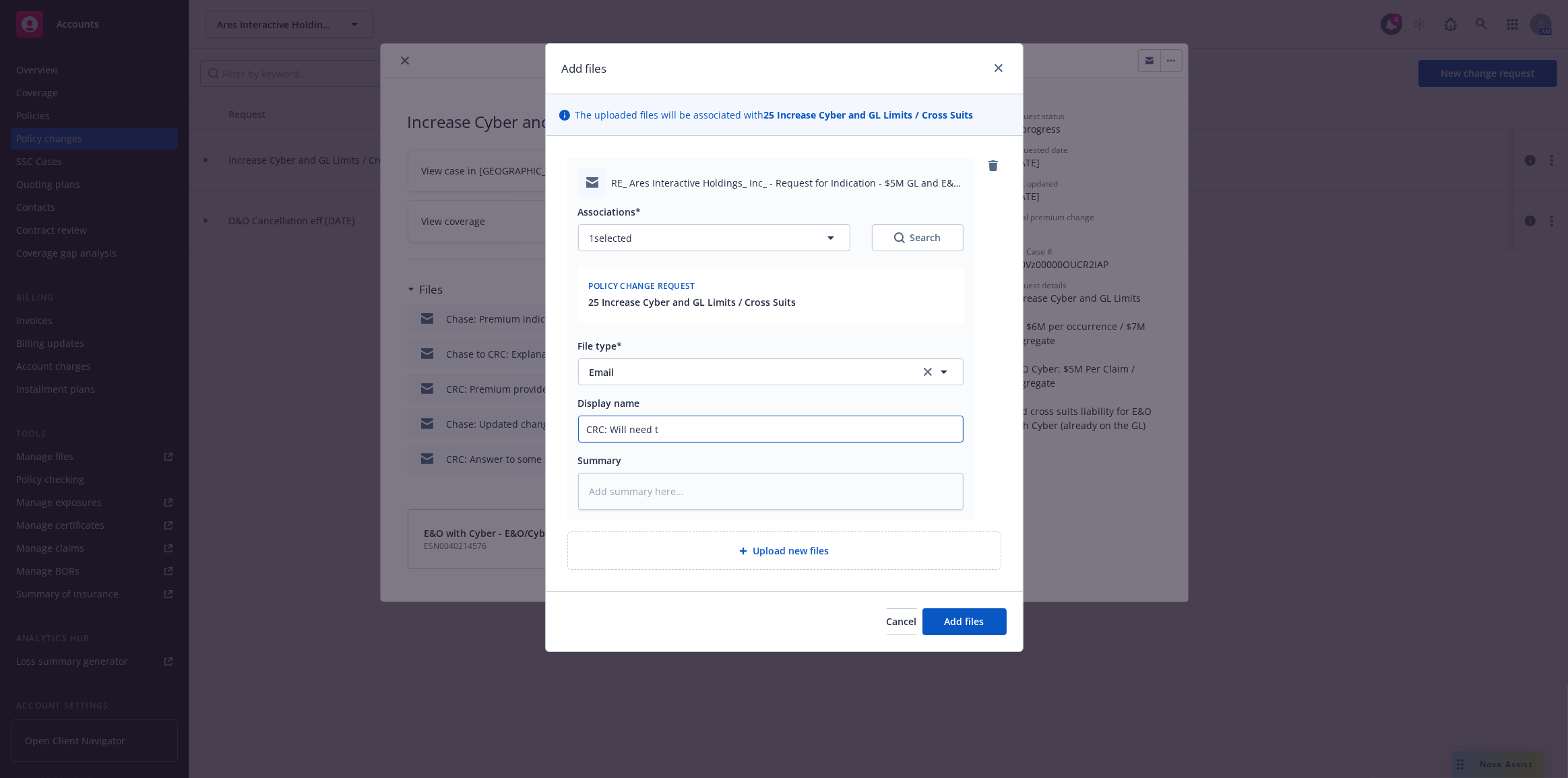
type textarea "x"
type input "CRC: Will need to"
type textarea "x"
type input "CRC: Will need to"
type textarea "x"
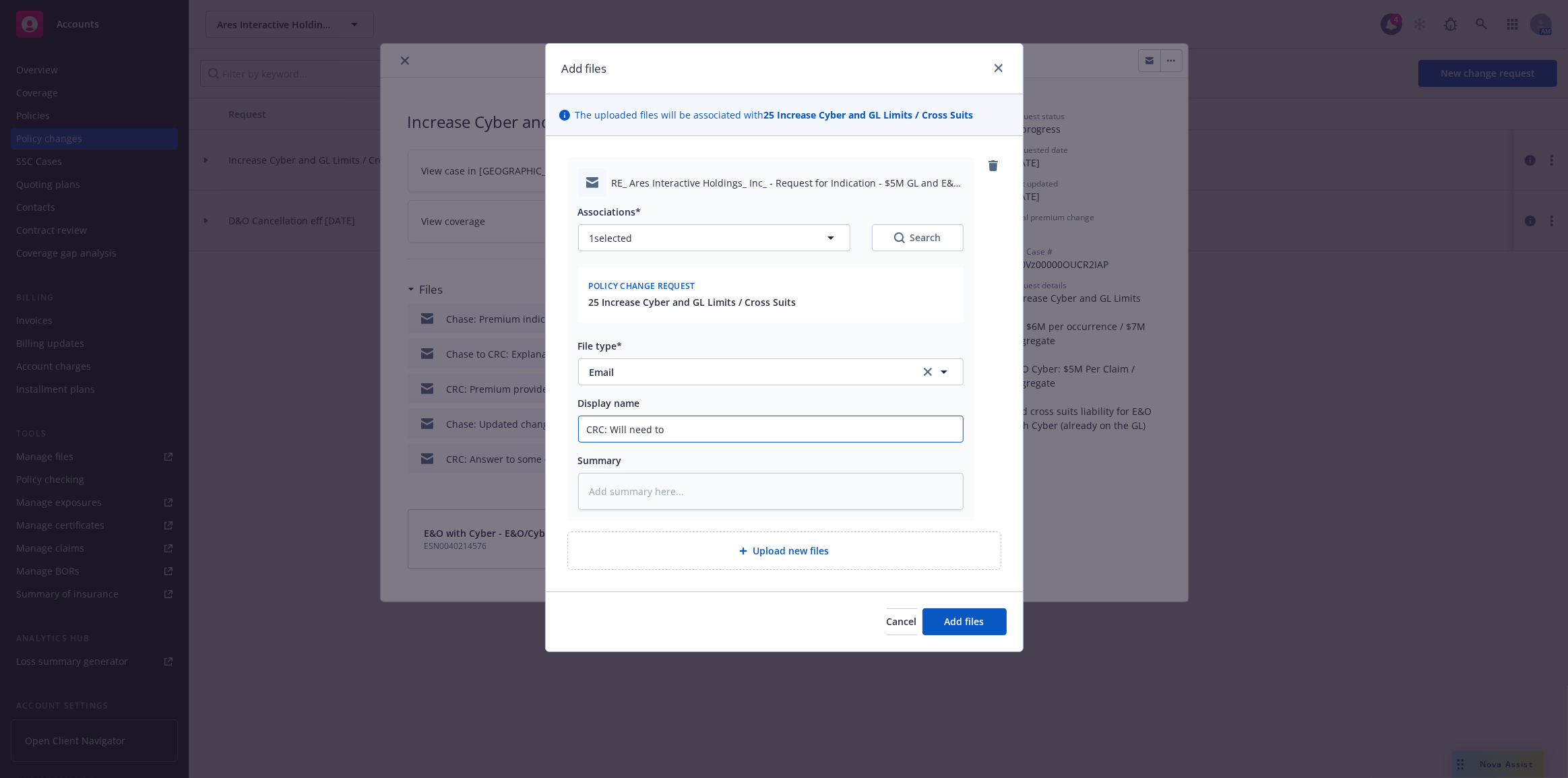
type input "CRC: Will need to a"
type textarea "x"
type input "CRC: Will need to ad"
type textarea "x"
type input "CRC: Will need to add"
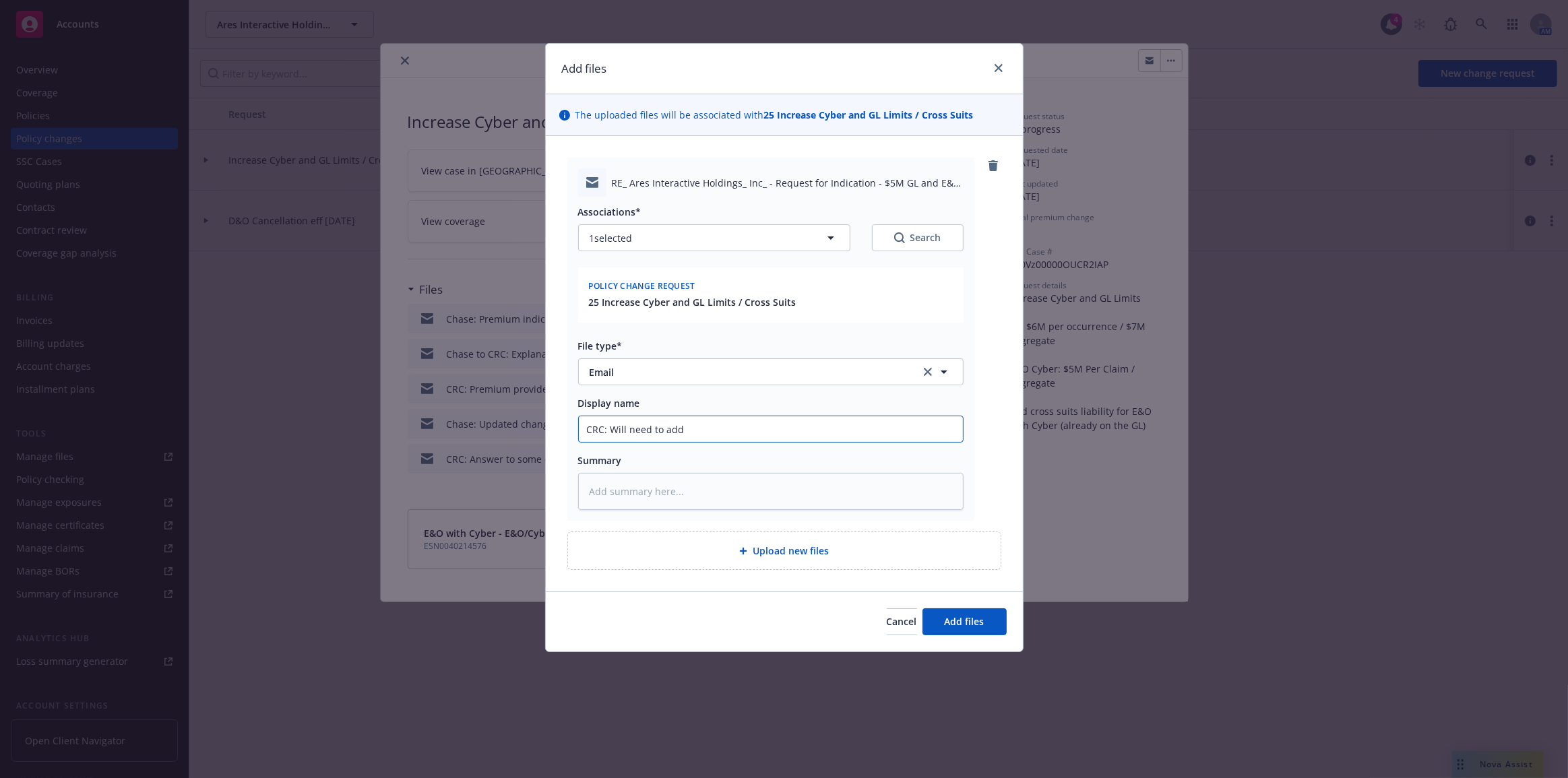
type textarea "x"
type input "CRC: Will need to add"
type textarea "x"
type input "CRC: Will need to add e"
type textarea "x"
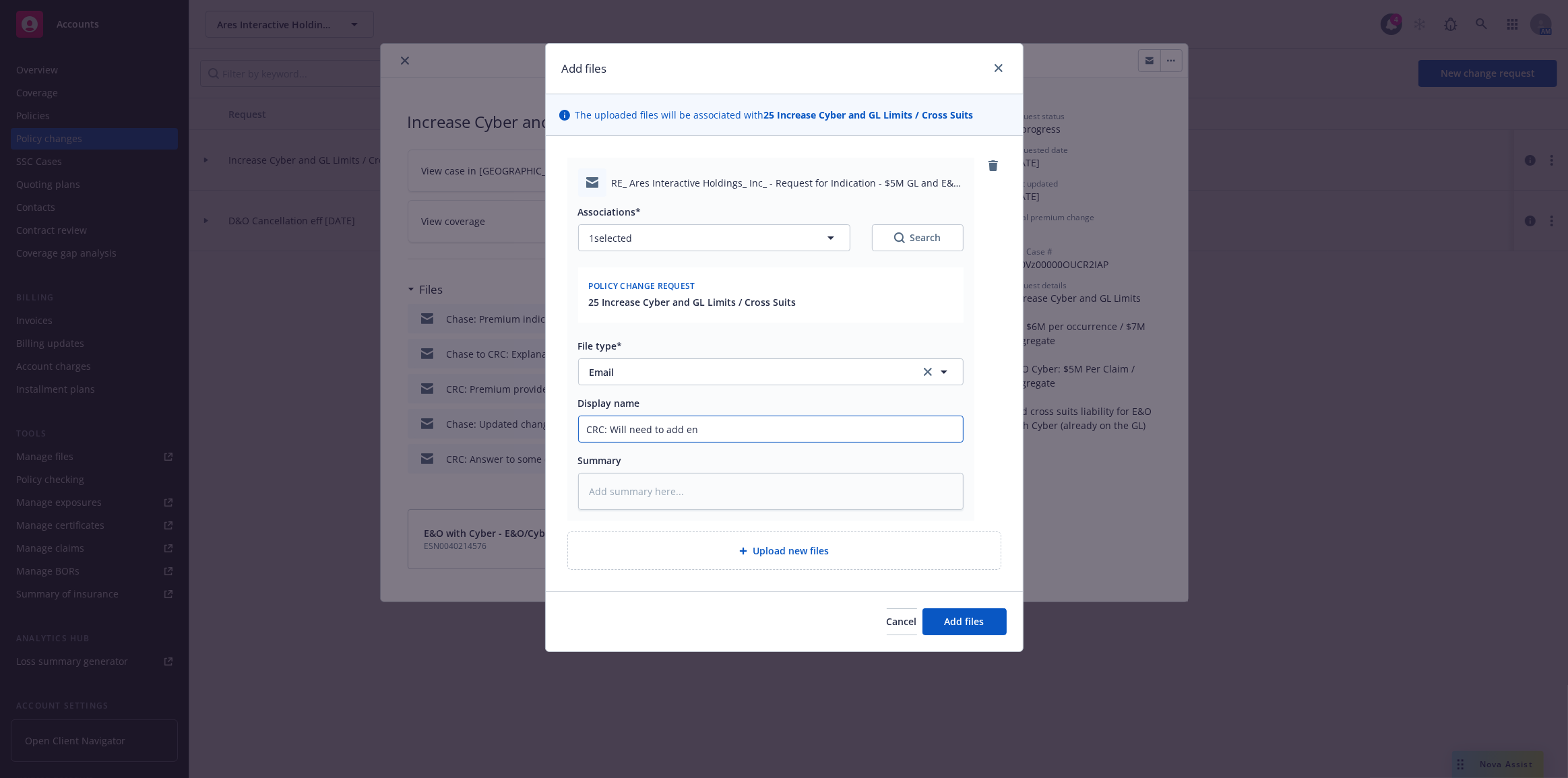
type input "CRC: Will need to add ent"
type textarea "x"
type input "CRC: Will need to add enti"
type textarea "x"
type input "CRC: Will need to add entit"
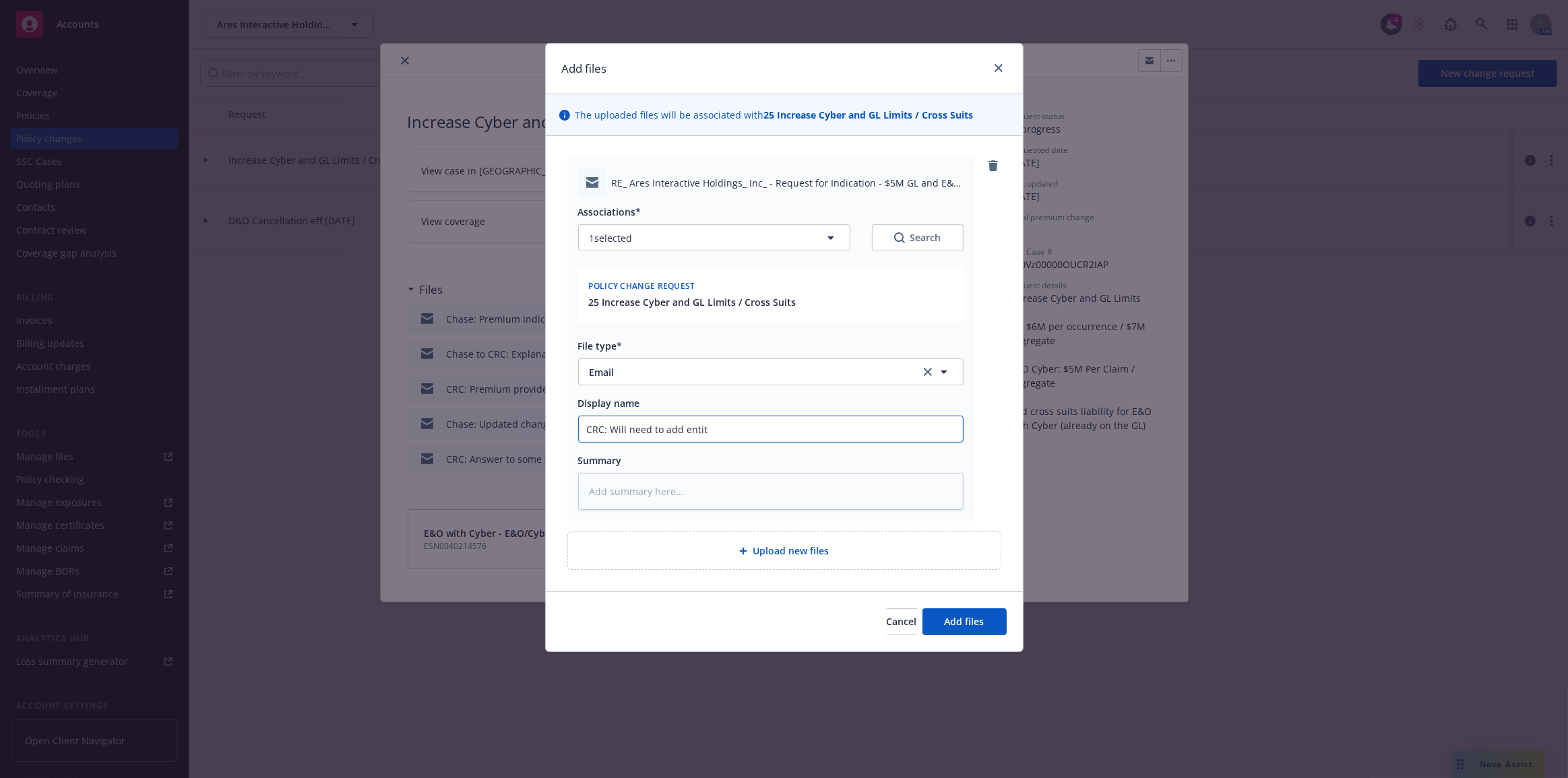
type textarea "x"
type input "CRC: Will need to add entiti"
type textarea "x"
type input "CRC: Will need to add entitie"
type textarea "x"
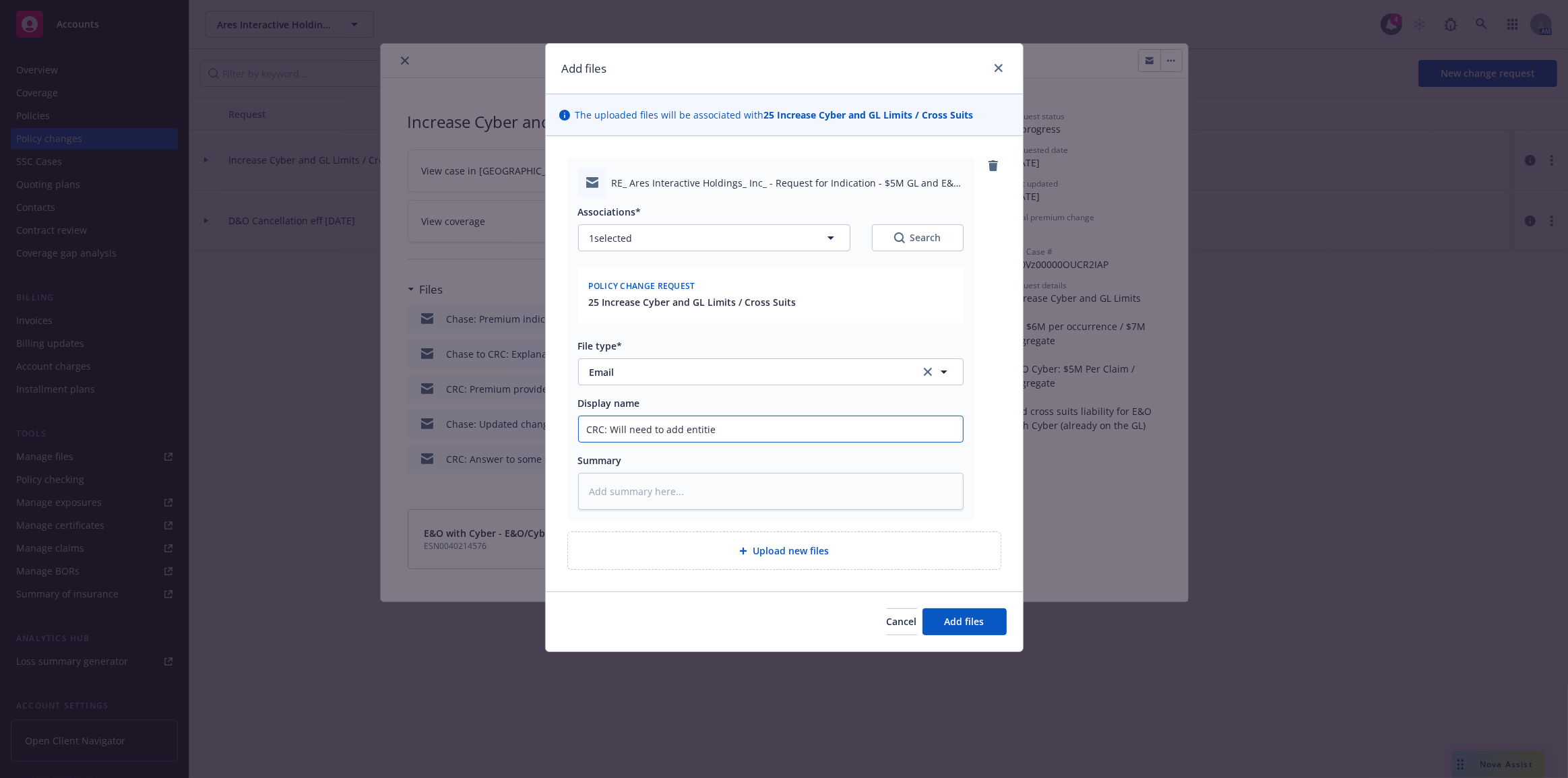
type input "CRC: Will need to add entities"
type textarea "x"
type input "CRC: Will need to add entities"
type textarea "x"
type input "CRC: Will need to add entities a"
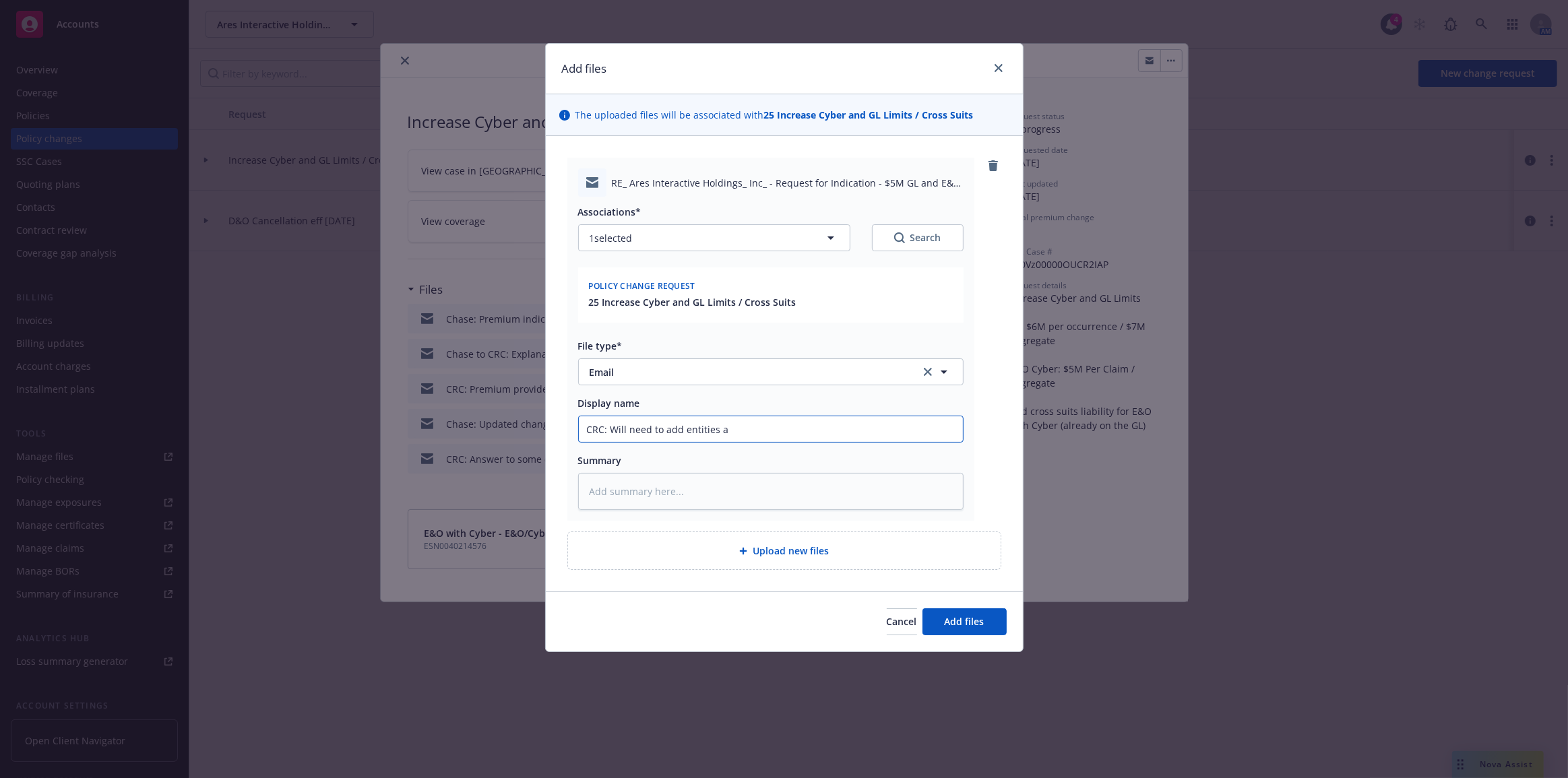
type textarea "x"
type input "CRC: Will need to add entities as"
type textarea "x"
type input "CRC: Will need to add entities as"
type textarea "x"
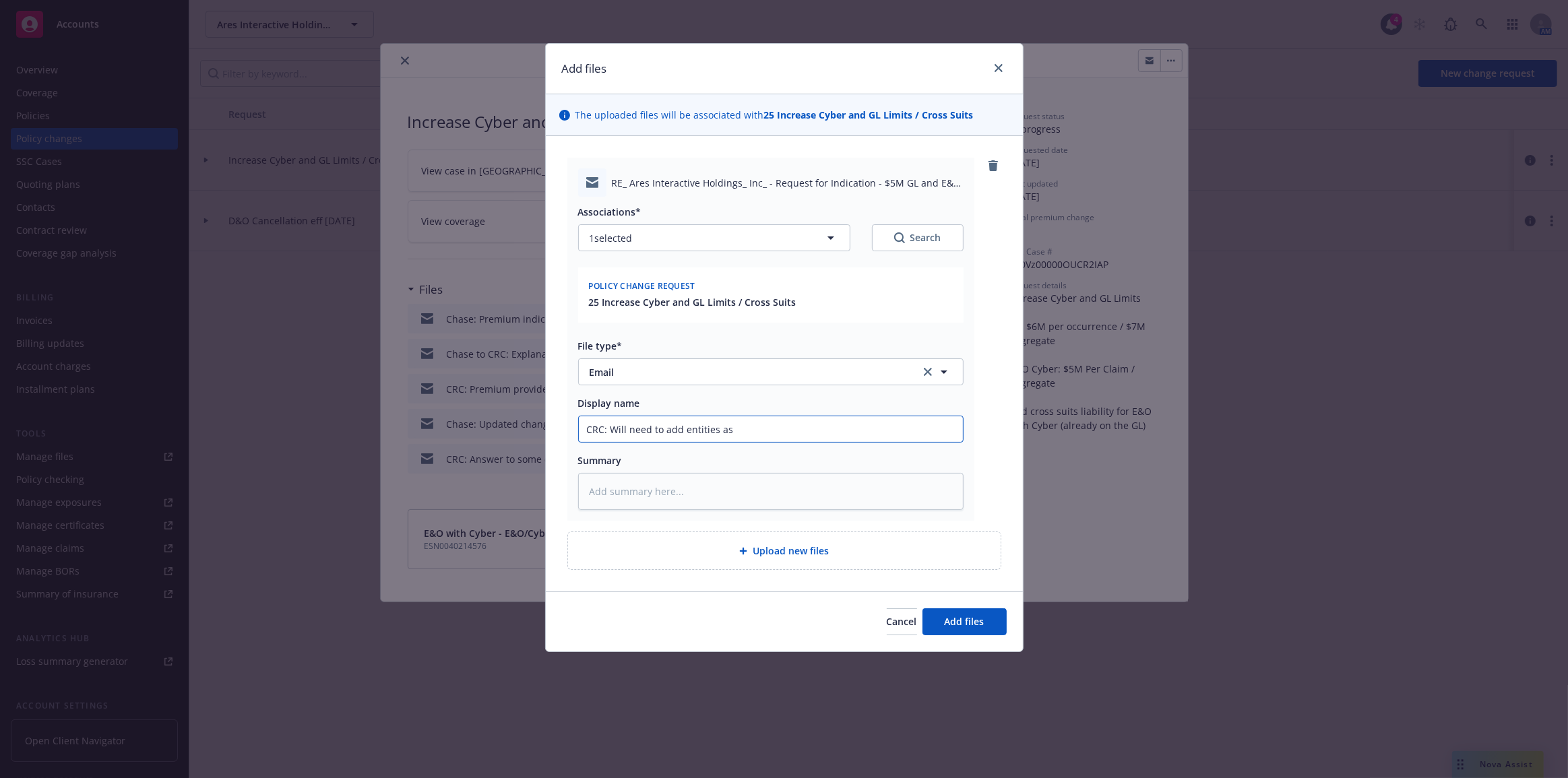
type input "CRC: Will need to add entities as A"
type textarea "x"
type input "CRC: Will need to add entities as AI"
type textarea "x"
type input "CRC: Will need to add entities as AI"
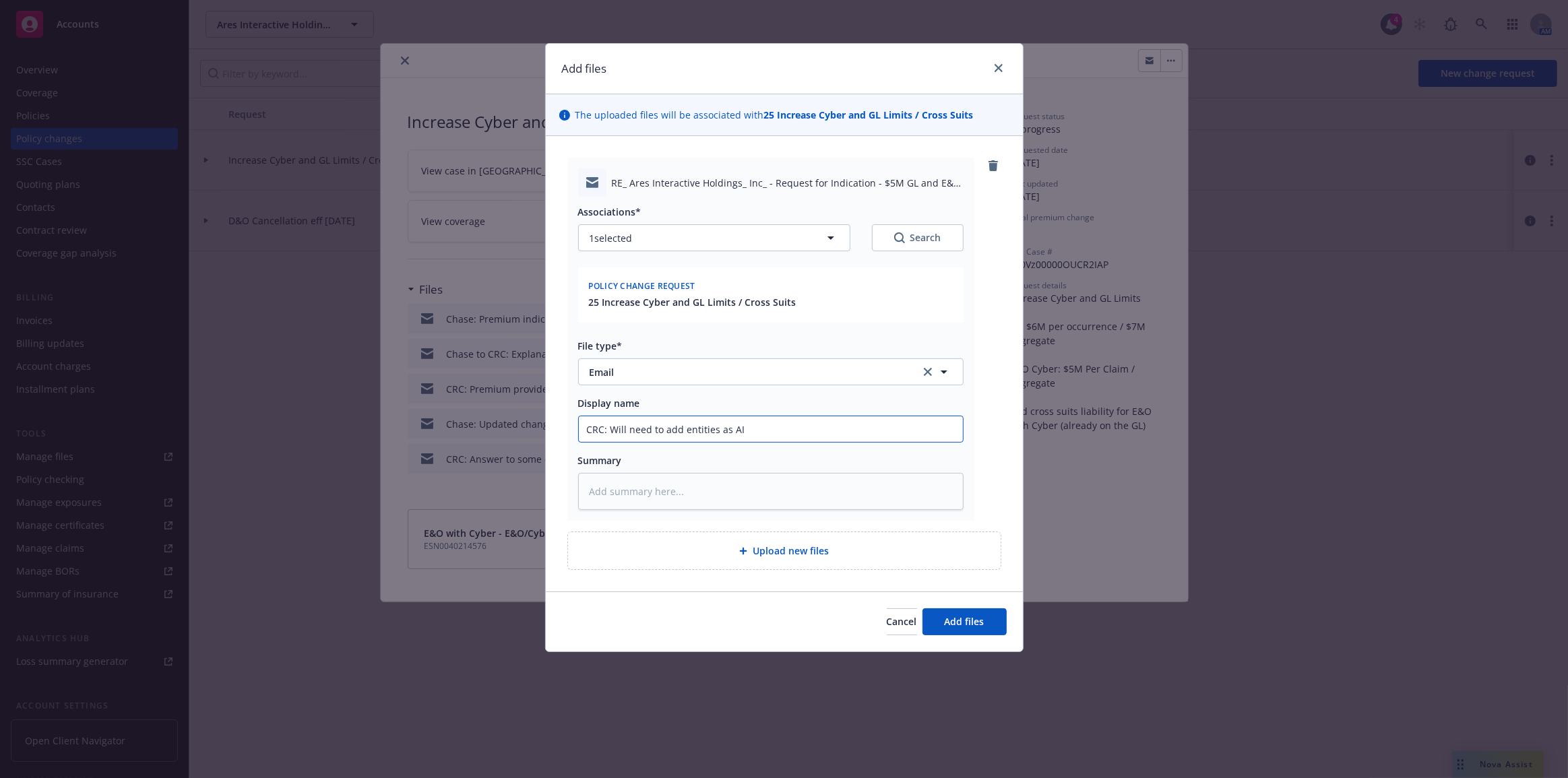
type textarea "x"
type input "CRC: Will need to add entities as AI w"
type textarea "x"
type input "CRC: Will need to add entities as AI wh"
type textarea "x"
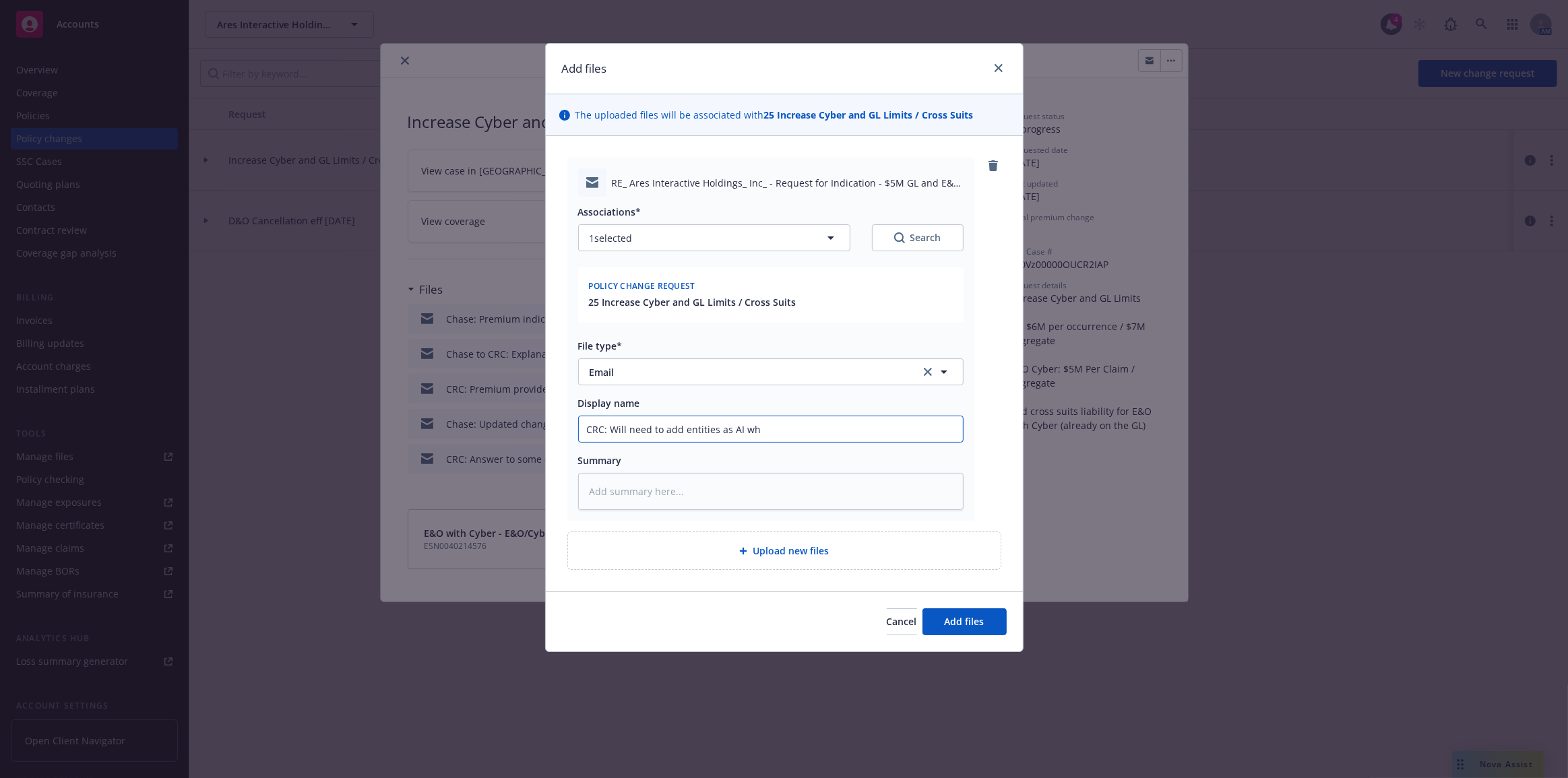
type input "CRC: Will need to add entities as AI whe"
type textarea "x"
type input "CRC: Will need to add entities as AI when"
type textarea "x"
type input "CRC: Will need to add entities as AI when"
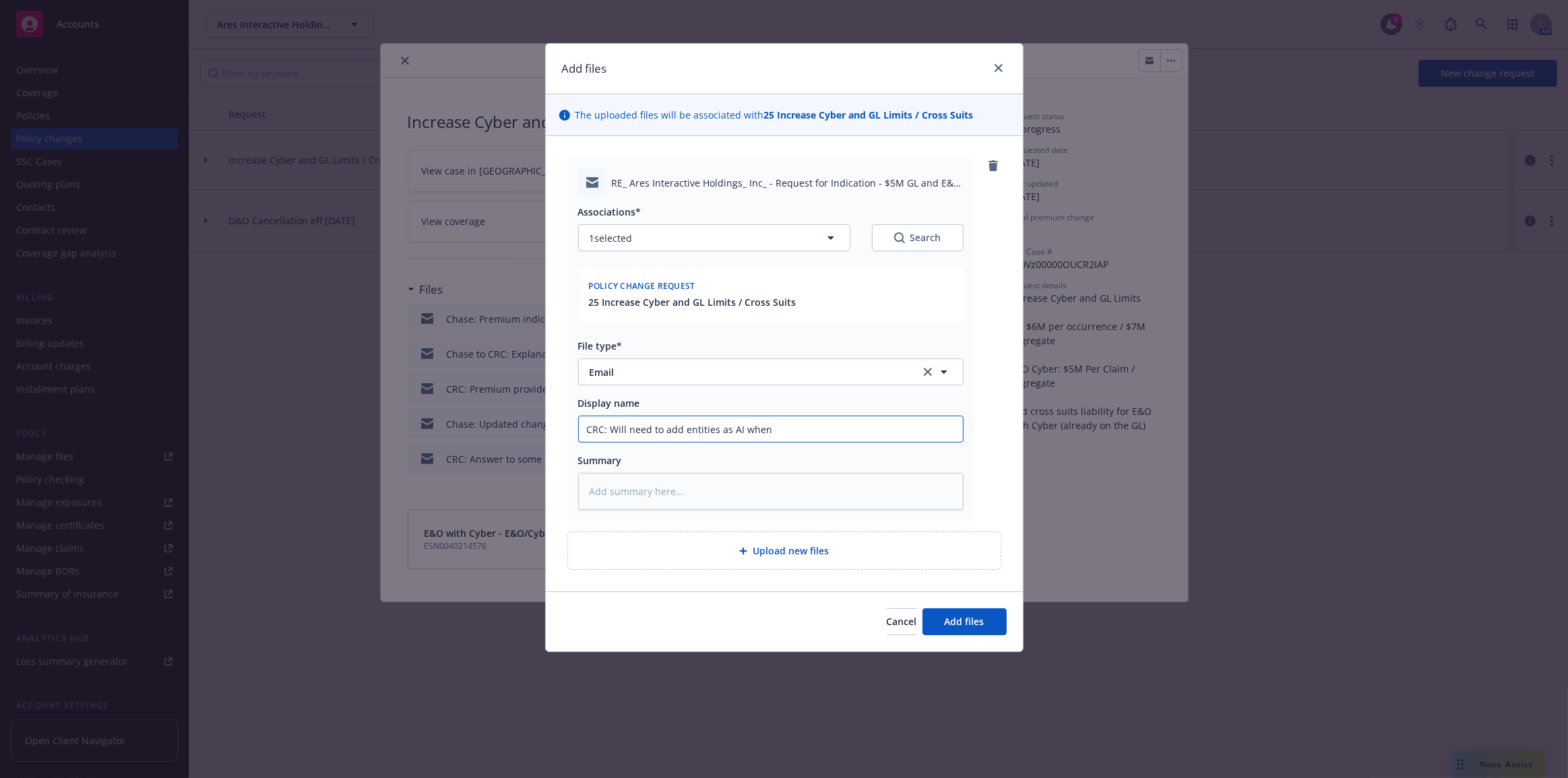
type textarea "x"
type input "CRC: Will need to add entities as AI when b"
type textarea "x"
type input "CRC: Will need to add entities as AI when bi"
type textarea "x"
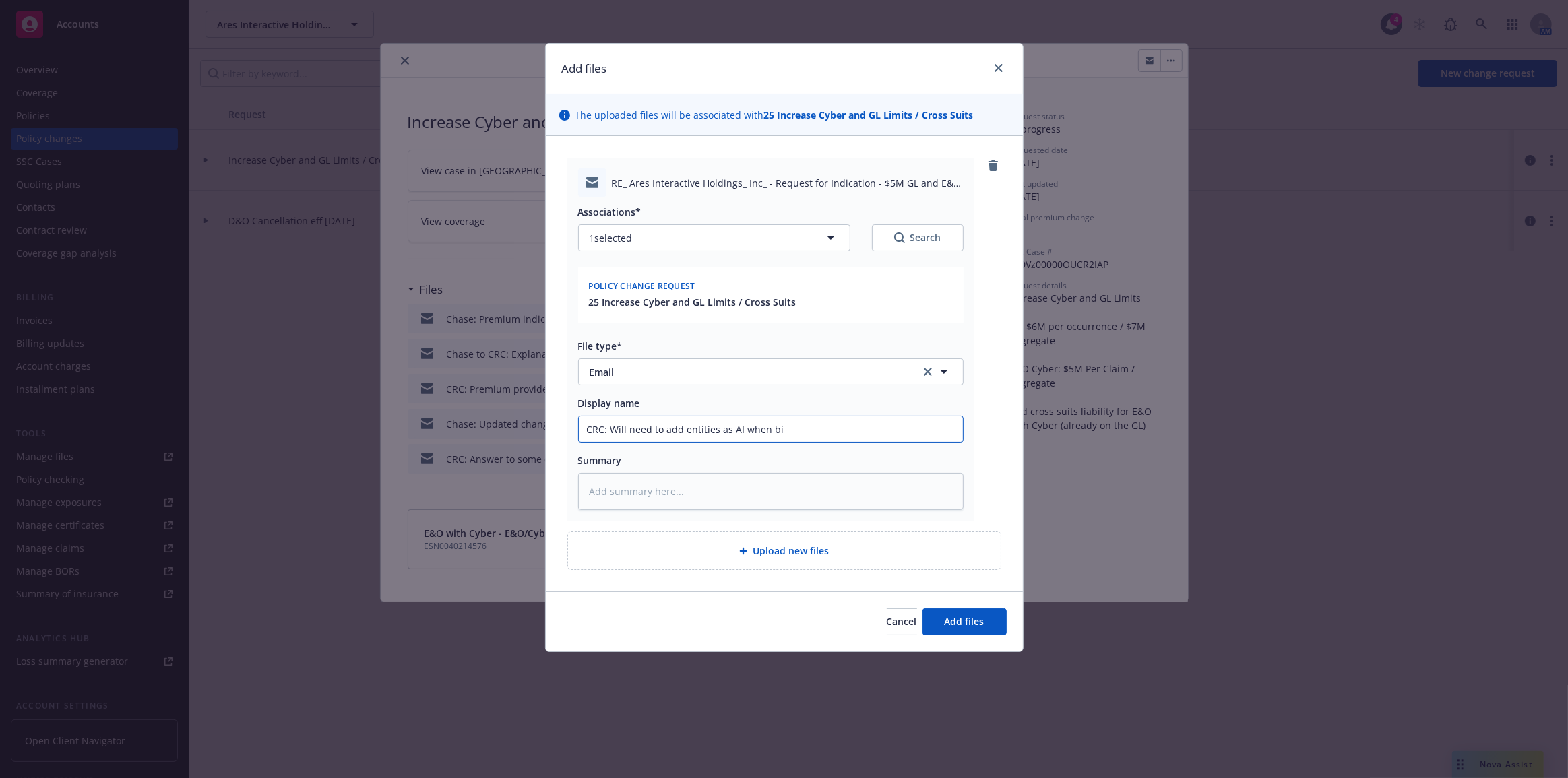
type input "CRC: Will need to add entities as AI when bin"
type textarea "x"
type input "CRC: Will need to add entities as AI when bindi"
type textarea "x"
type input "CRC: Will need to add entities as AI when bindin"
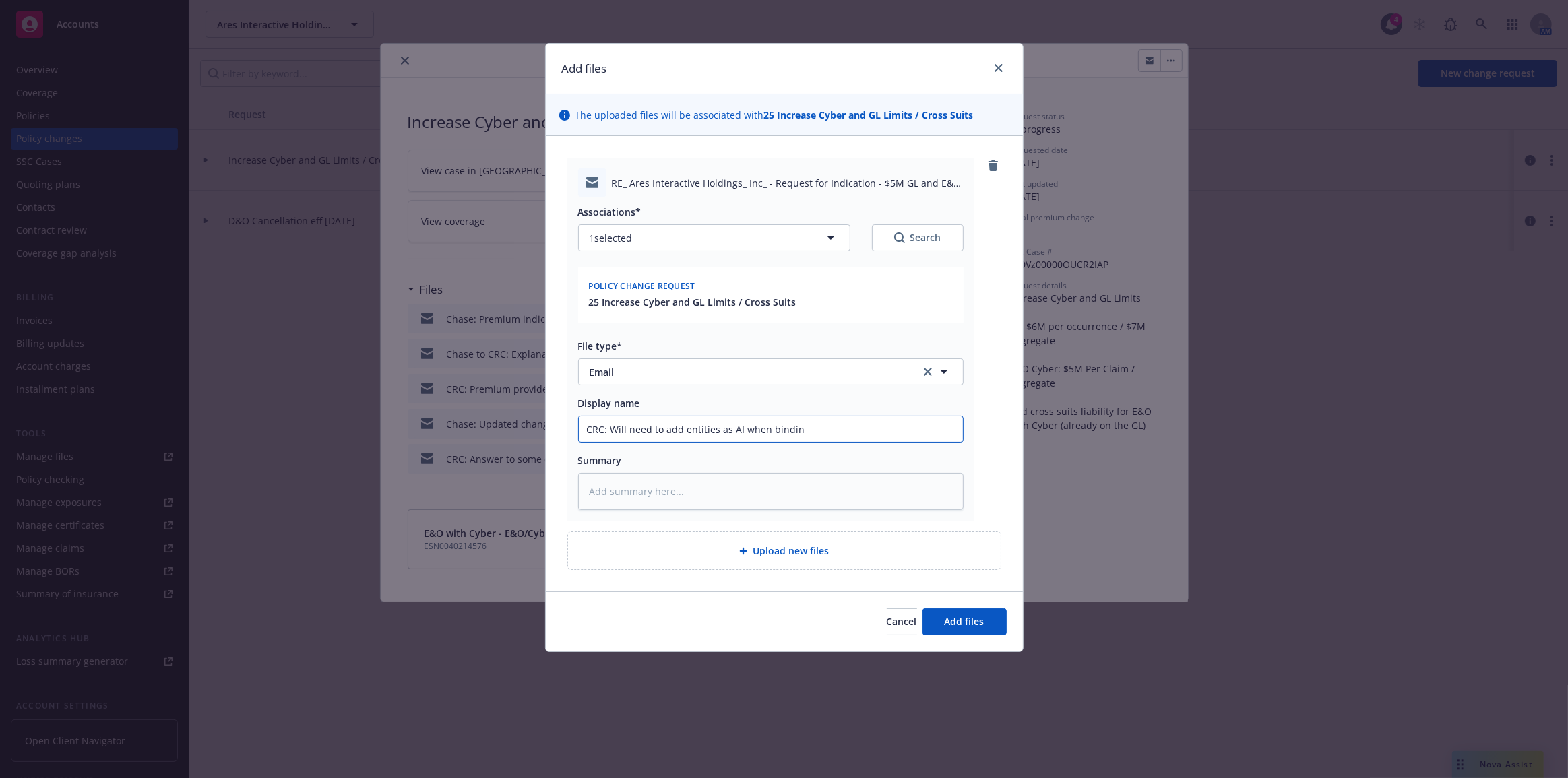
type textarea "x"
type input "CRC: Will need to add entities as AI when binding"
click at [922, 608] on button "Add files" at bounding box center [964, 621] width 84 height 27
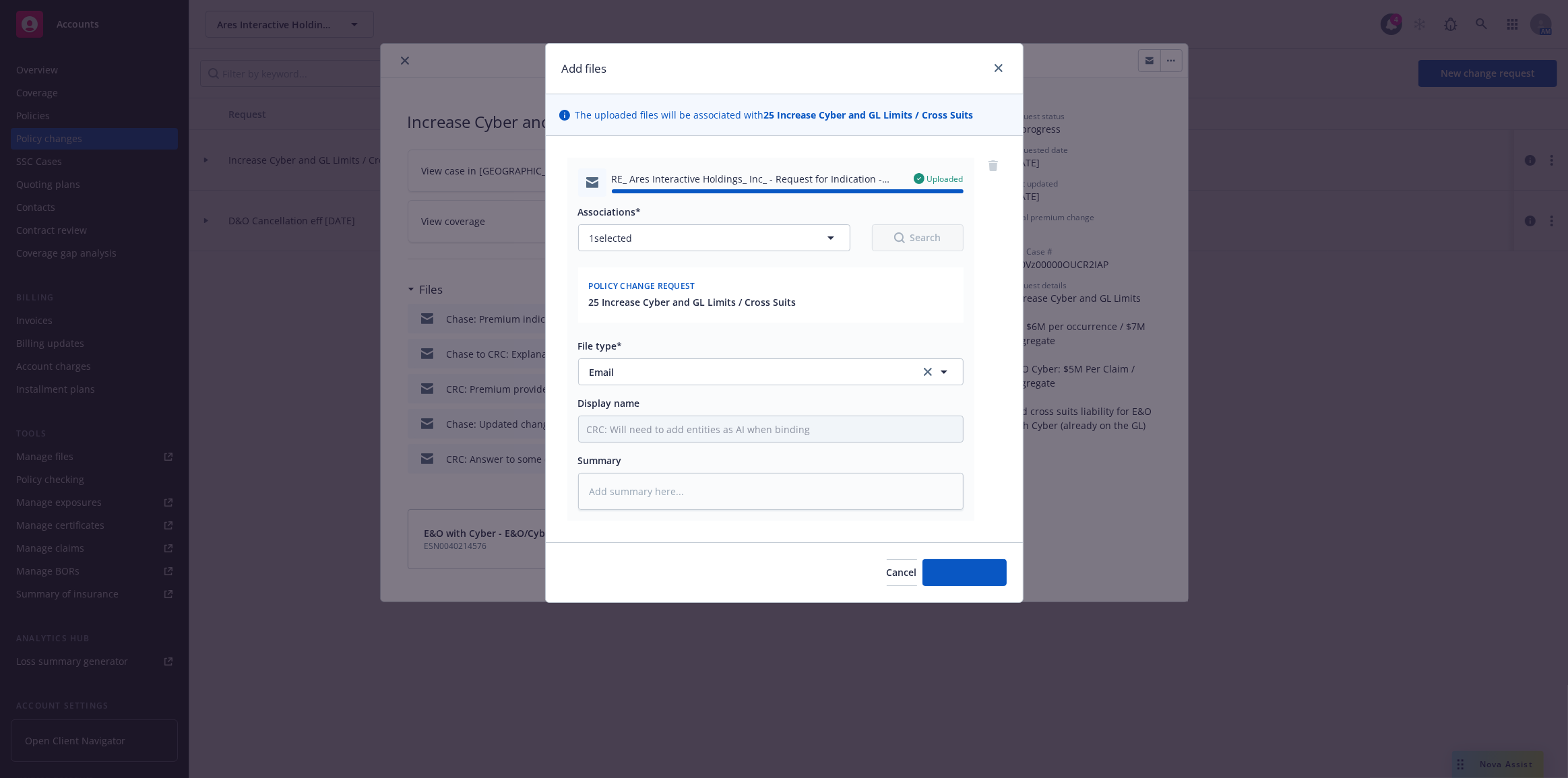
type textarea "x"
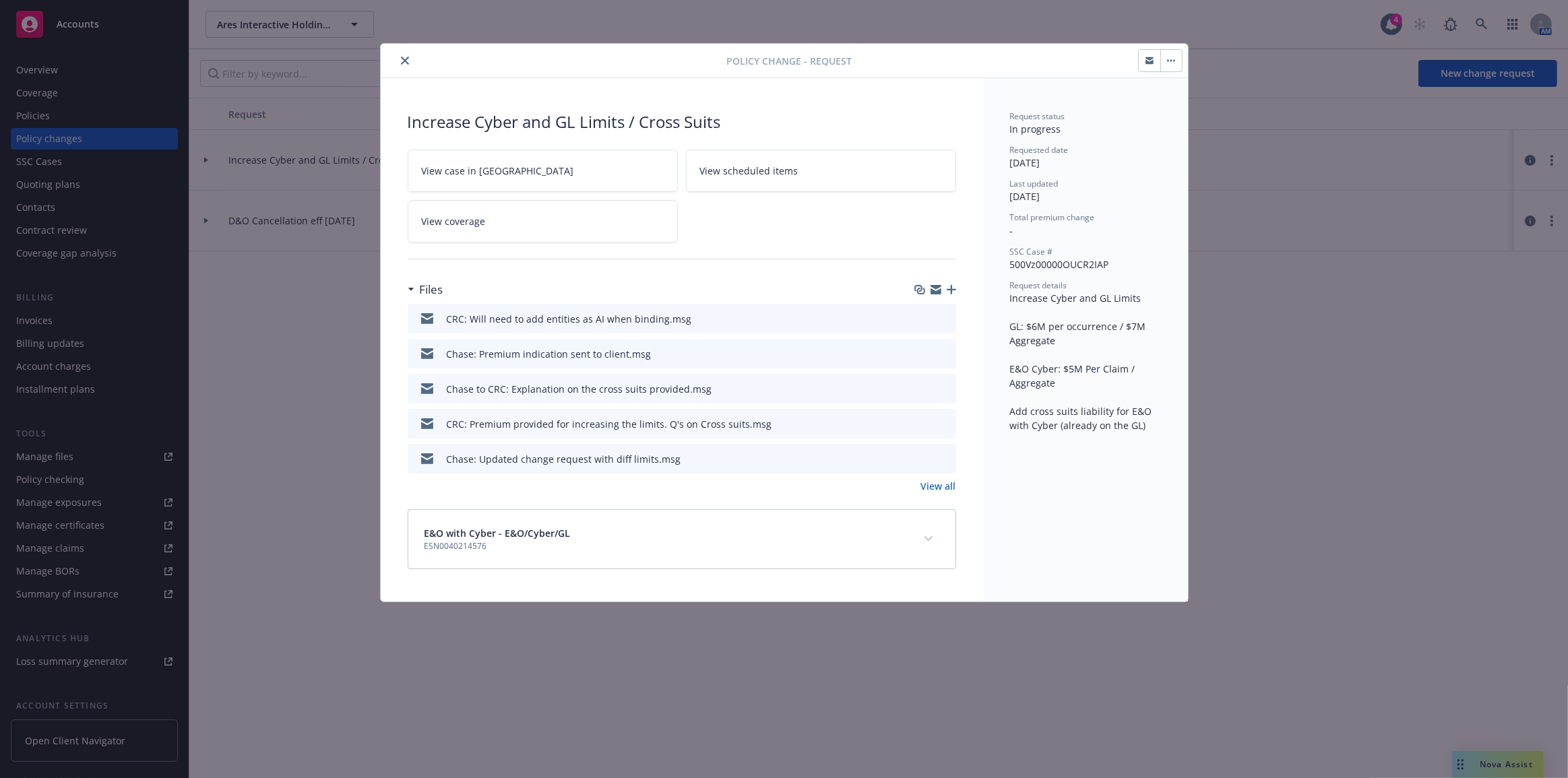
drag, startPoint x: 407, startPoint y: 59, endPoint x: 198, endPoint y: 61, distance: 209.0
click at [407, 59] on icon "close" at bounding box center [405, 61] width 8 height 8
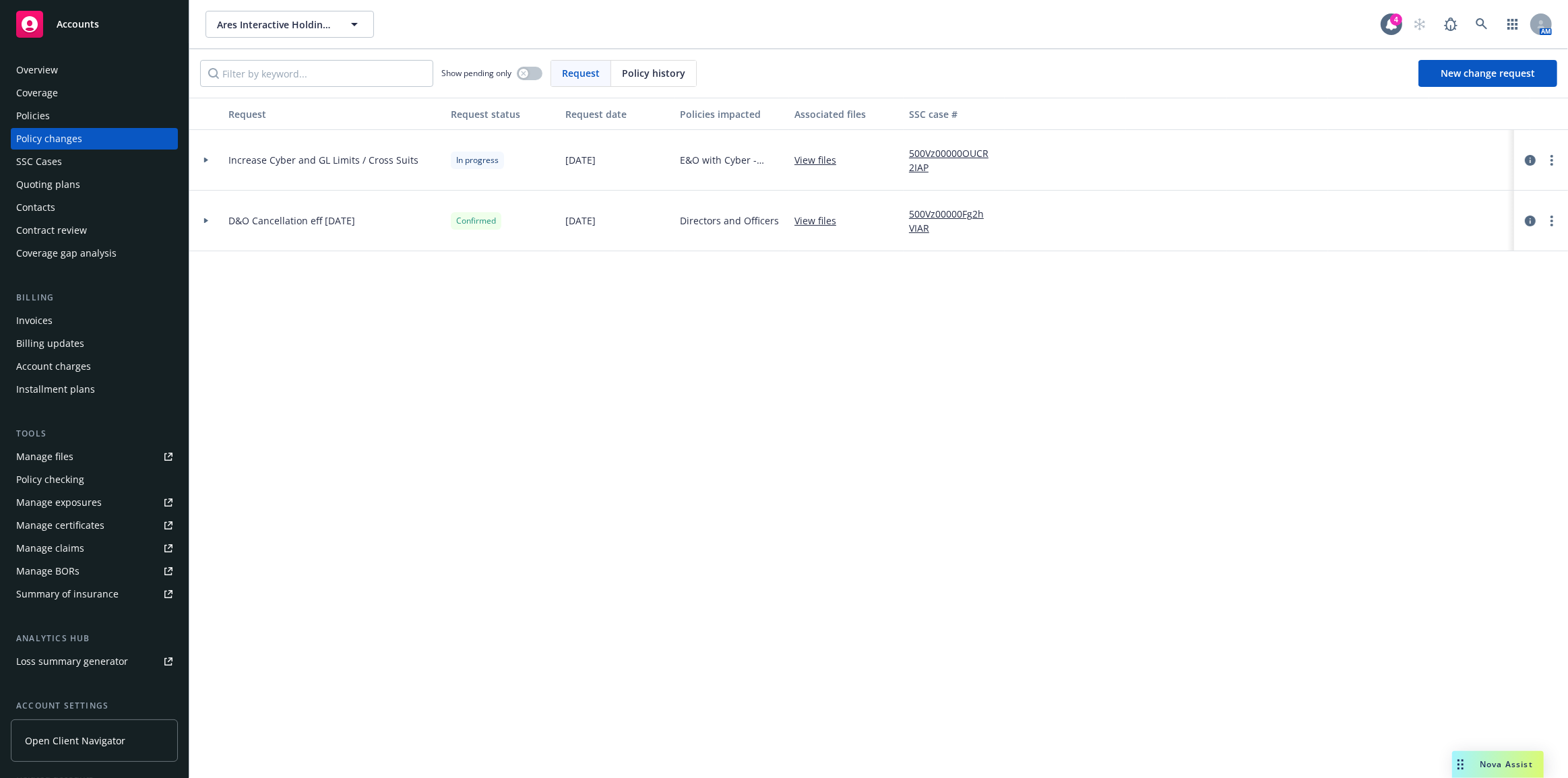
click at [128, 118] on div "Policies" at bounding box center [94, 116] width 157 height 22
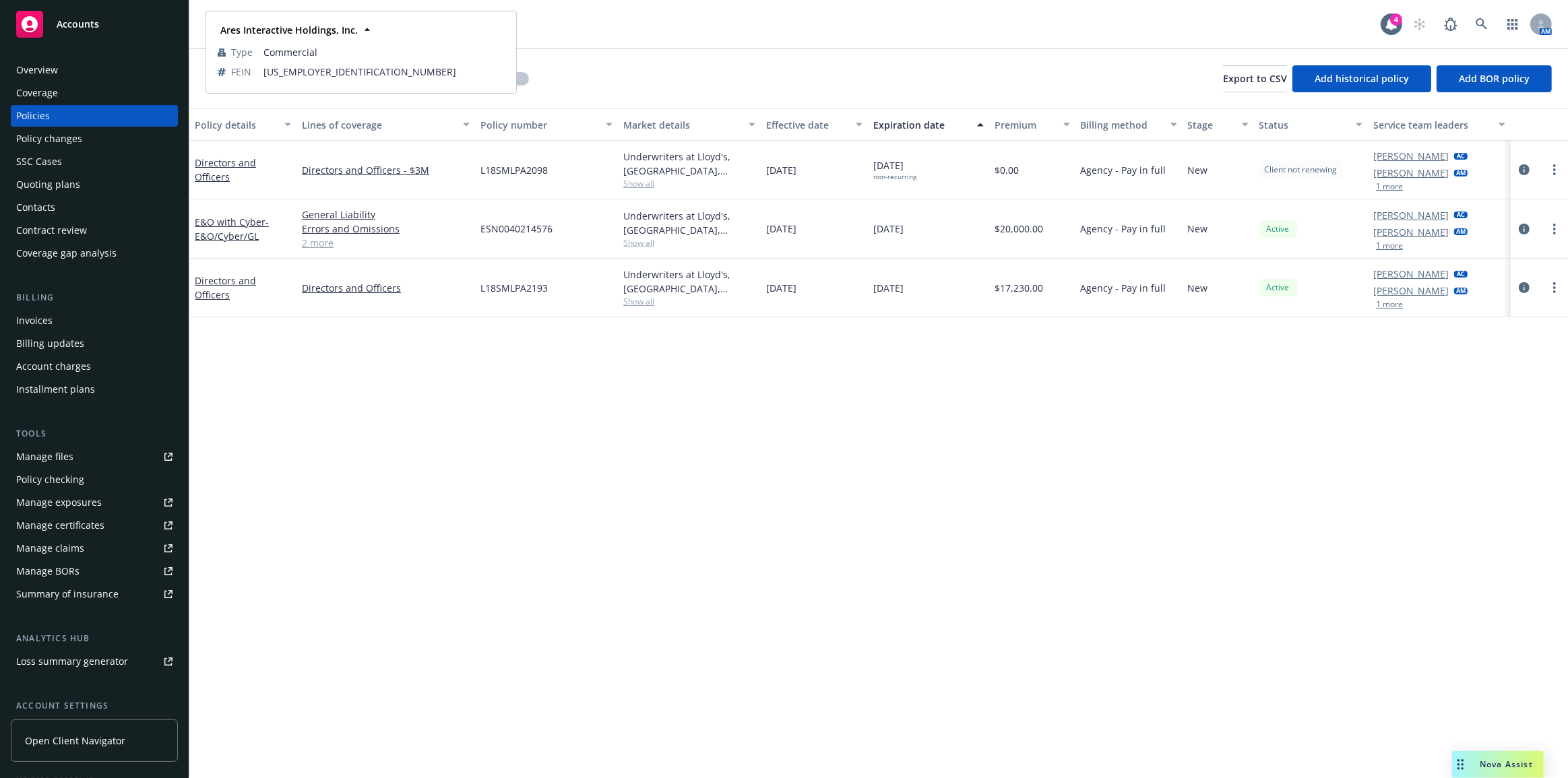
click at [280, 33] on strong "Ares Interactive Holdings, Inc." at bounding box center [288, 29] width 137 height 12
click at [574, 32] on div "Ares Interactive Holdings, Inc. Ares Interactive Holdings, Inc. Ares Interactiv…" at bounding box center [793, 24] width 1176 height 27
click at [367, 29] on button "Ares Interactive Holdings, Inc." at bounding box center [290, 24] width 168 height 27
type input "true medicine"
click at [319, 63] on div "True Medicine, Inc. TrueMed" at bounding box center [290, 69] width 150 height 33
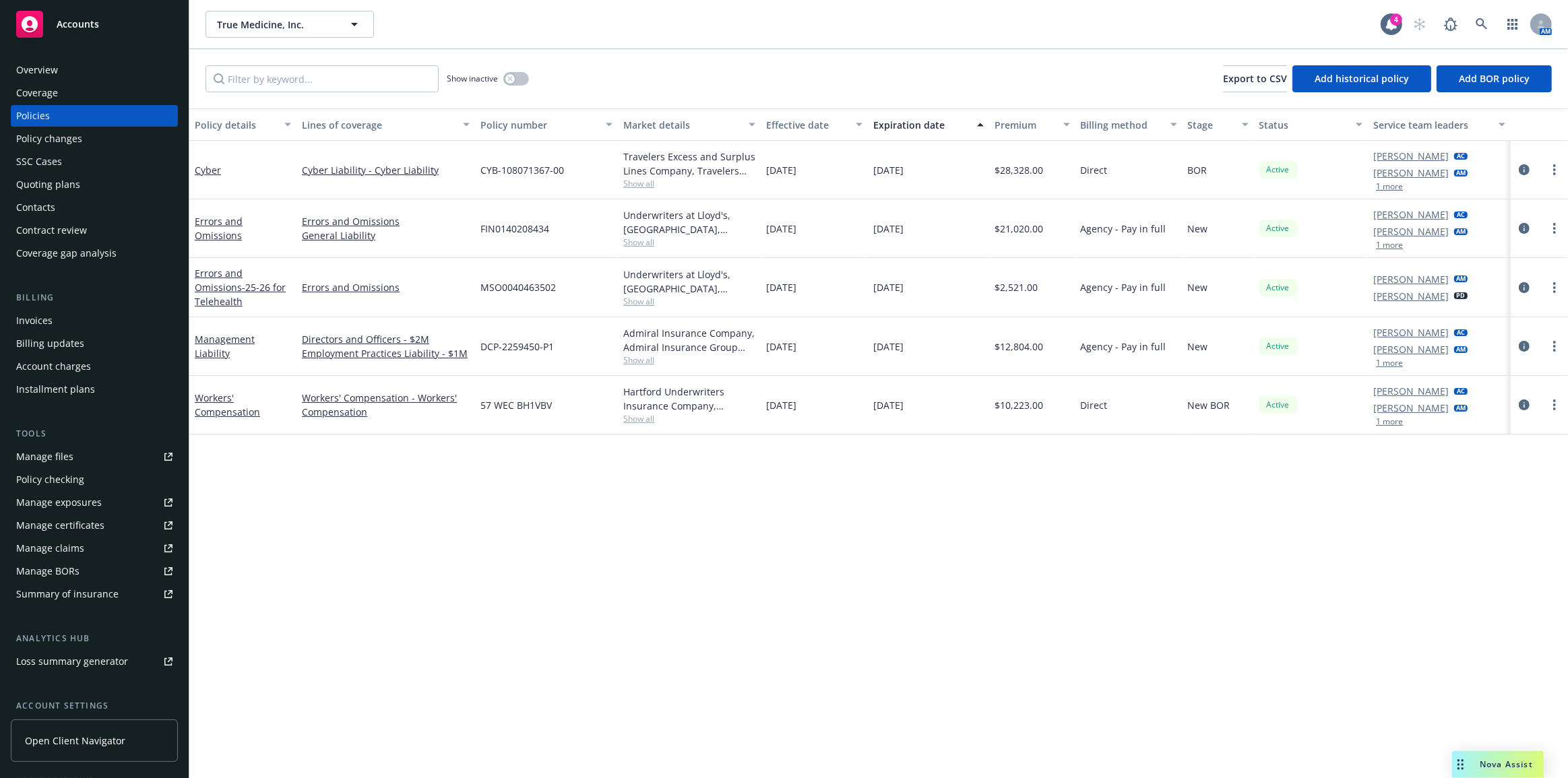
click at [132, 142] on div "Policy changes" at bounding box center [94, 139] width 157 height 22
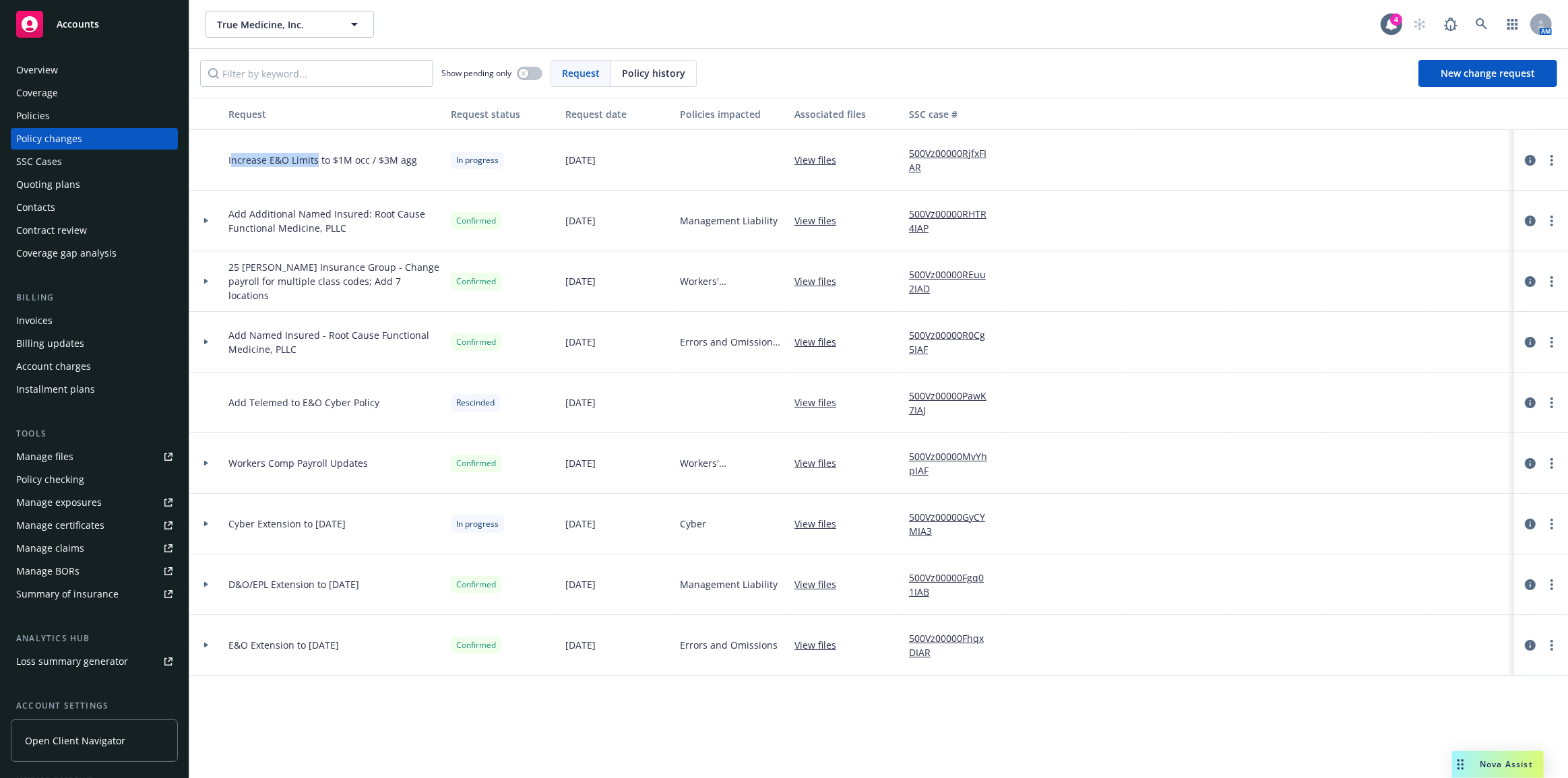
drag, startPoint x: 232, startPoint y: 155, endPoint x: 386, endPoint y: 163, distance: 154.2
click at [382, 163] on span "Increase E&O Limits to $1M occ / $3M agg" at bounding box center [322, 160] width 188 height 14
click at [400, 163] on span "Increase E&O Limits to $1M occ / $3M agg" at bounding box center [322, 160] width 188 height 14
drag, startPoint x: 393, startPoint y: 160, endPoint x: 224, endPoint y: 154, distance: 169.1
click at [224, 154] on div "Increase E&O Limits to $1M occ / $3M agg" at bounding box center [334, 160] width 222 height 61
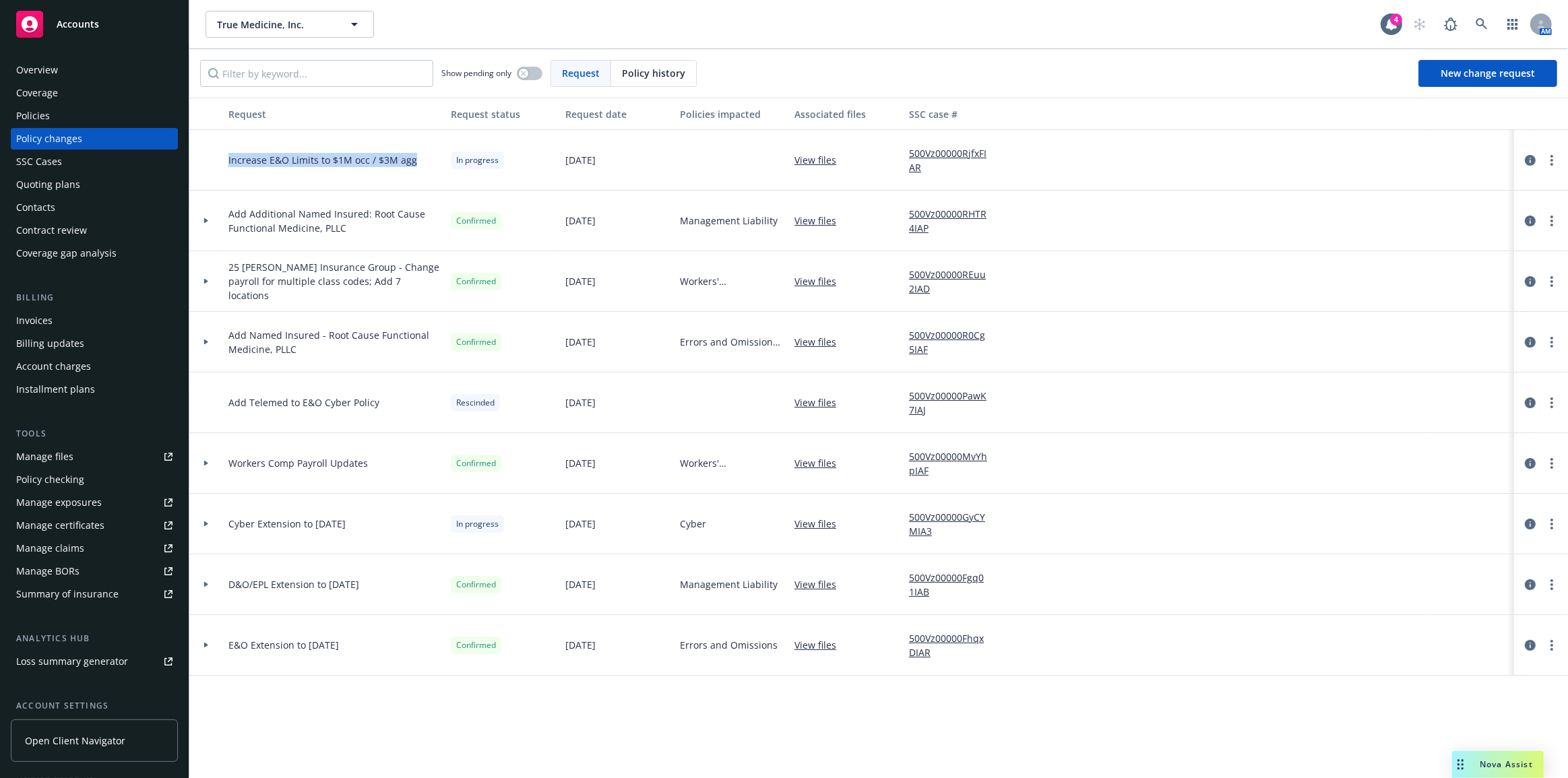
click at [122, 116] on div "Policies" at bounding box center [94, 116] width 157 height 22
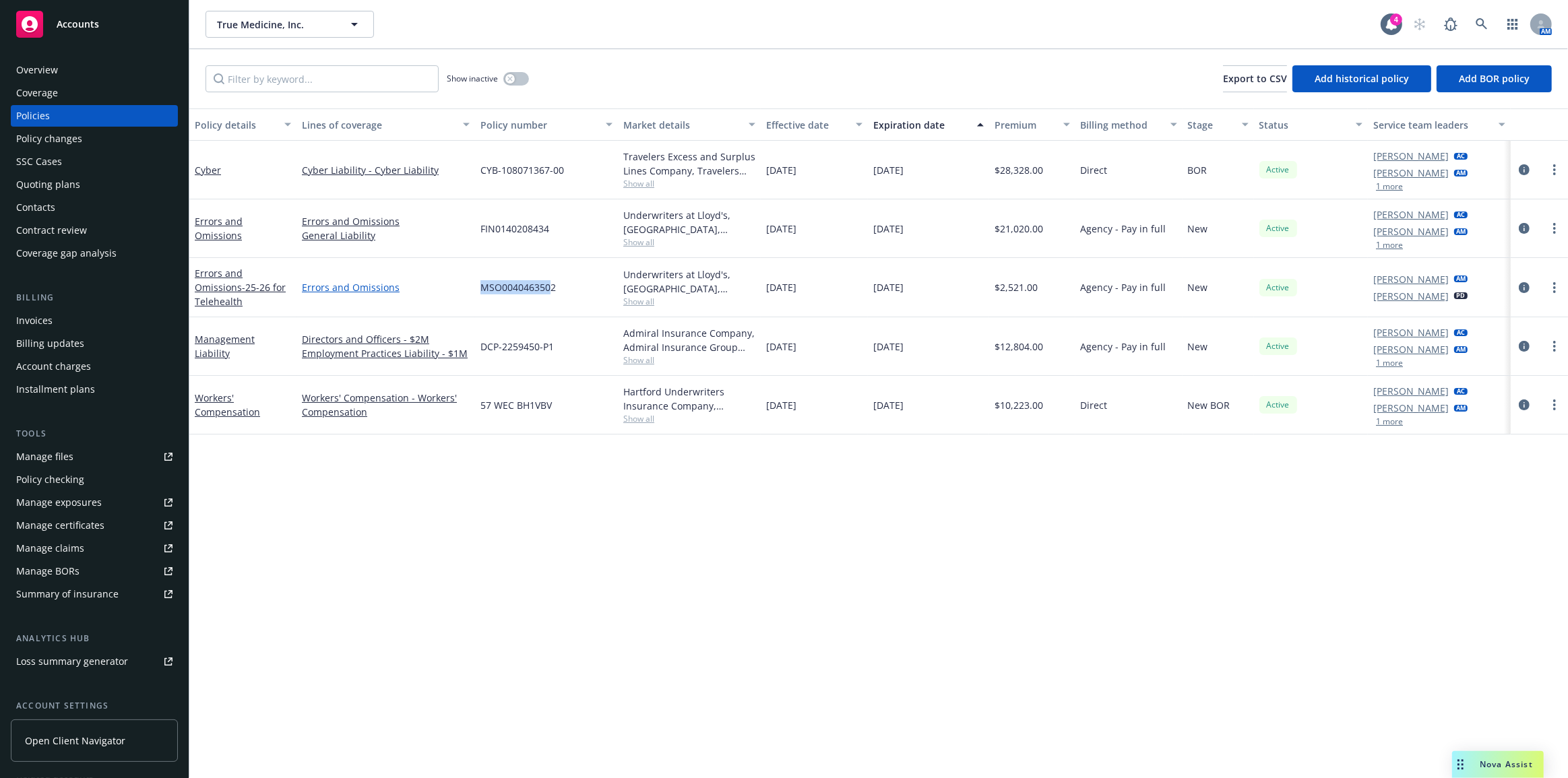
drag, startPoint x: 517, startPoint y: 283, endPoint x: 450, endPoint y: 282, distance: 67.0
click at [450, 282] on div "Errors and Omissions - 25-26 for Telehealth Errors and Omissions MSO0040463502 …" at bounding box center [878, 287] width 1379 height 59
click at [499, 281] on span "MSO0040463502" at bounding box center [518, 287] width 76 height 14
click at [261, 250] on div "Errors and Omissions" at bounding box center [242, 228] width 107 height 58
click at [1475, 26] on link at bounding box center [1481, 24] width 27 height 27
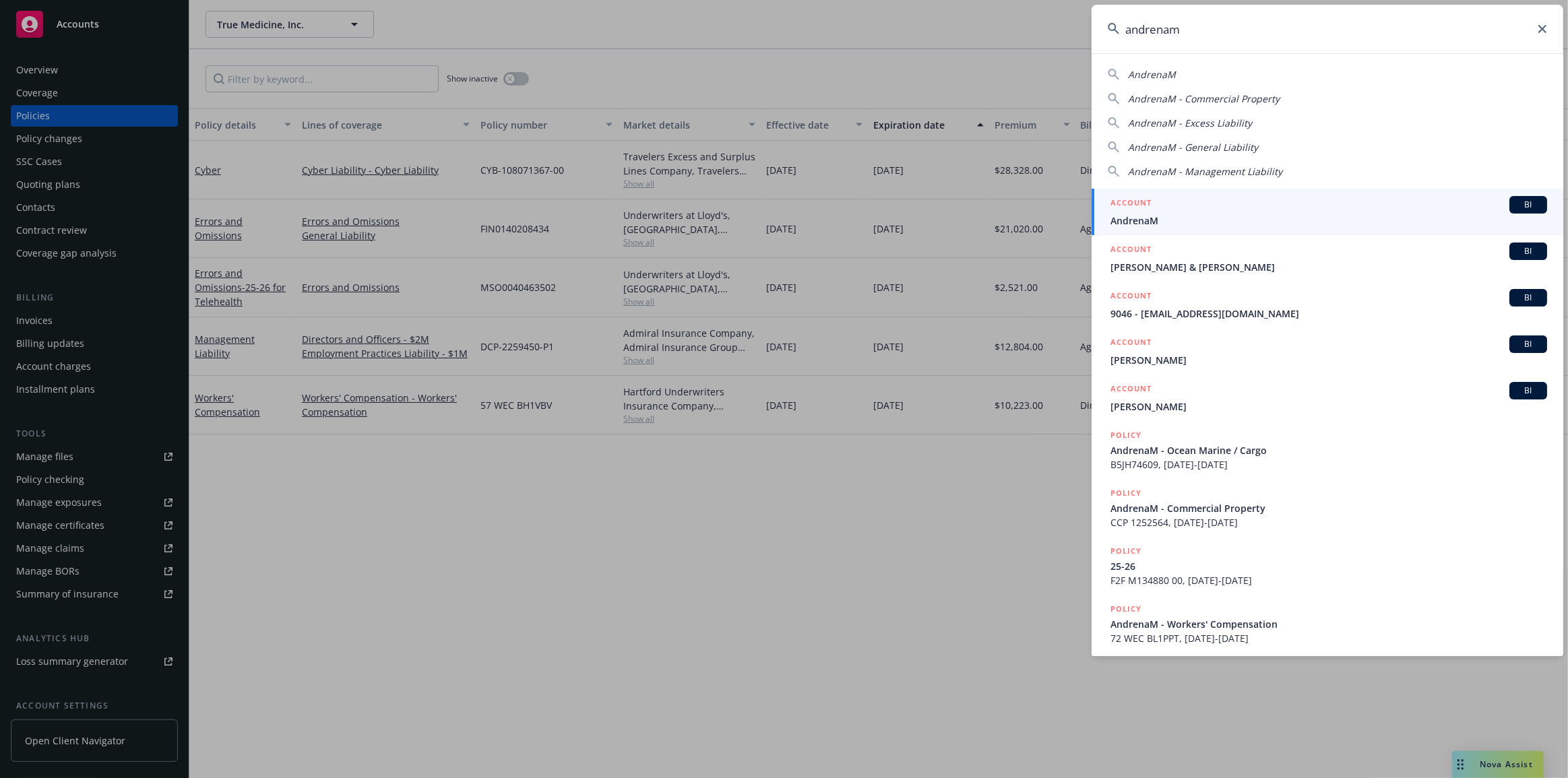
type input "andrenam"
drag, startPoint x: 1391, startPoint y: 207, endPoint x: 1355, endPoint y: 213, distance: 36.5
click at [1391, 207] on div "ACCOUNT BI" at bounding box center [1329, 204] width 437 height 17
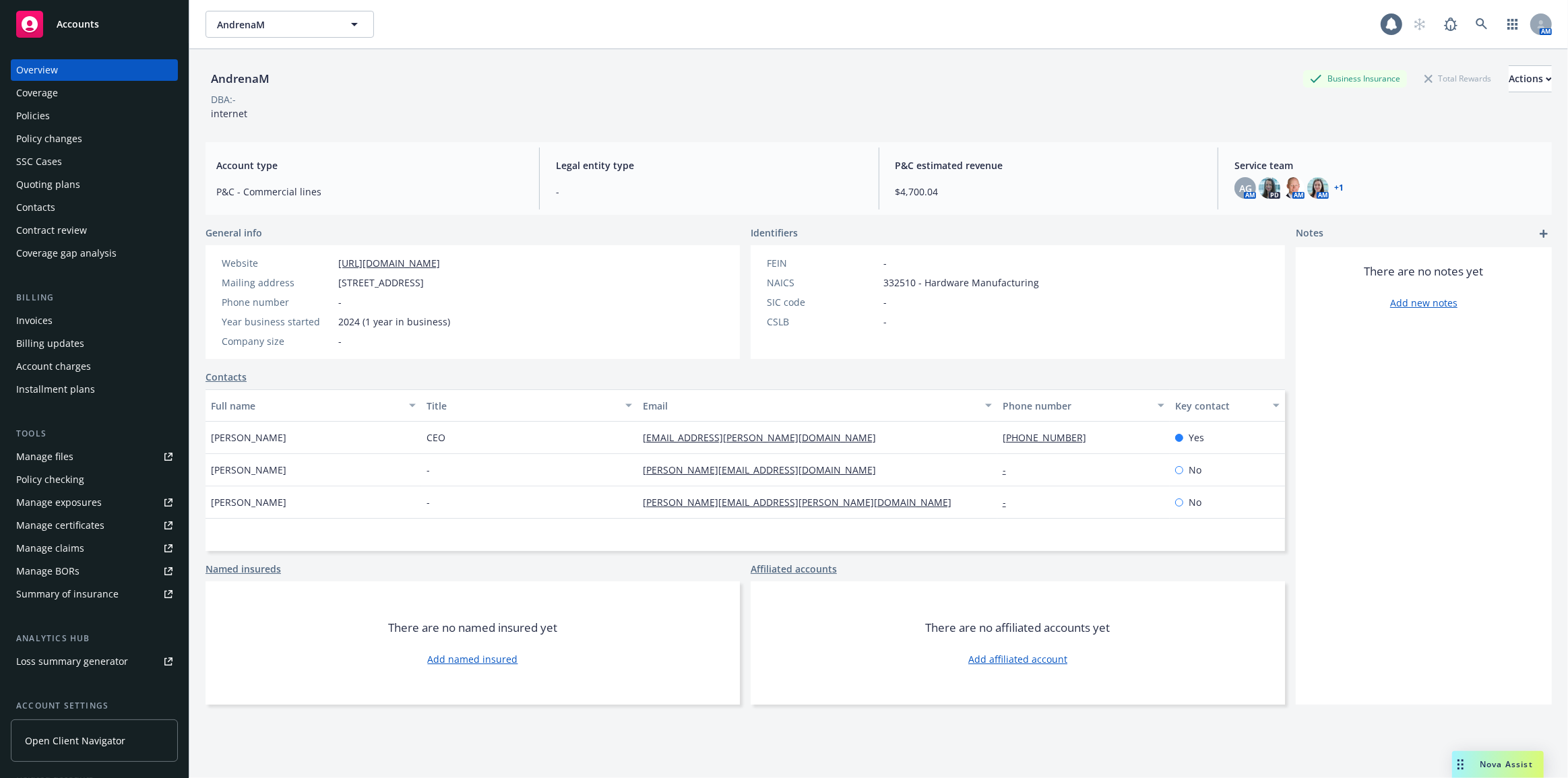
click at [158, 122] on div "Policies" at bounding box center [94, 116] width 157 height 22
